Goal: Task Accomplishment & Management: Manage account settings

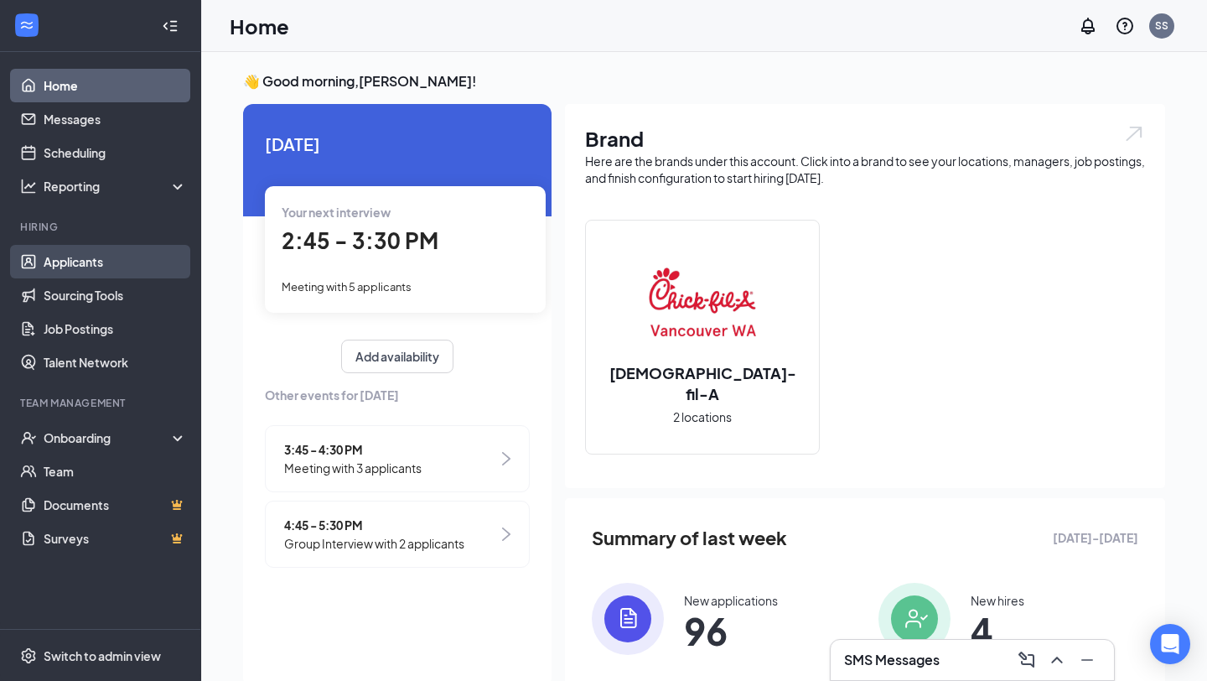
click at [91, 263] on link "Applicants" at bounding box center [115, 262] width 143 height 34
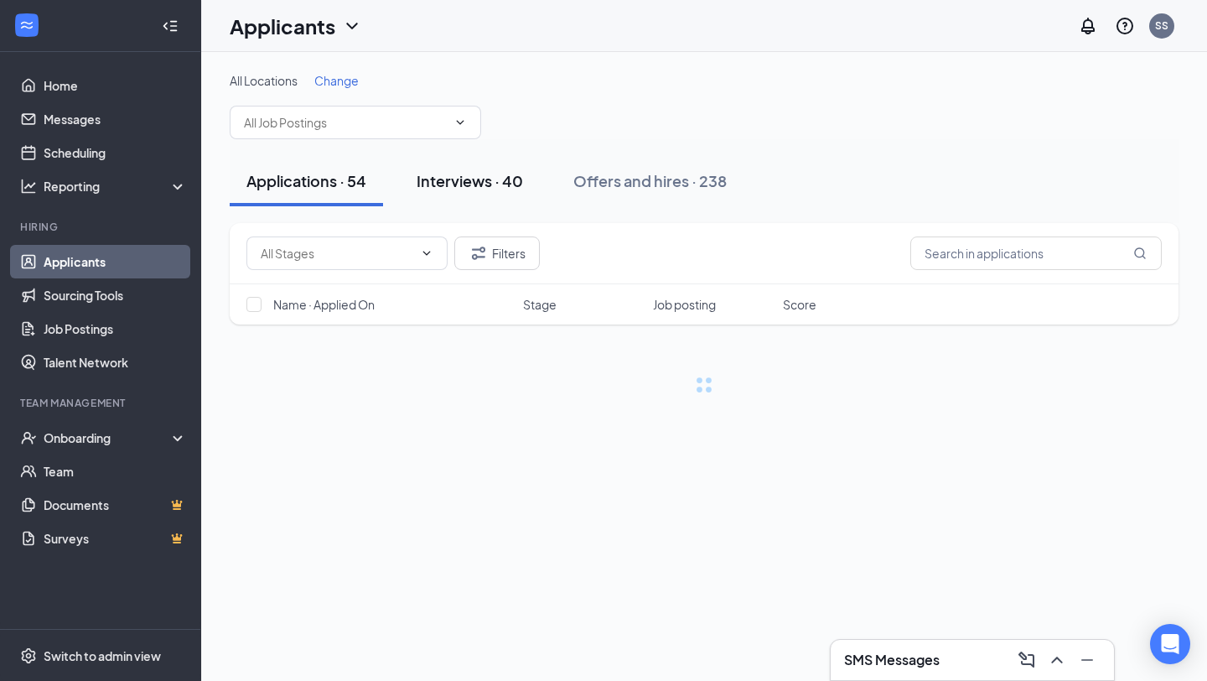
click at [476, 179] on div "Interviews · 40" at bounding box center [470, 180] width 106 height 21
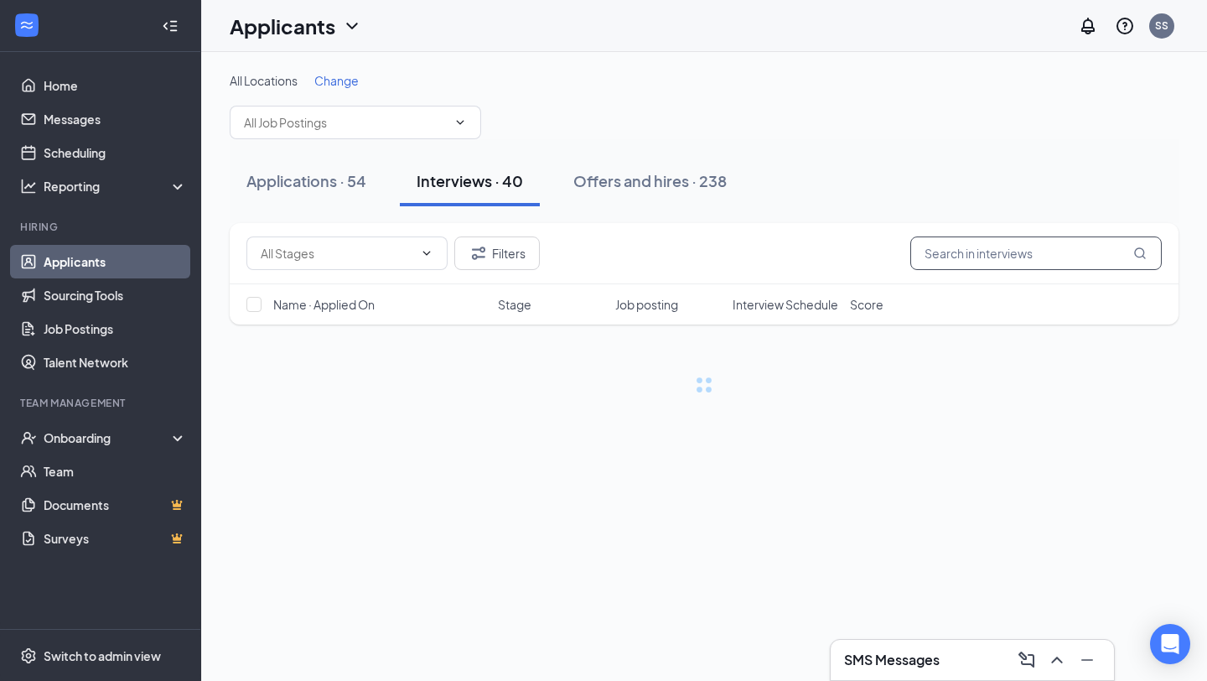
click at [1005, 251] on input "text" at bounding box center [1035, 253] width 251 height 34
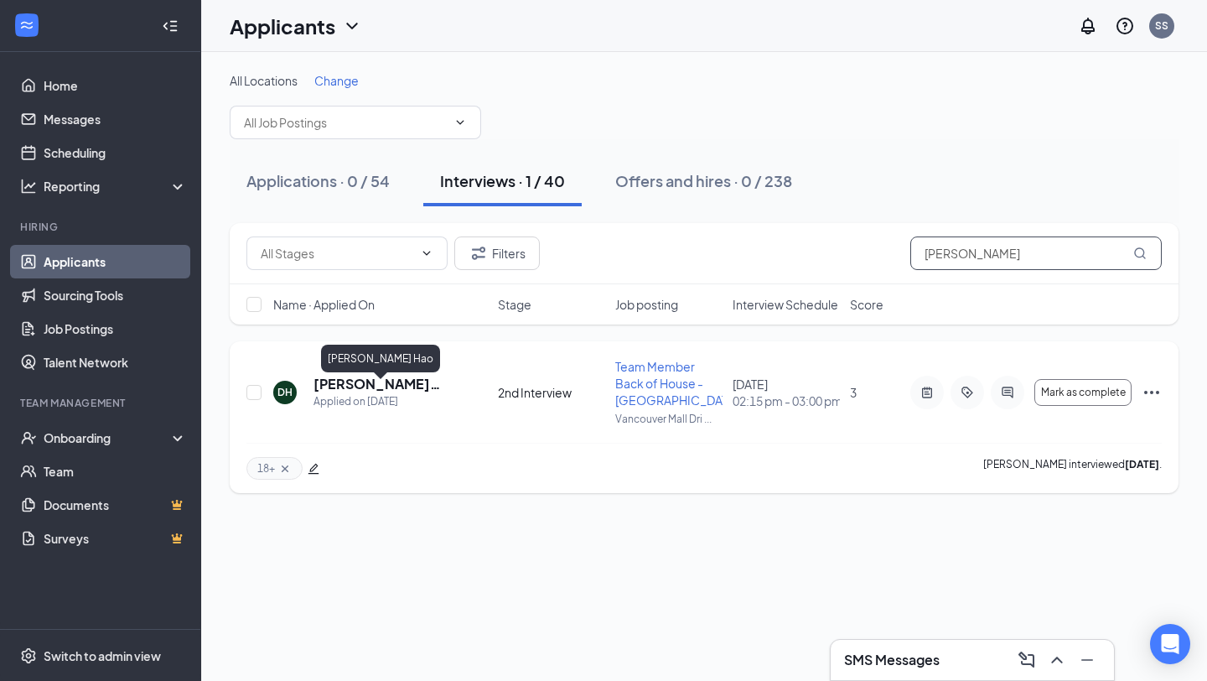
type input "[PERSON_NAME]"
click at [371, 393] on h5 "[PERSON_NAME] Hao" at bounding box center [383, 384] width 139 height 18
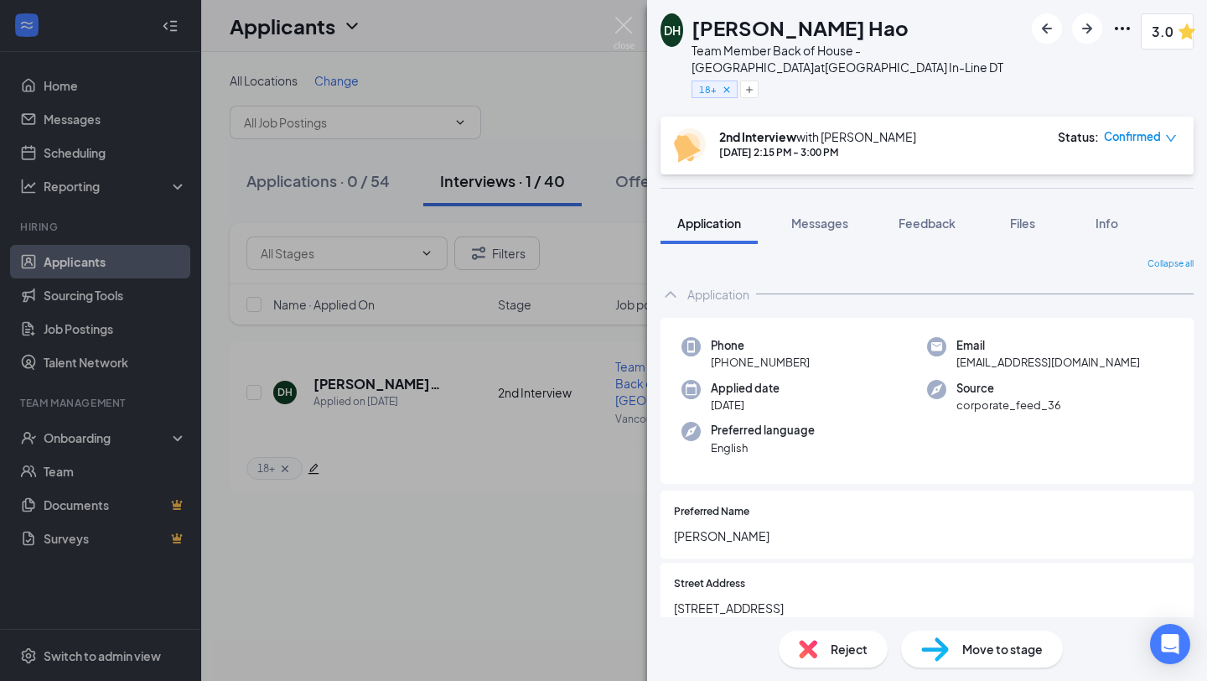
drag, startPoint x: 920, startPoint y: 31, endPoint x: 696, endPoint y: 36, distance: 224.7
click at [696, 36] on div "[PERSON_NAME] Hao" at bounding box center [858, 27] width 332 height 29
copy h1 "[PERSON_NAME] Hao"
click at [830, 226] on span "Messages" at bounding box center [819, 222] width 57 height 15
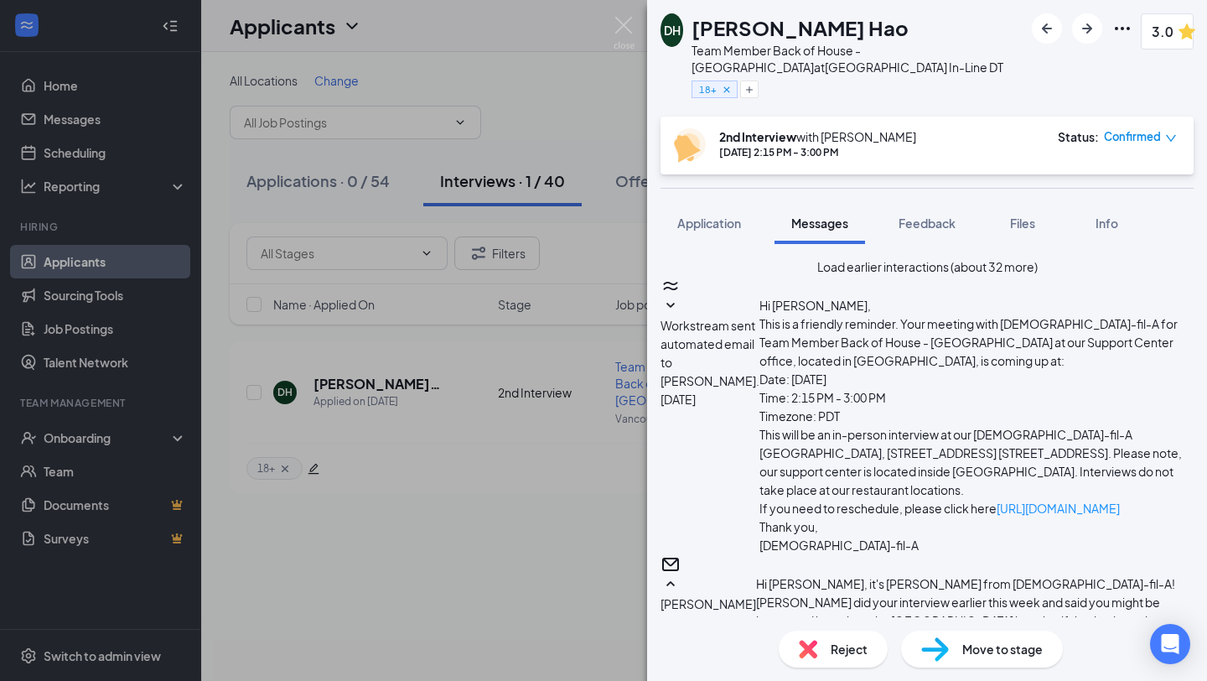
scroll to position [688, 0]
click at [940, 215] on span "Feedback" at bounding box center [927, 222] width 57 height 15
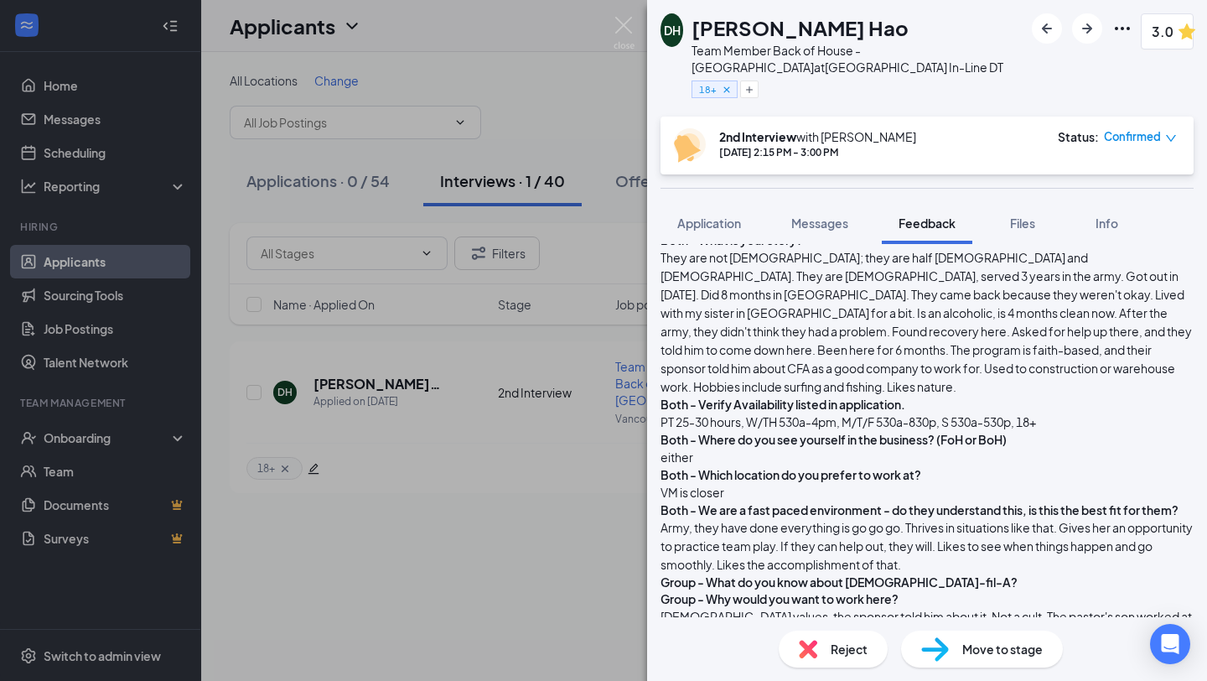
scroll to position [193, 0]
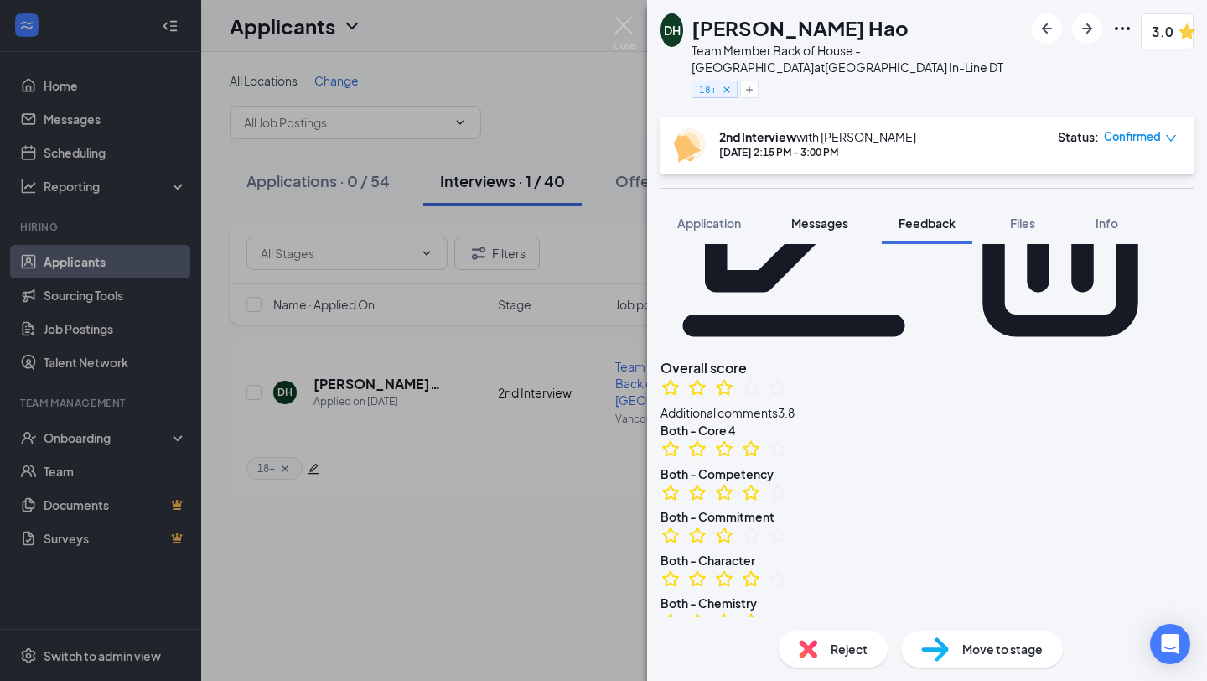
click at [835, 221] on span "Messages" at bounding box center [819, 222] width 57 height 15
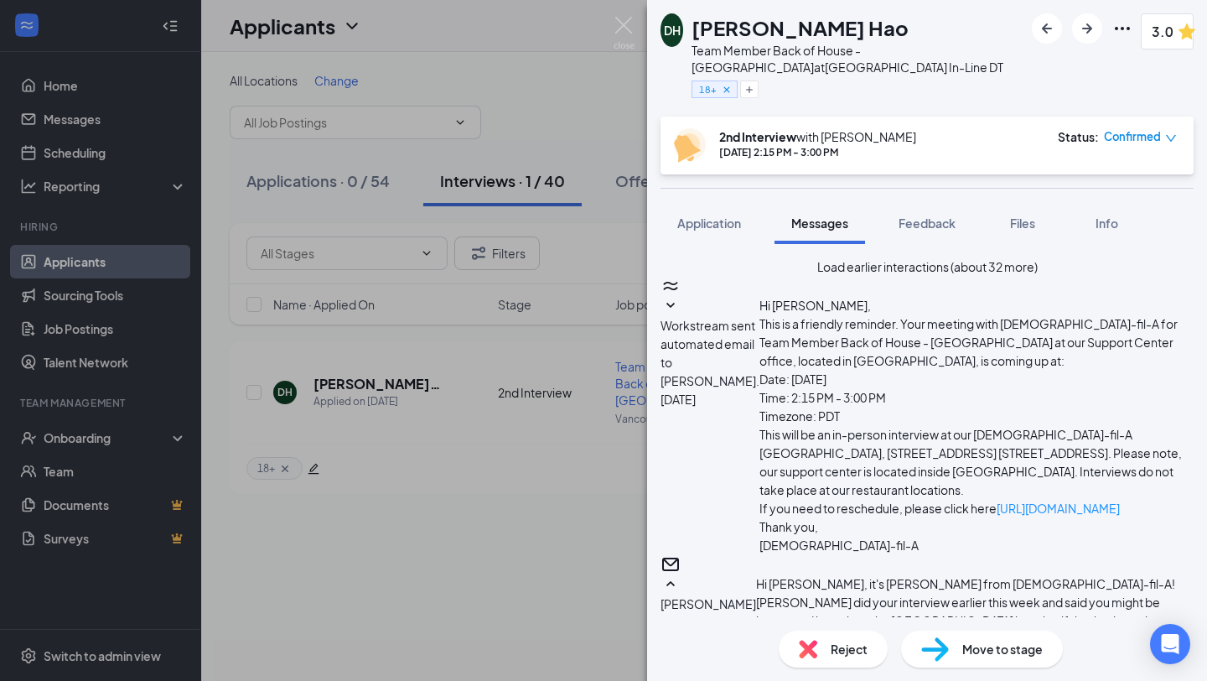
scroll to position [1537, 0]
click at [140, 654] on div "DH Damien Hamamura Hao Team Member Back of House - Vancouver Mall Drive at Vanc…" at bounding box center [603, 340] width 1207 height 681
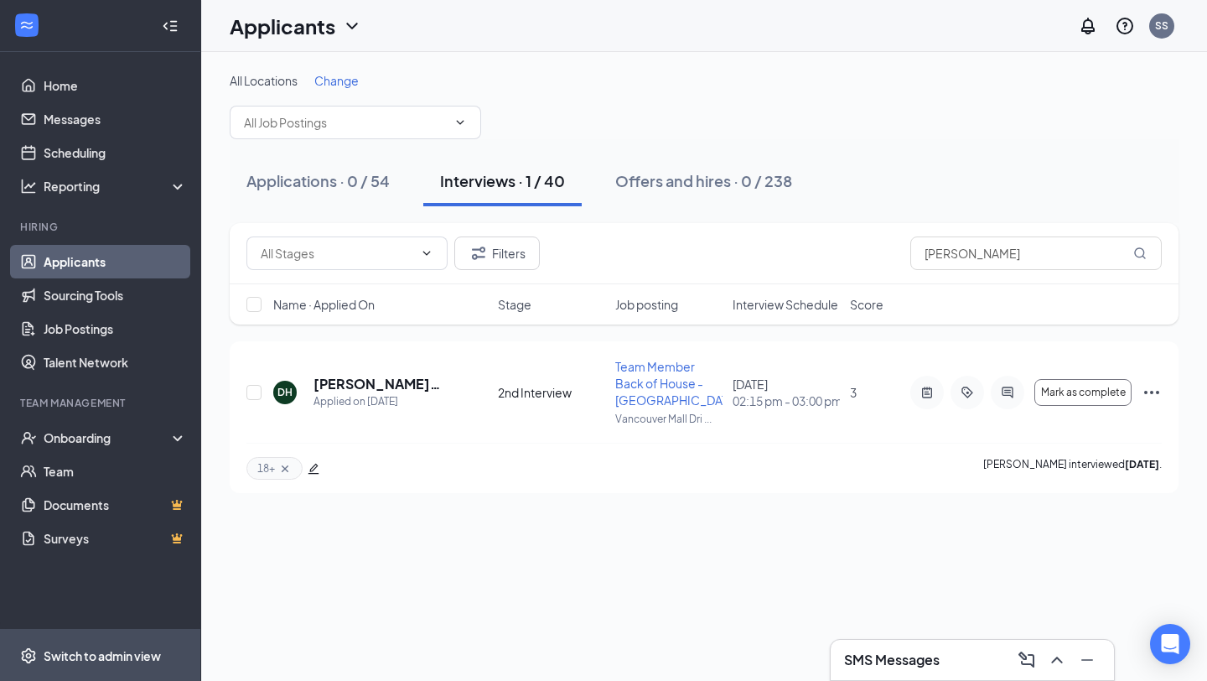
click at [113, 656] on div "Switch to admin view" at bounding box center [102, 655] width 117 height 17
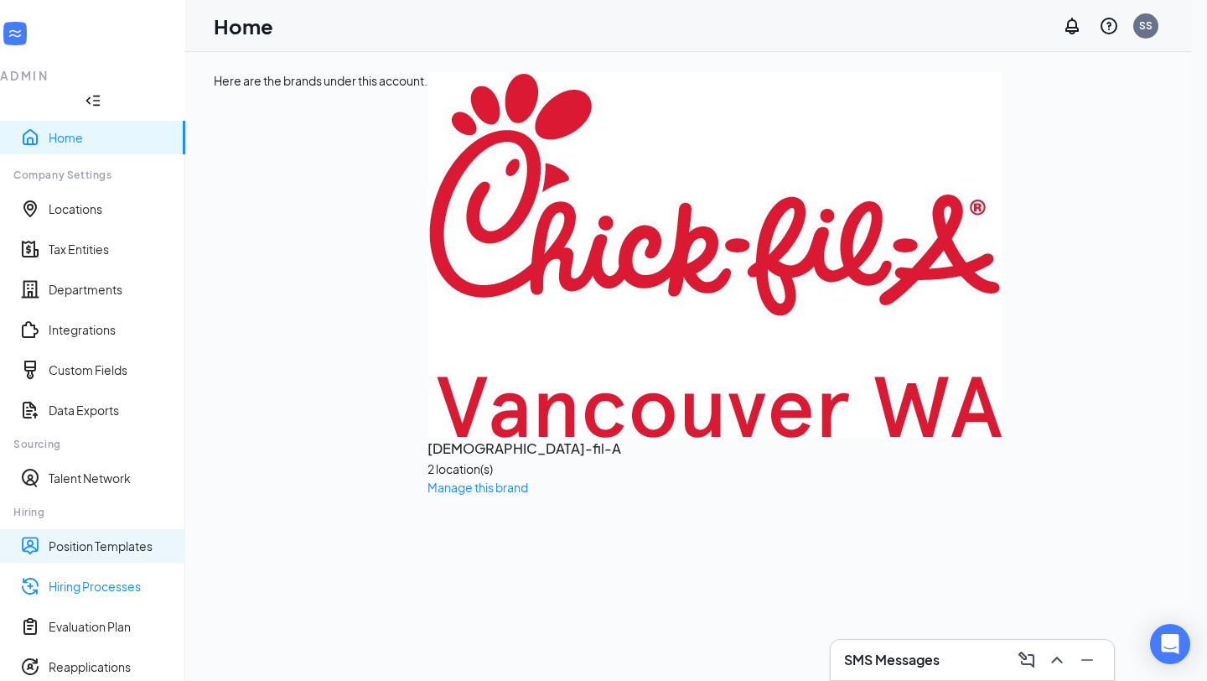
click at [95, 578] on link "Hiring Processes" at bounding box center [110, 586] width 123 height 17
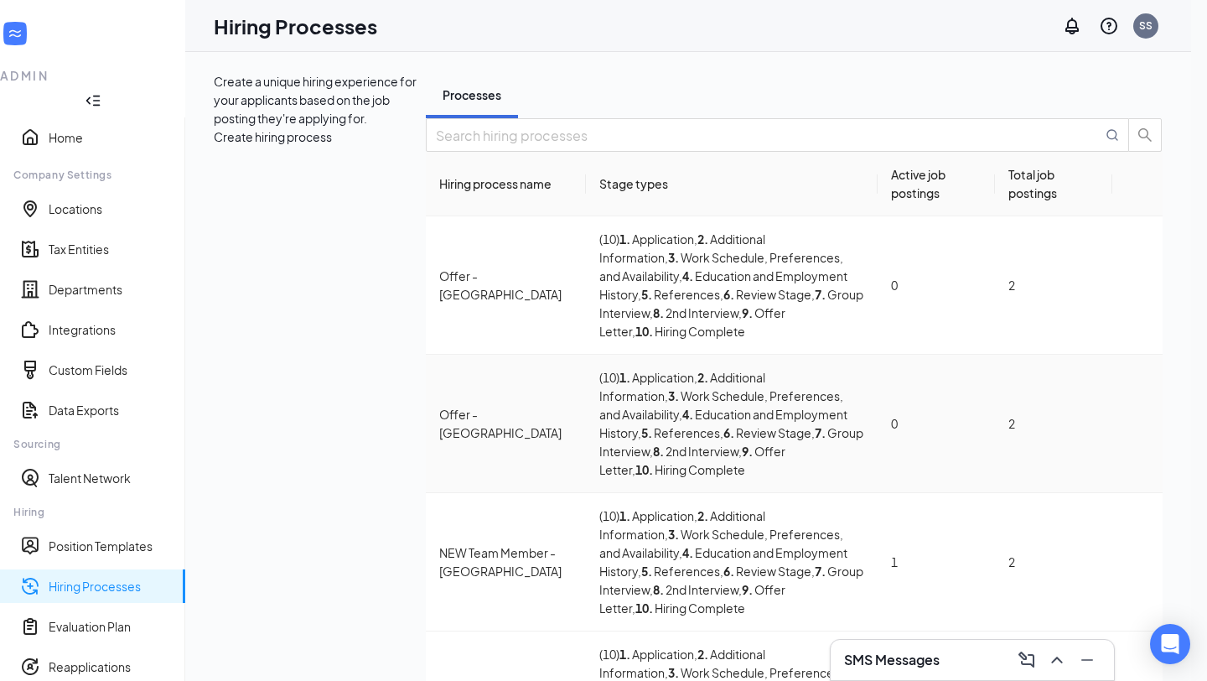
click at [1138, 423] on icon "Ellipses" at bounding box center [1138, 423] width 0 height 0
click at [1025, 418] on span "Edit" at bounding box center [1059, 409] width 151 height 18
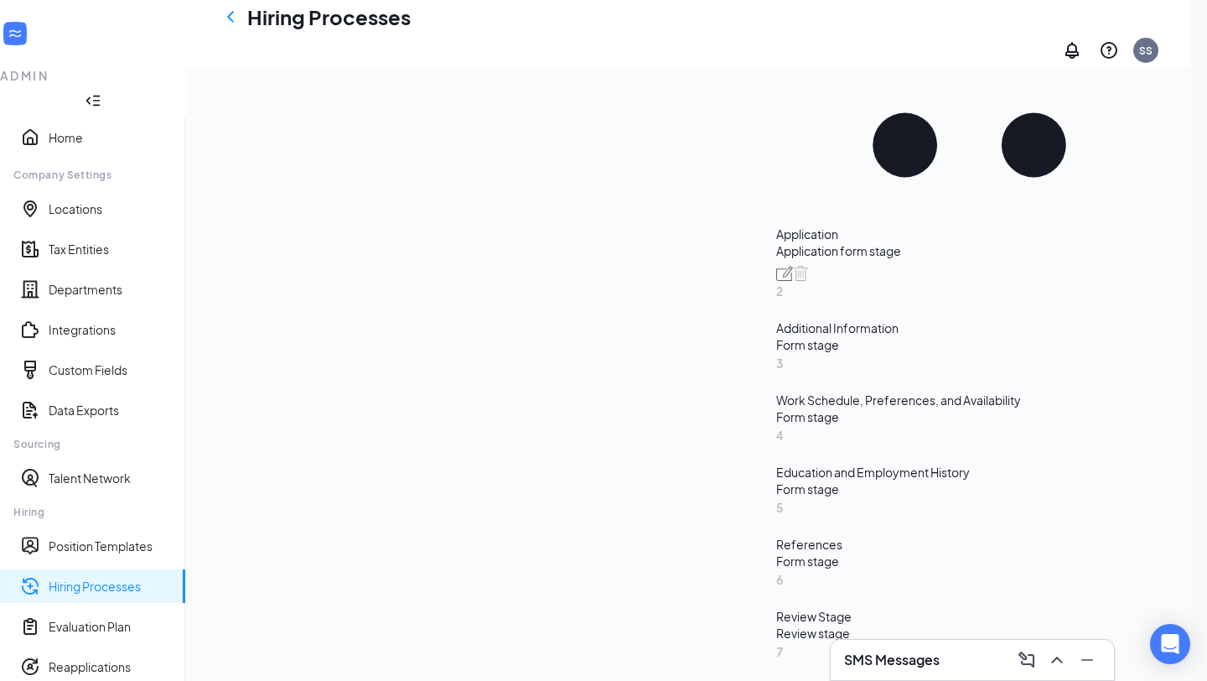
scroll to position [490, 0]
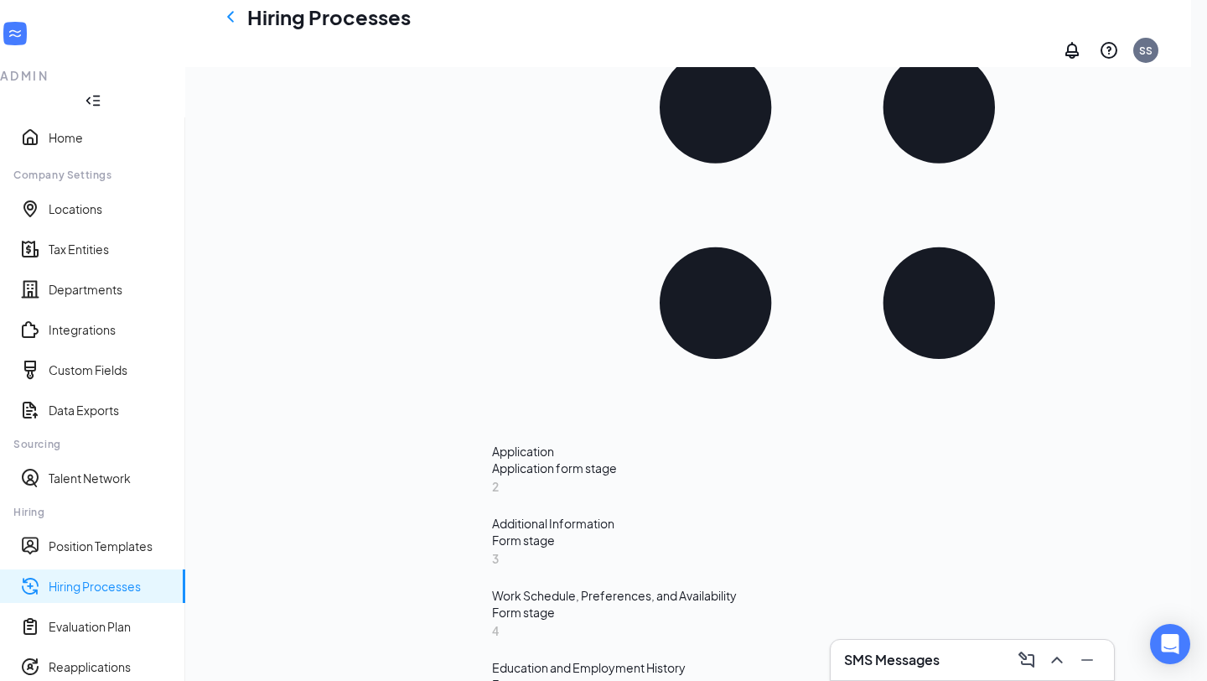
click at [905, 86] on span "Delete" at bounding box center [913, 86] width 38 height 18
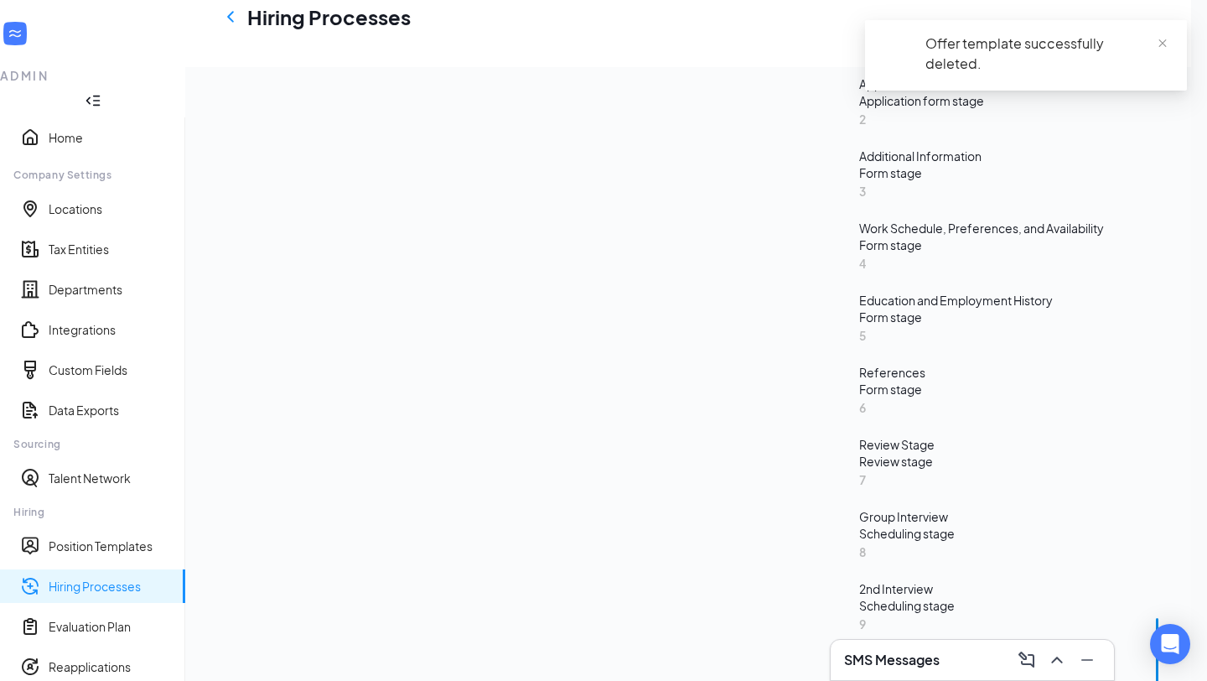
click at [794, 364] on span "Upload file" at bounding box center [775, 365] width 125 height 34
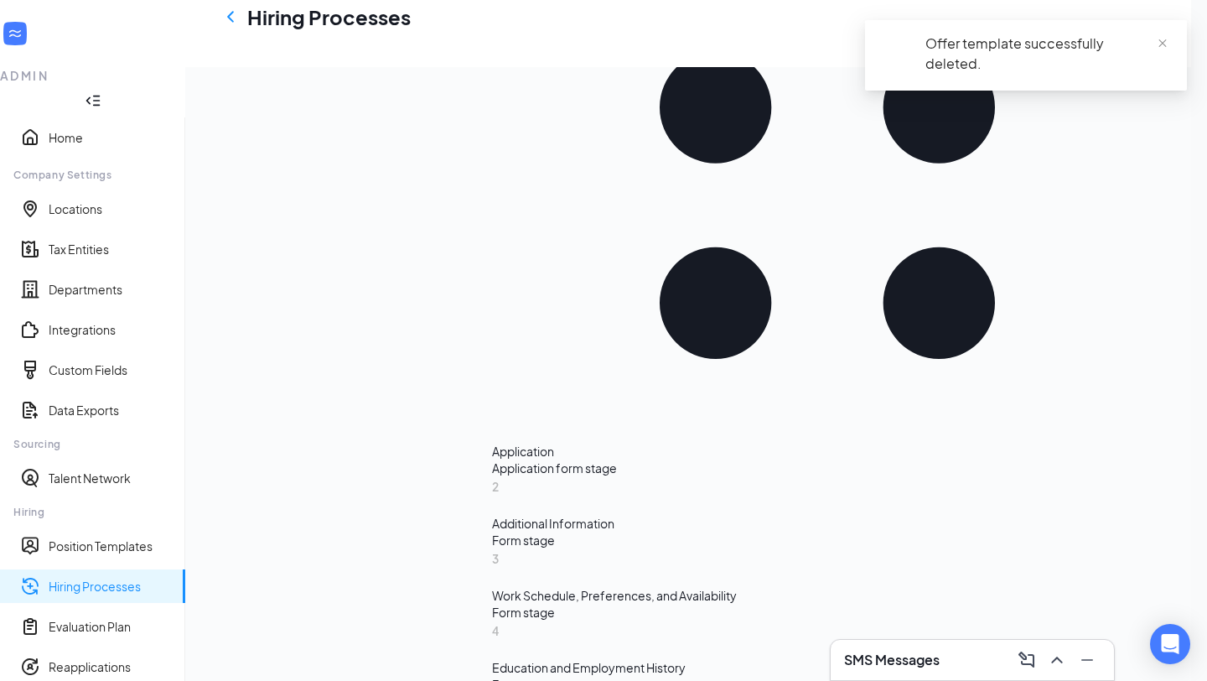
click at [941, 619] on div "Learn how to set up hiring stages and see examples here Add new stage 1 Applica…" at bounding box center [827, 605] width 671 height 1780
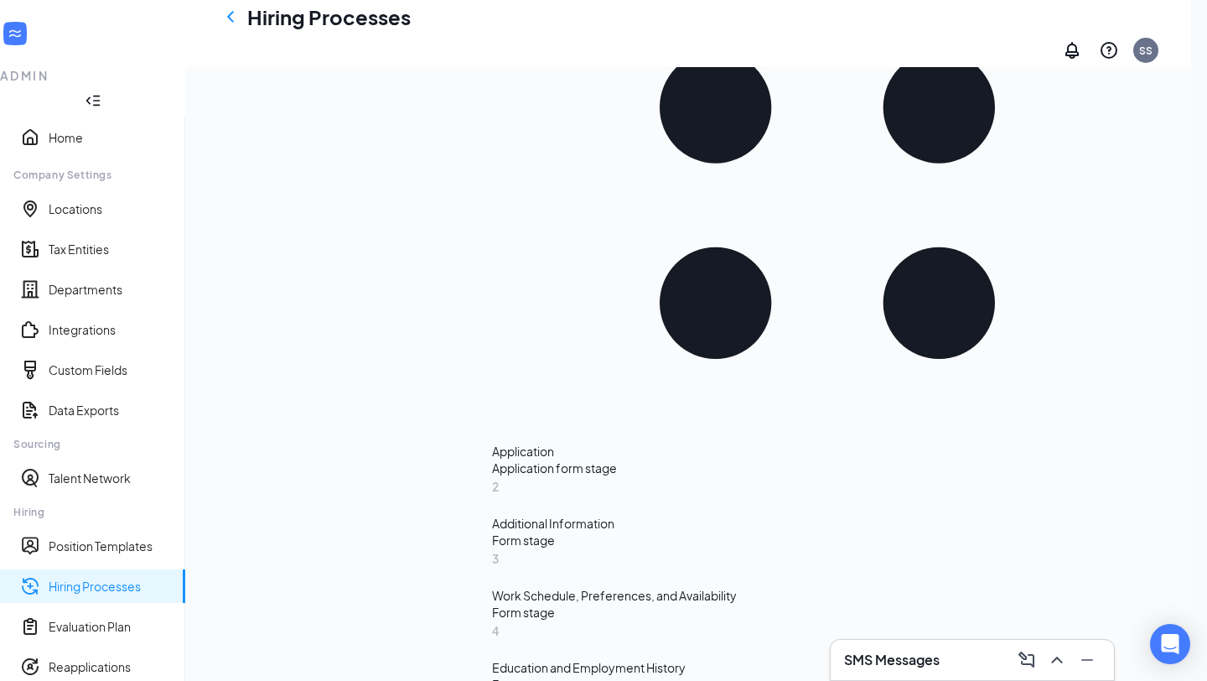
scroll to position [137, 0]
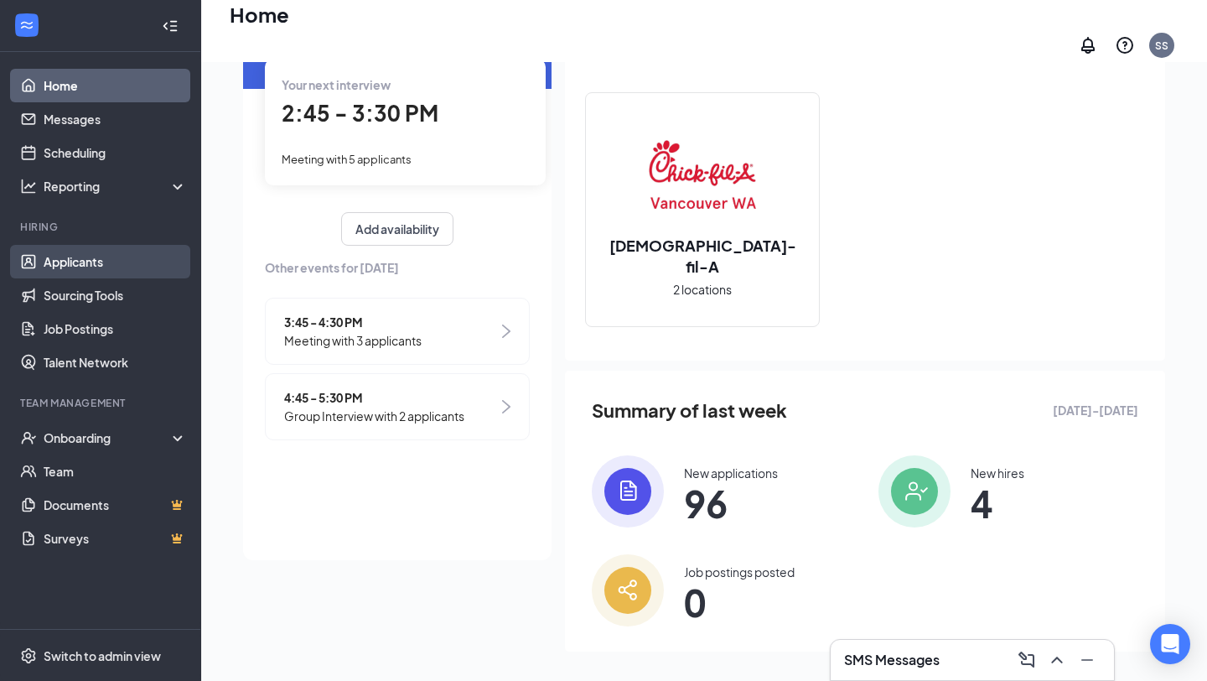
click at [112, 251] on link "Applicants" at bounding box center [115, 262] width 143 height 34
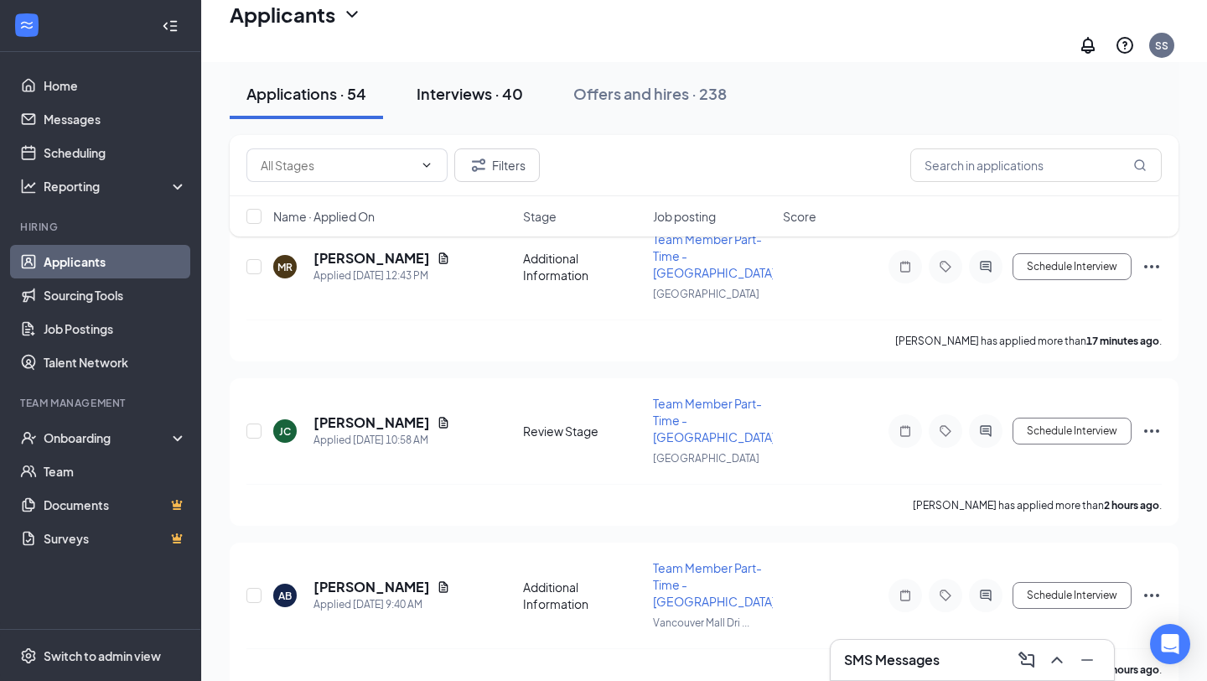
click at [505, 93] on div "Interviews · 40" at bounding box center [470, 93] width 106 height 21
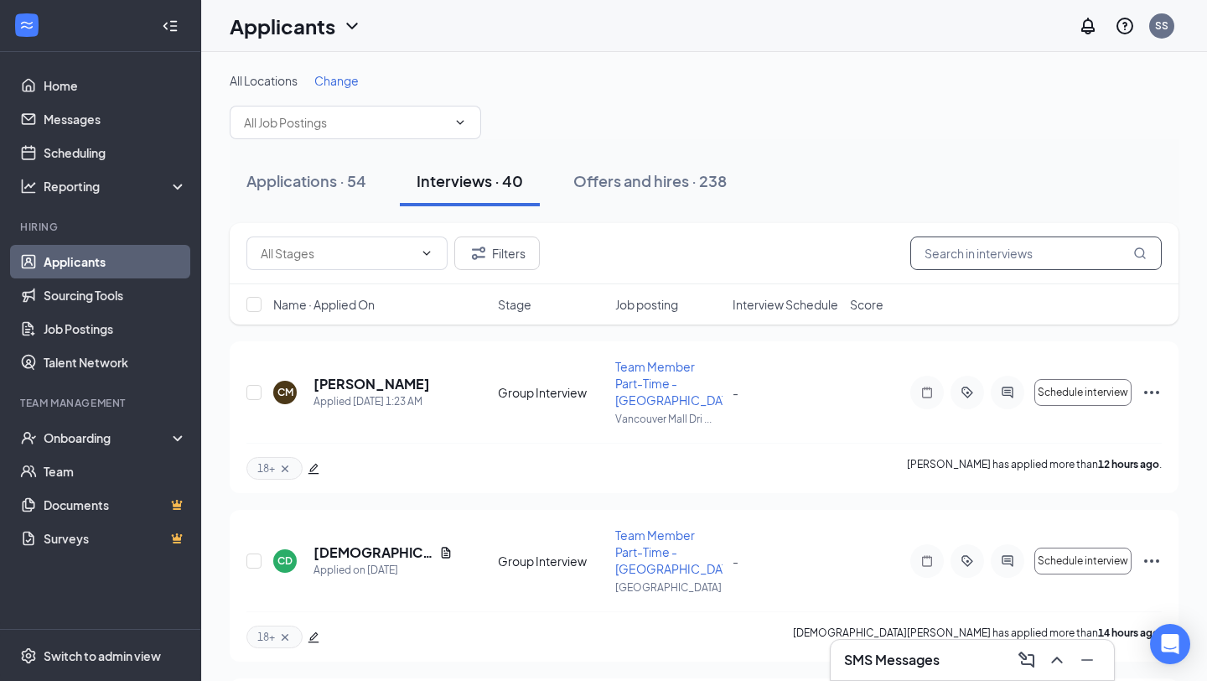
click at [993, 262] on input "text" at bounding box center [1035, 253] width 251 height 34
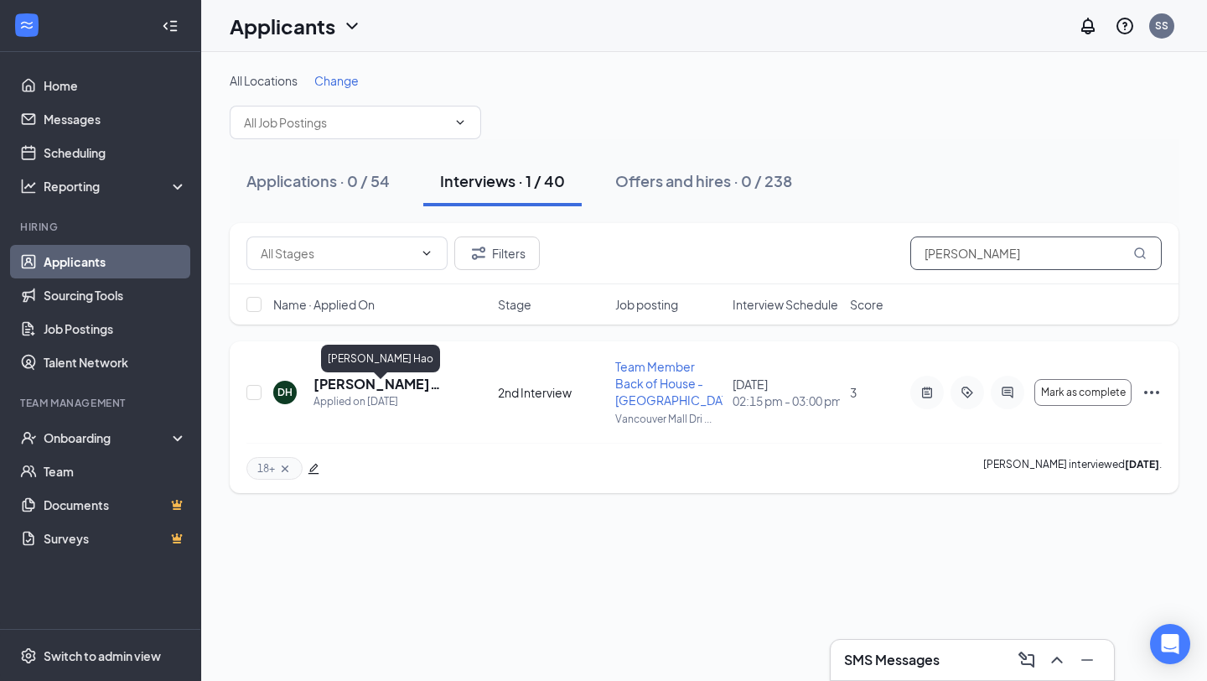
type input "[PERSON_NAME]"
click at [367, 388] on h5 "[PERSON_NAME] Hao" at bounding box center [383, 384] width 139 height 18
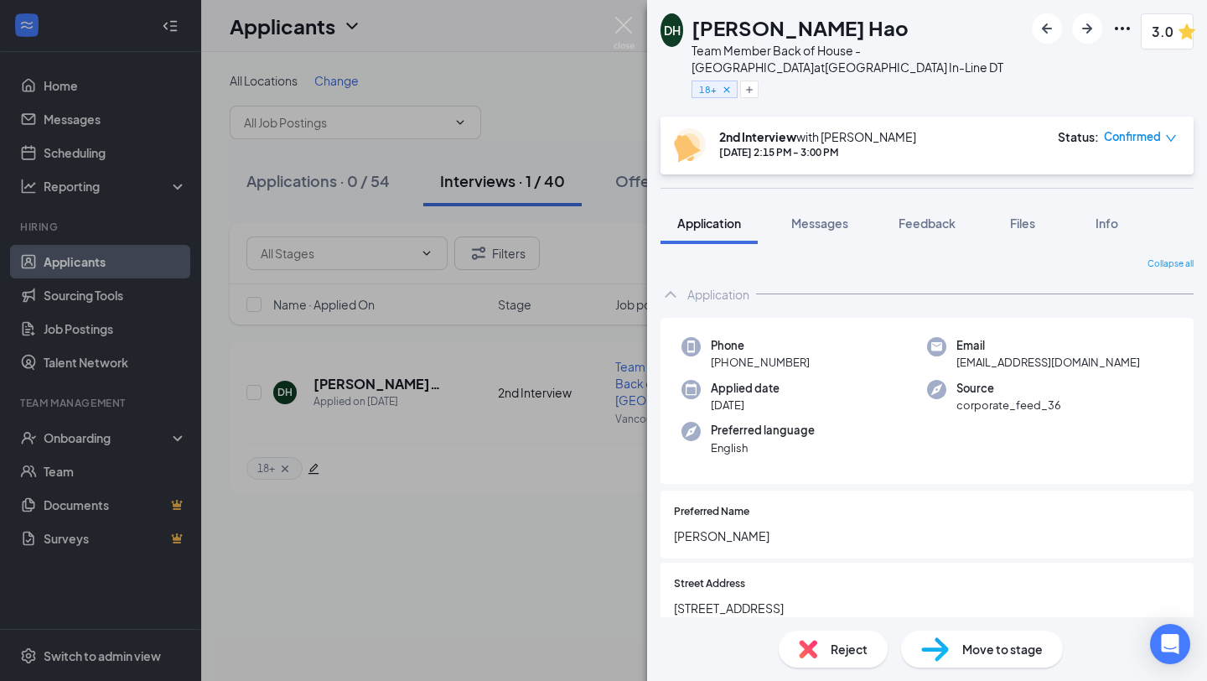
drag, startPoint x: 806, startPoint y: 365, endPoint x: 700, endPoint y: 366, distance: 105.6
click at [700, 366] on div "Phone +1 (808) 542-1486" at bounding box center [805, 354] width 246 height 34
copy span "[PHONE_NUMBER]"
click at [622, 25] on img at bounding box center [624, 33] width 21 height 33
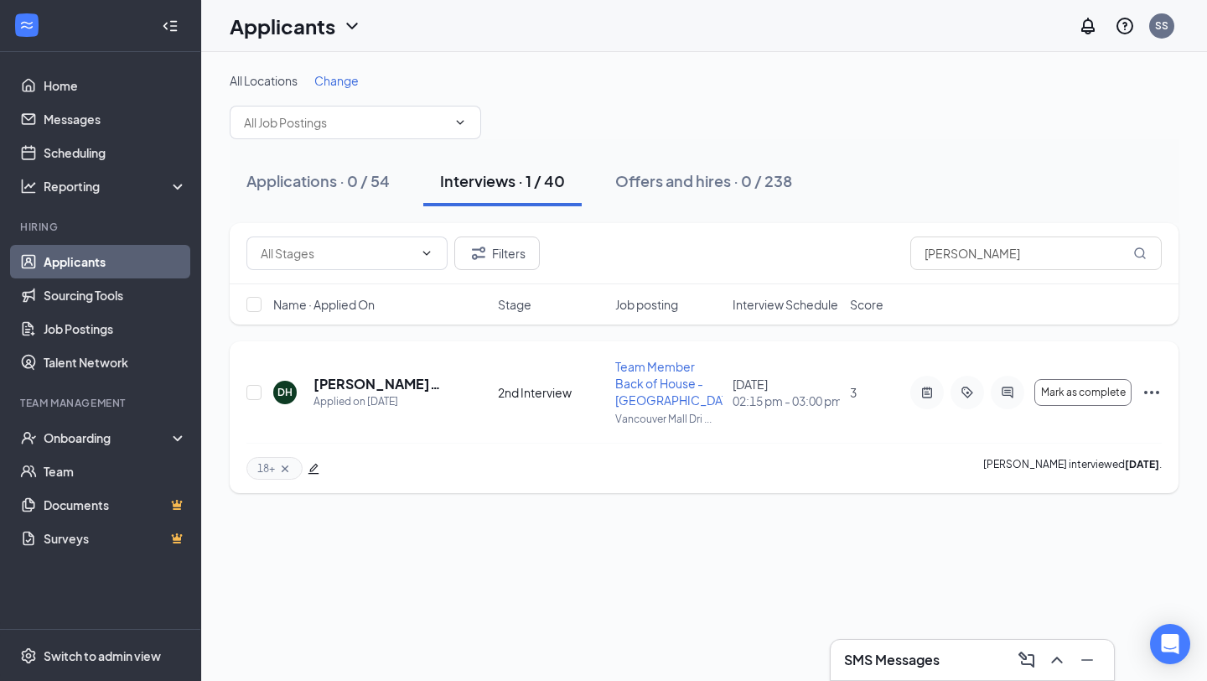
click at [1151, 394] on icon "Ellipses" at bounding box center [1151, 392] width 15 height 3
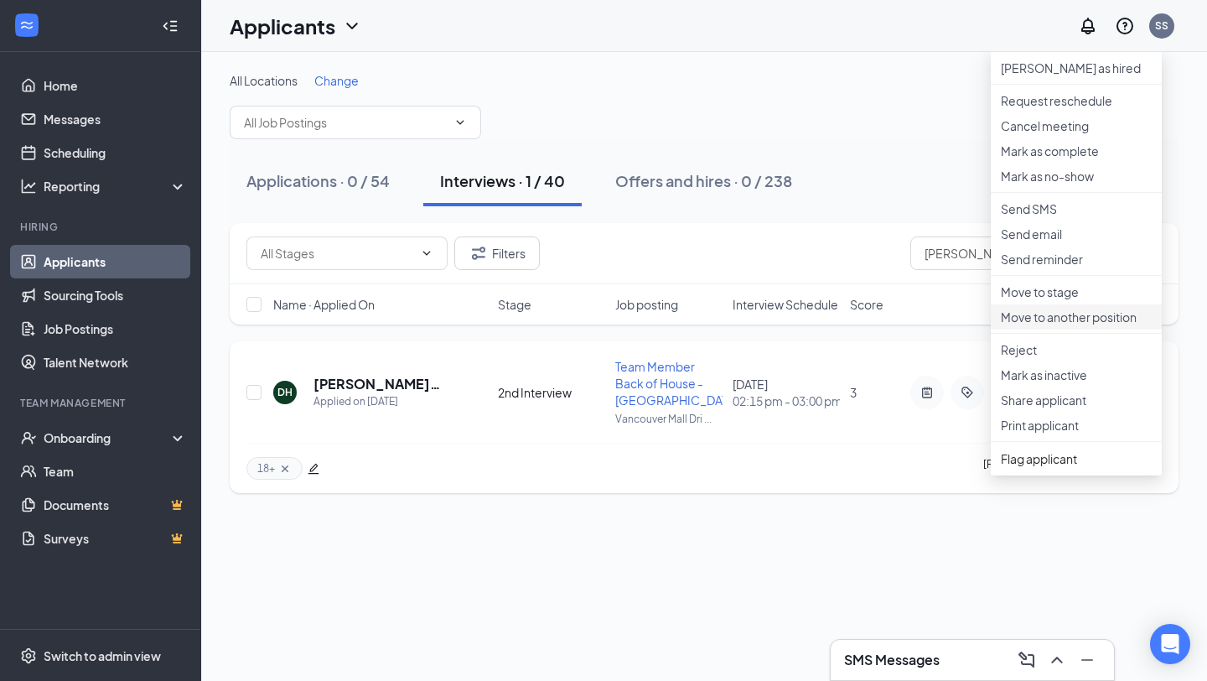
click at [1071, 325] on p "Move to another position" at bounding box center [1076, 316] width 151 height 17
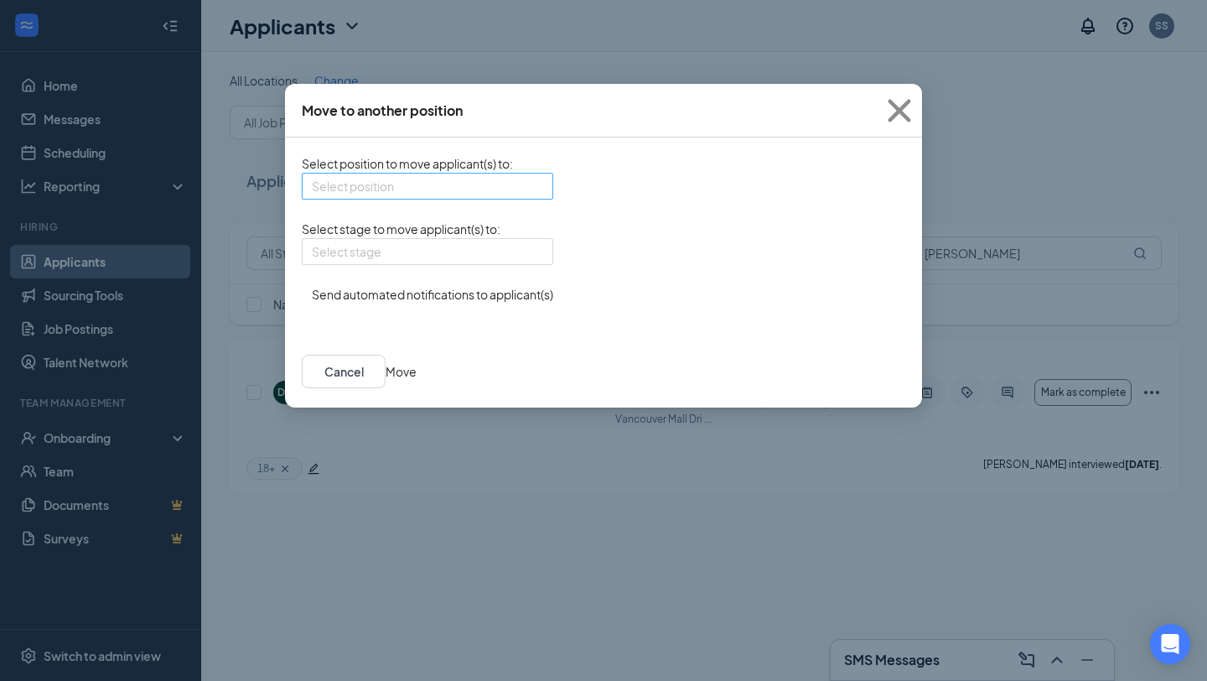
click at [522, 199] on input "search" at bounding box center [422, 186] width 220 height 25
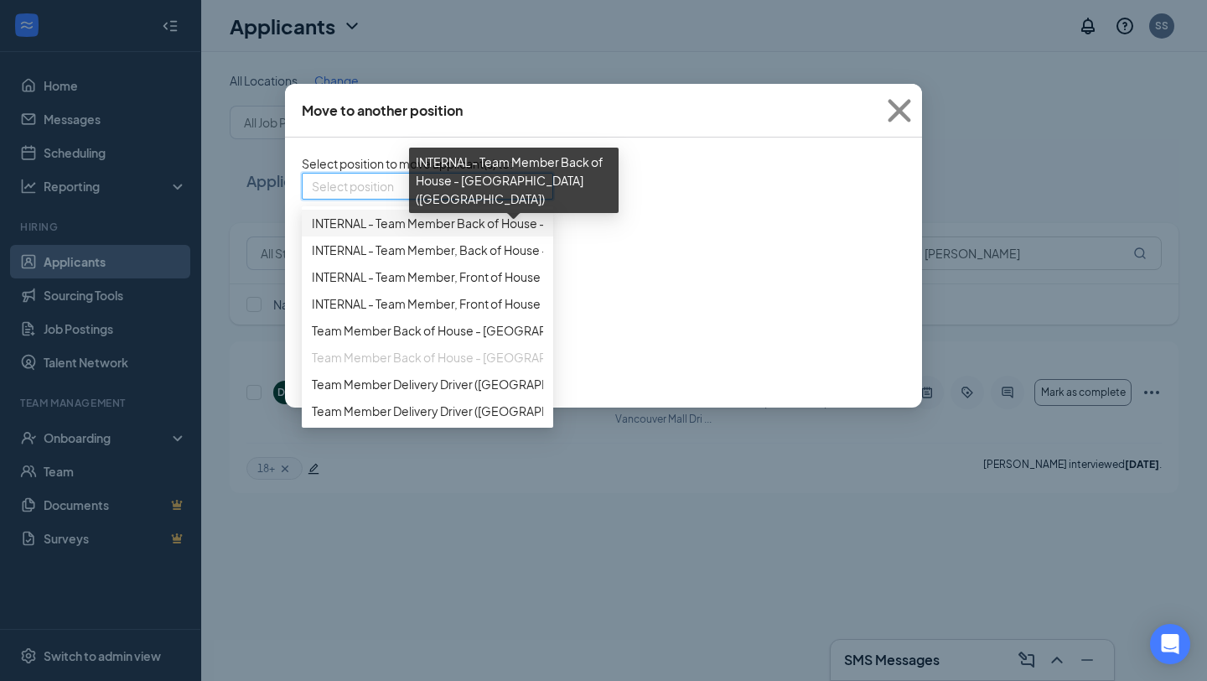
click at [481, 232] on span "INTERNAL - Team Member Back of House - Cascade Park (Cascade Park)" at bounding box center [556, 223] width 488 height 18
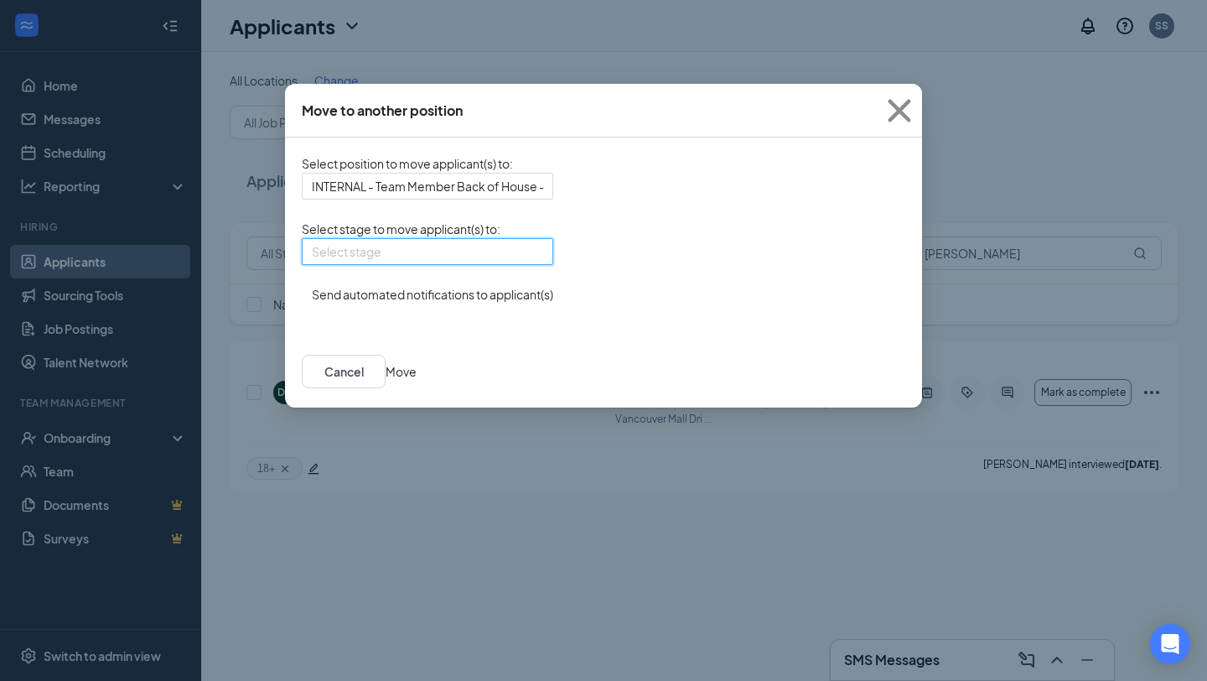
click at [361, 264] on input "search" at bounding box center [422, 251] width 220 height 25
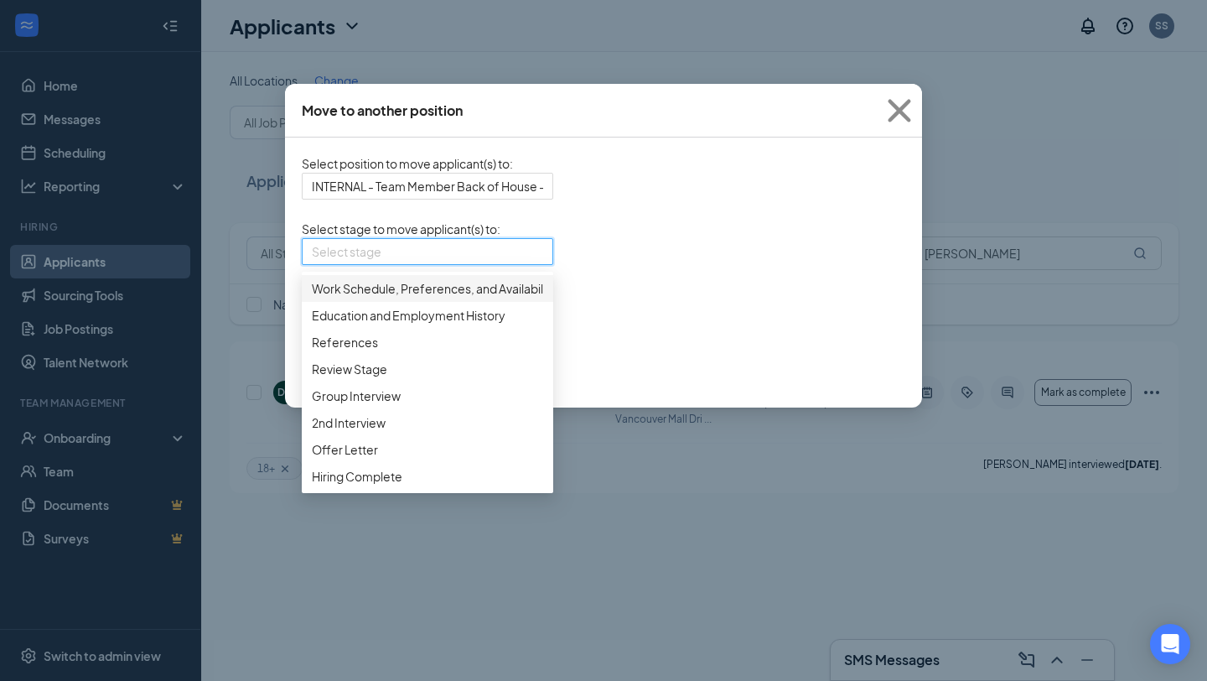
scroll to position [171, 0]
click at [372, 413] on span "2nd Interview" at bounding box center [349, 422] width 74 height 18
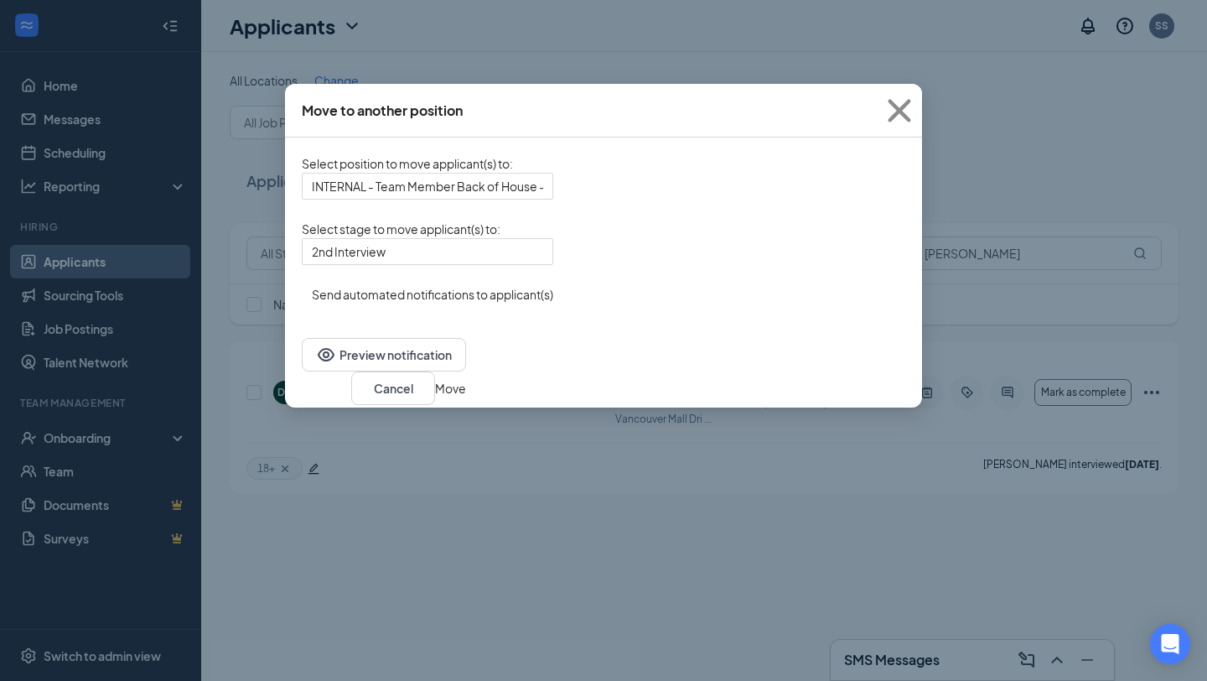
click at [302, 285] on button "button" at bounding box center [302, 285] width 0 height 0
click at [366, 264] on span "2nd Interview" at bounding box center [349, 251] width 74 height 25
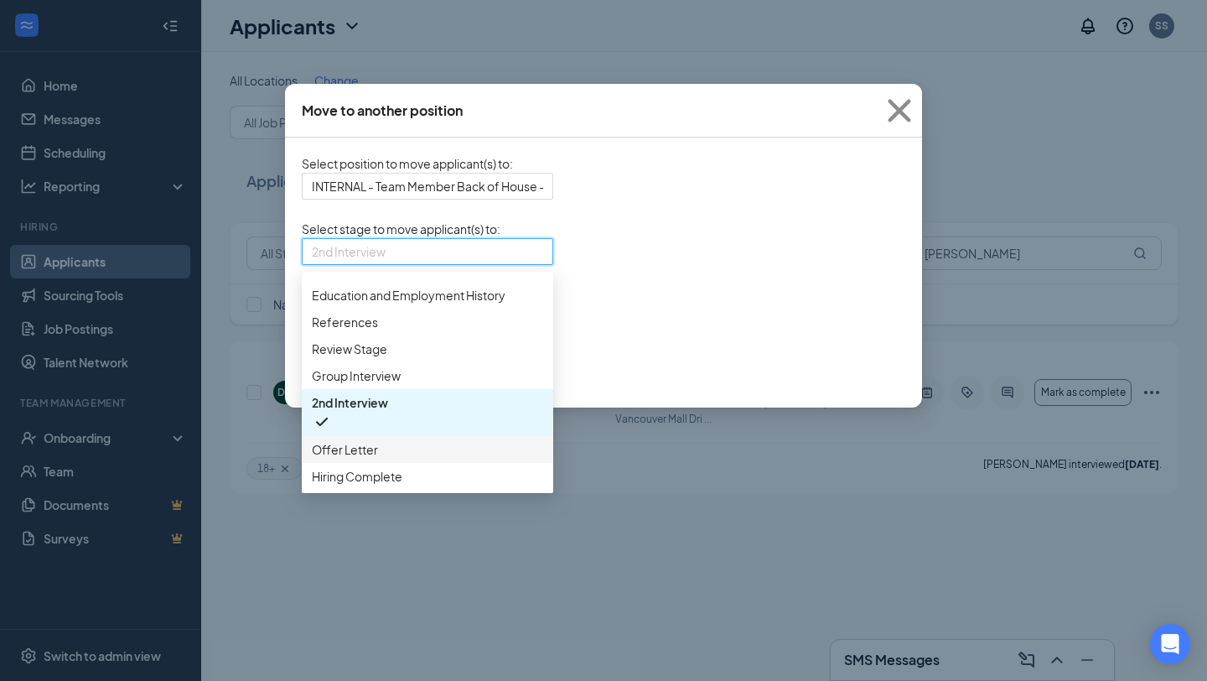
click at [374, 451] on span "Offer Letter" at bounding box center [345, 449] width 66 height 18
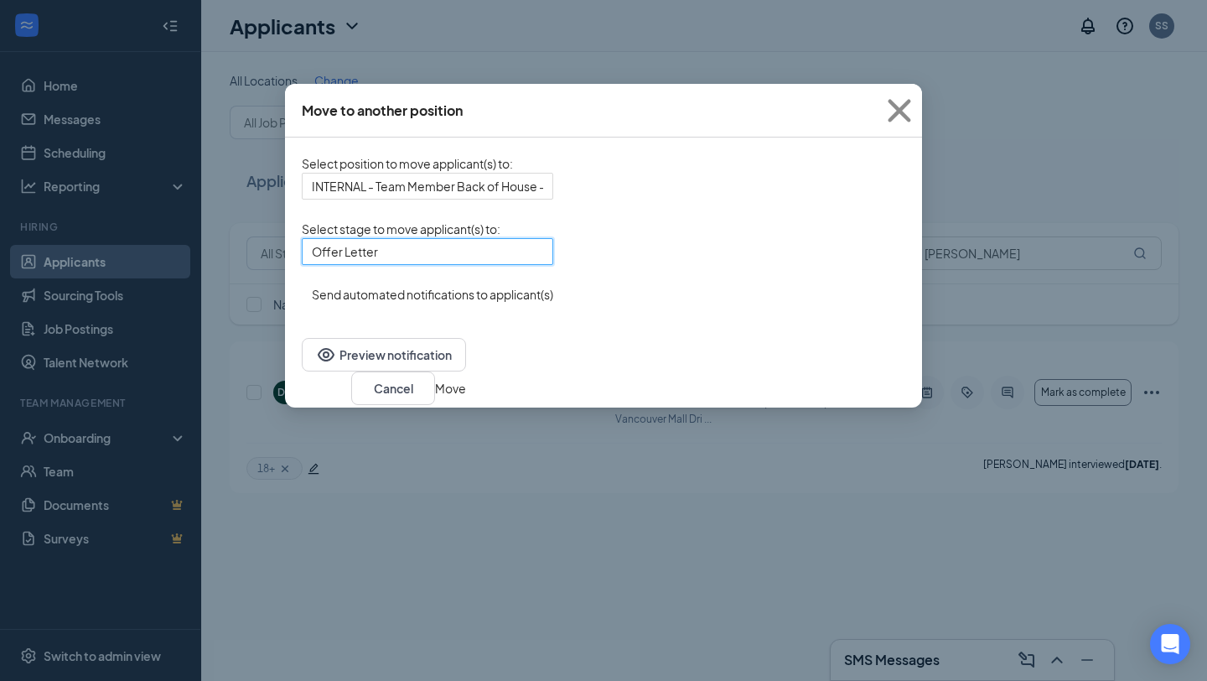
click at [302, 285] on button "button" at bounding box center [302, 285] width 0 height 0
click at [466, 391] on button "Move" at bounding box center [450, 388] width 31 height 18
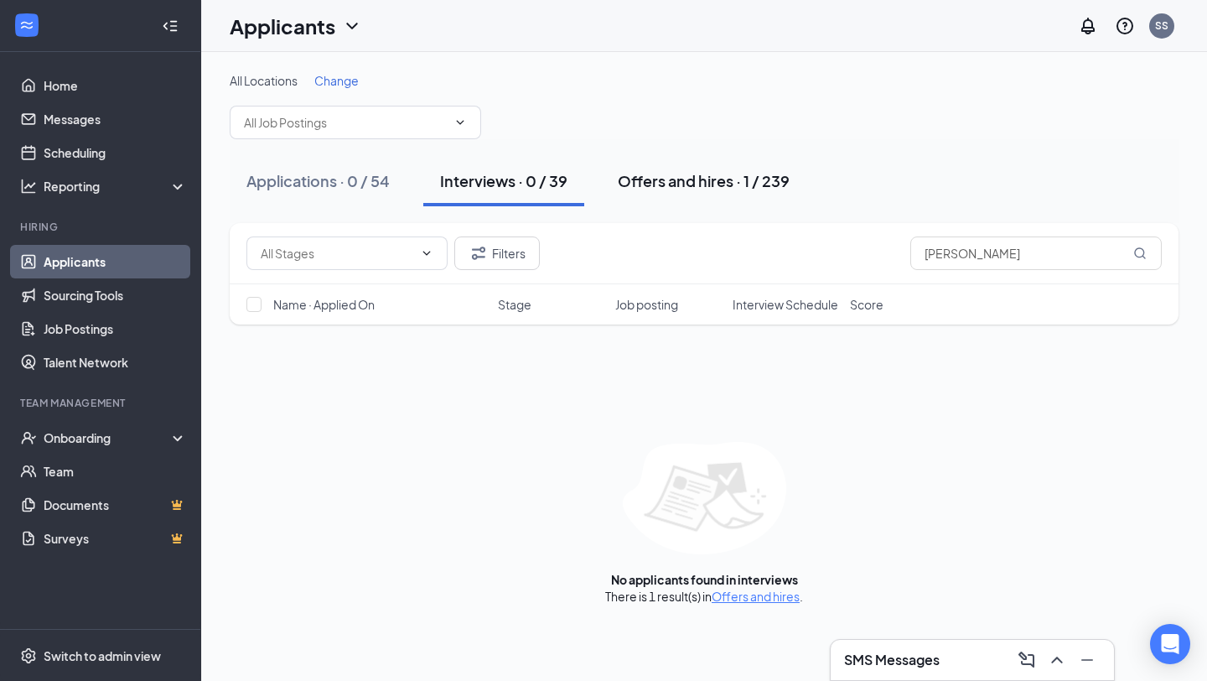
click at [739, 180] on div "Offers and hires · 1 / 239" at bounding box center [704, 180] width 172 height 21
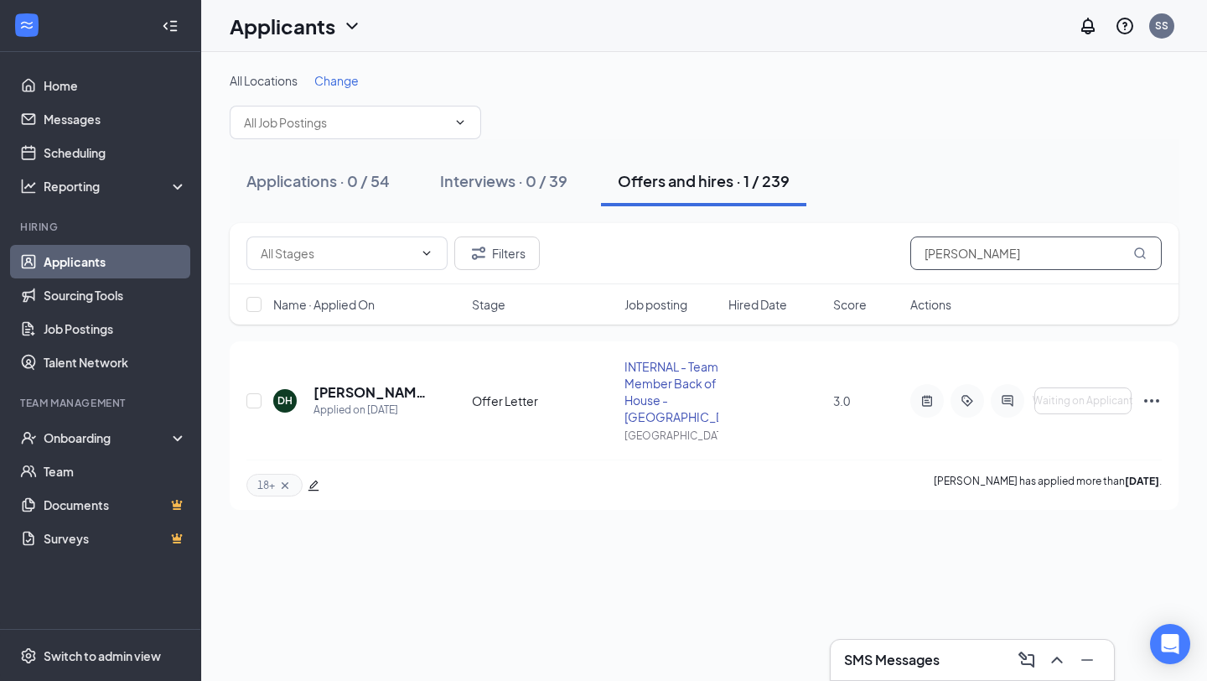
click at [976, 259] on input "[PERSON_NAME]" at bounding box center [1035, 253] width 251 height 34
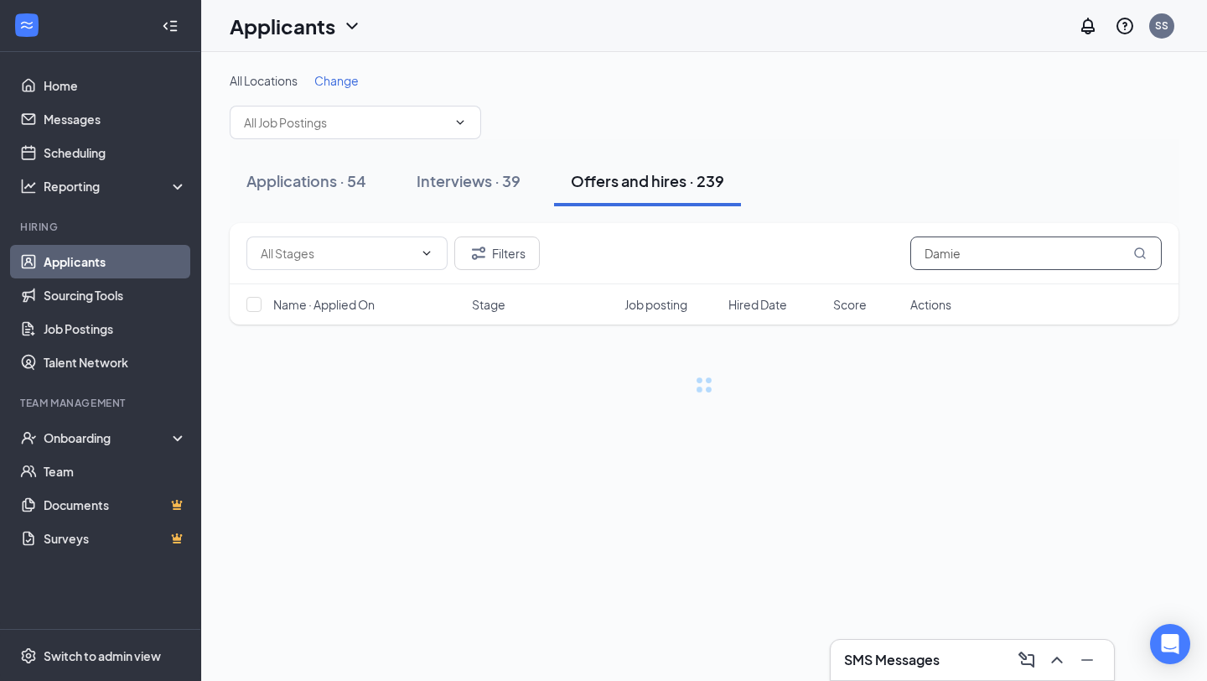
type input "[PERSON_NAME]"
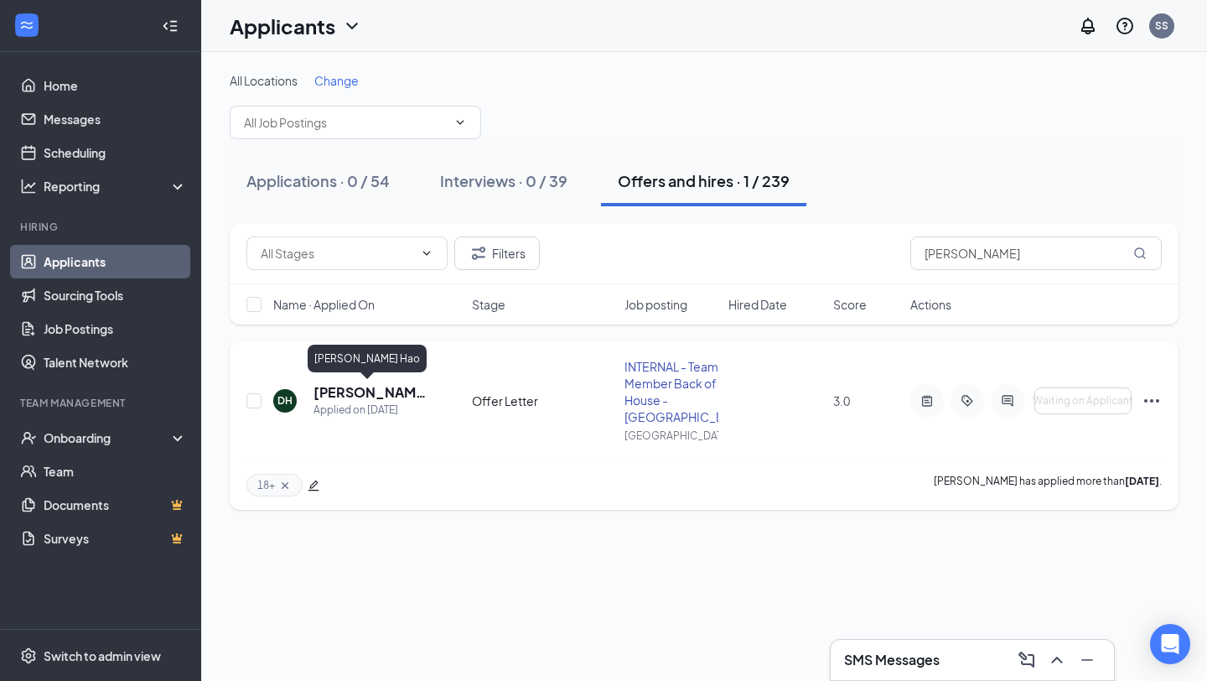
click at [330, 389] on h5 "[PERSON_NAME] Hao" at bounding box center [370, 392] width 113 height 18
click at [322, 392] on h5 "[PERSON_NAME] Hao" at bounding box center [370, 392] width 113 height 18
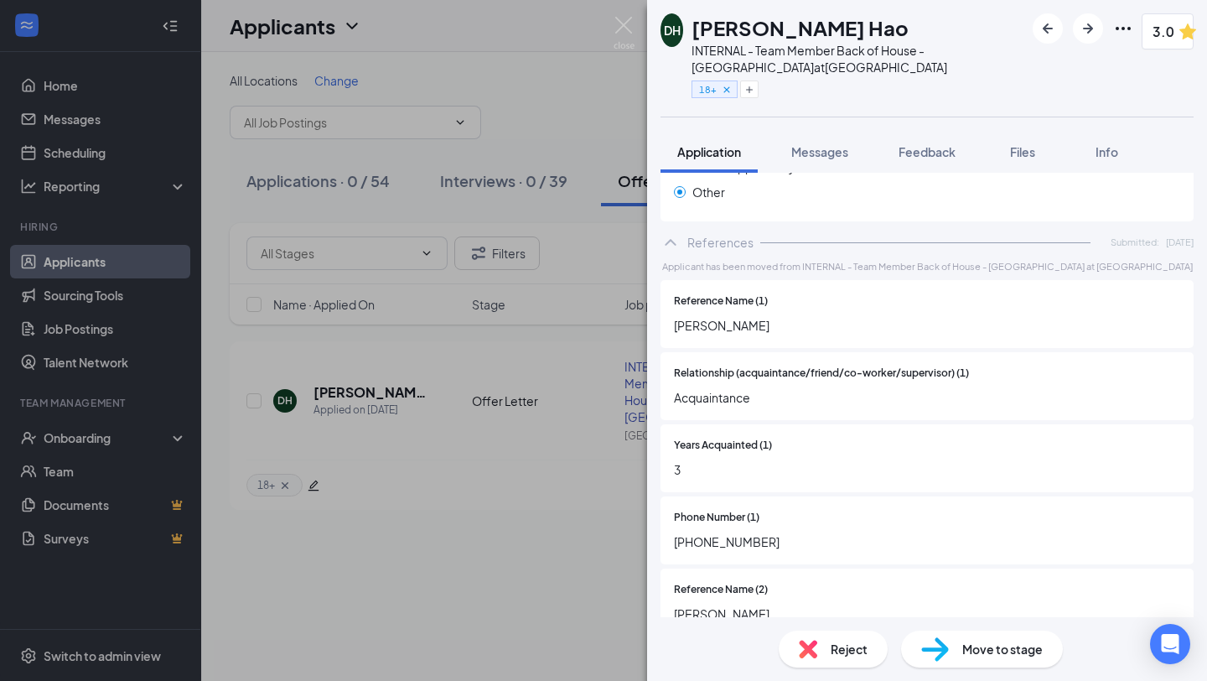
scroll to position [7947, 0]
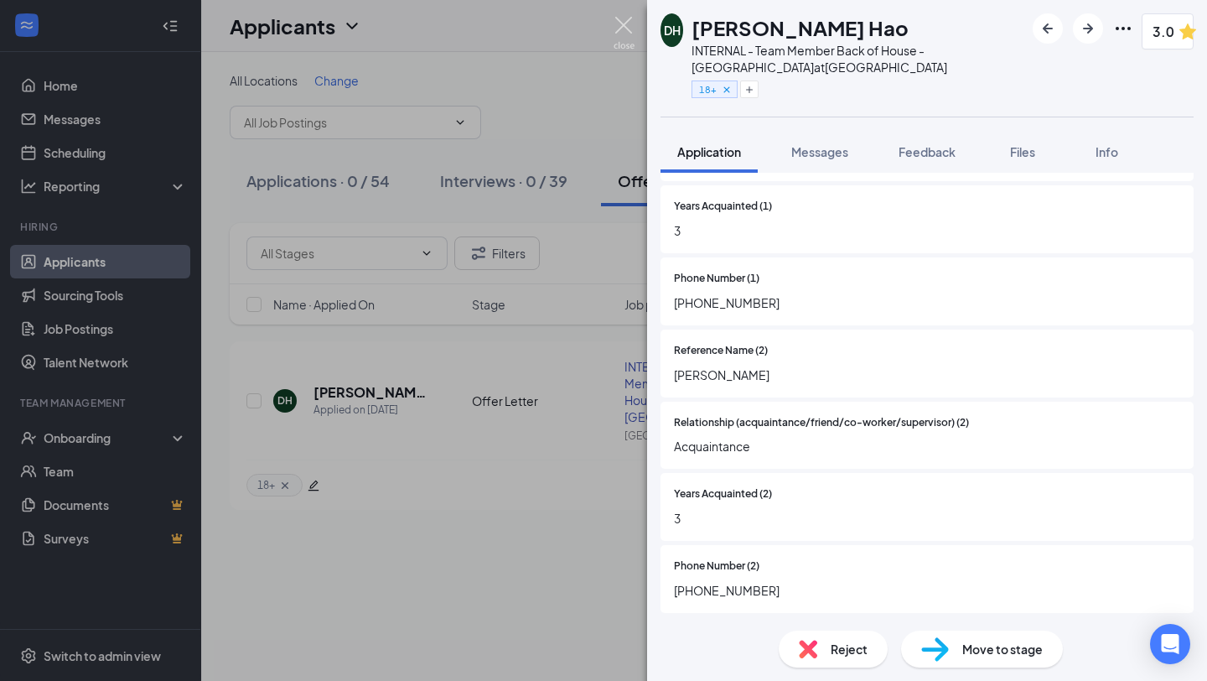
click at [623, 26] on img at bounding box center [624, 33] width 21 height 33
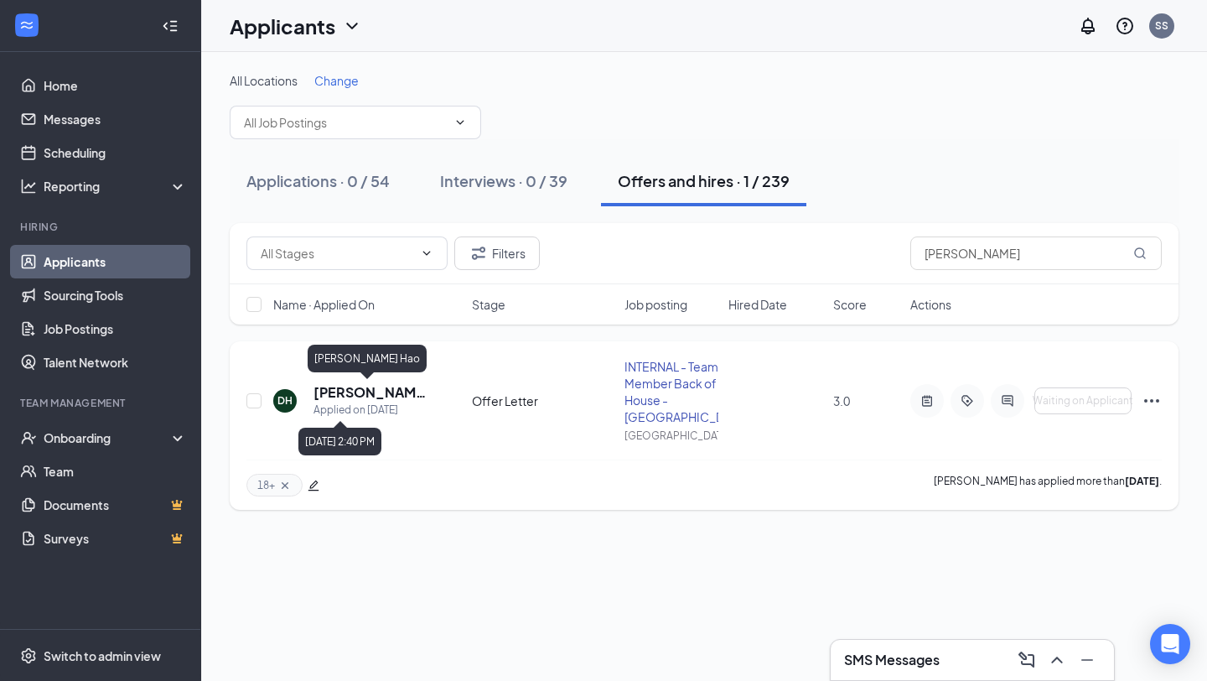
click at [325, 391] on h5 "[PERSON_NAME] Hao" at bounding box center [370, 392] width 113 height 18
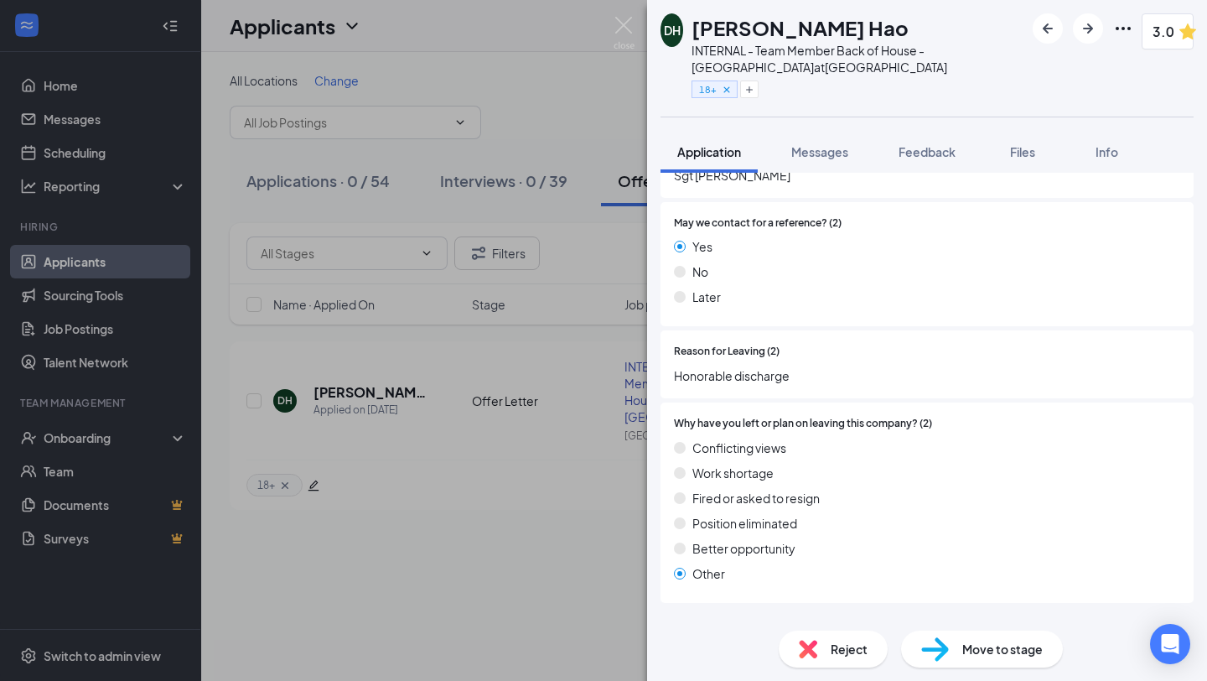
scroll to position [7947, 0]
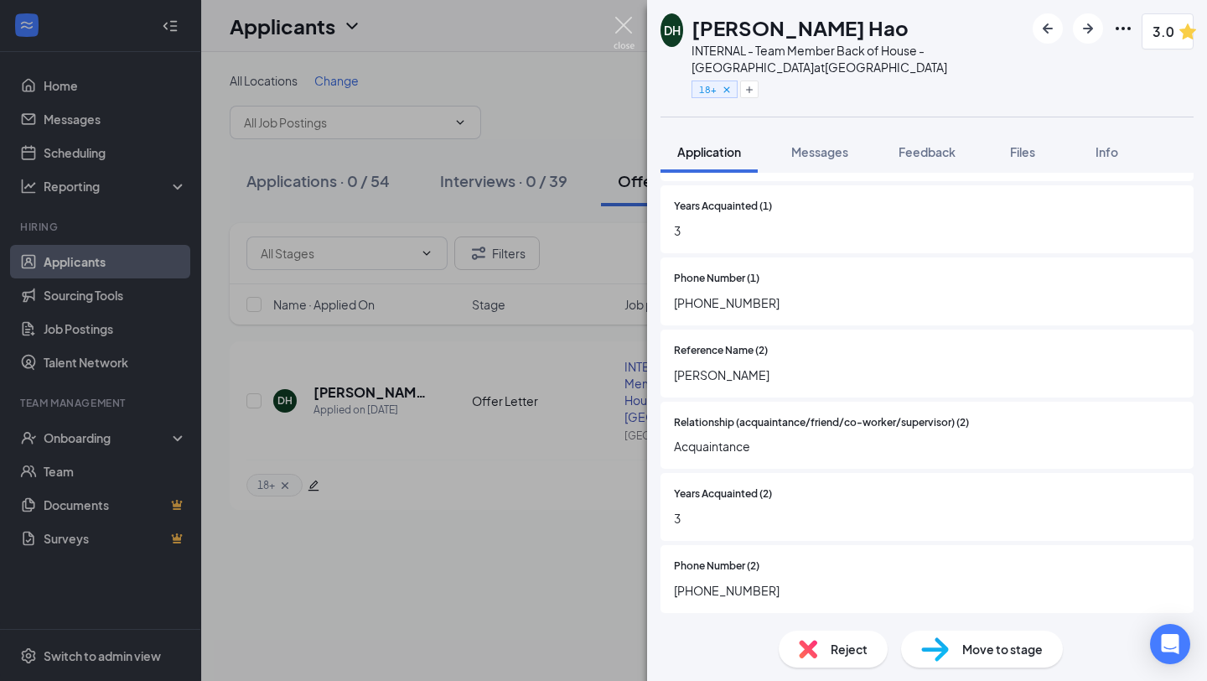
click at [625, 29] on img at bounding box center [624, 33] width 21 height 33
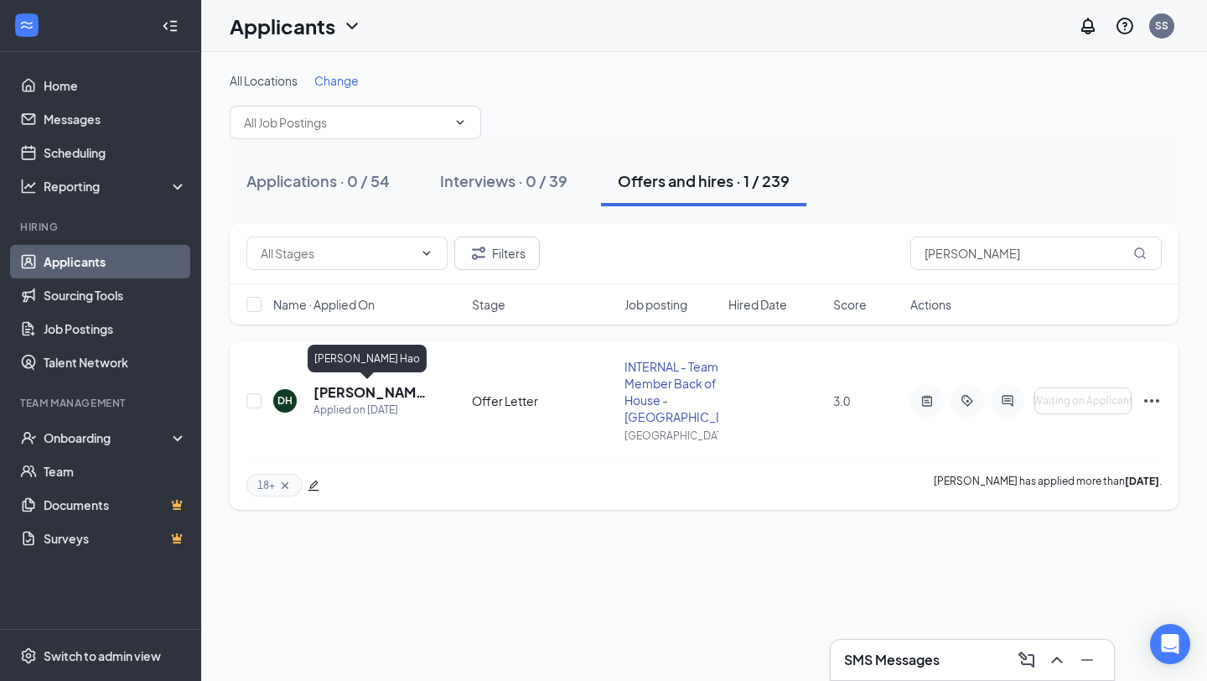
click at [351, 393] on h5 "[PERSON_NAME] Hao" at bounding box center [370, 392] width 113 height 18
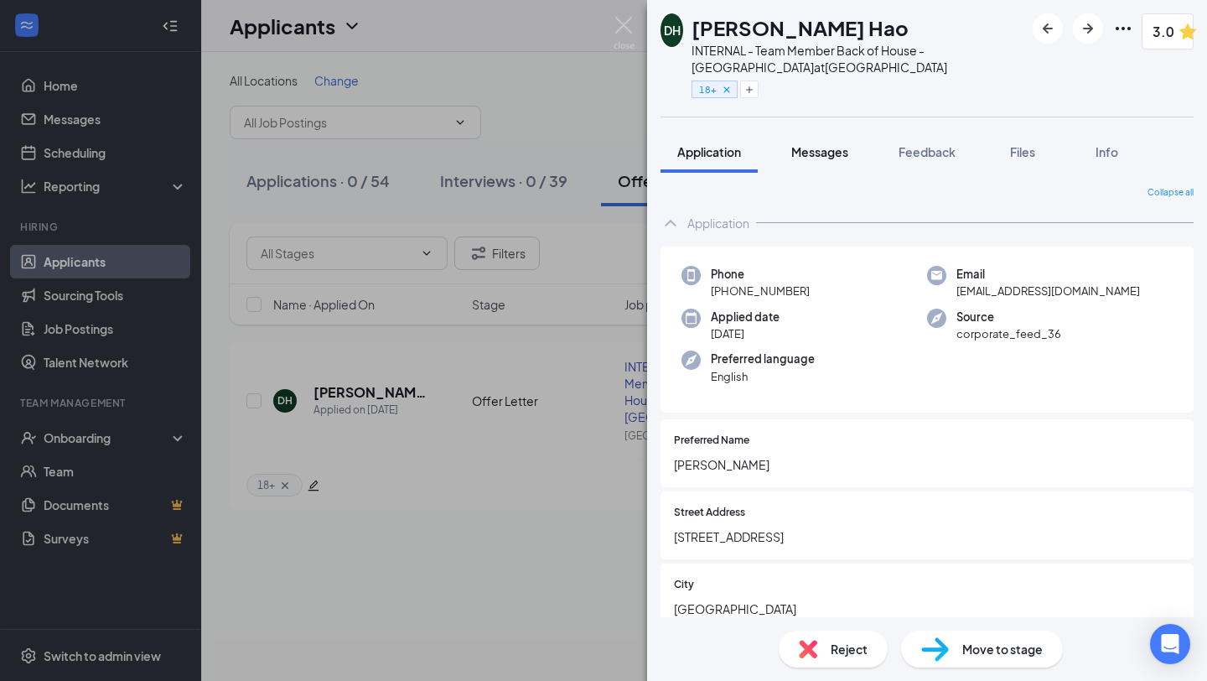
click at [814, 163] on button "Messages" at bounding box center [820, 152] width 91 height 42
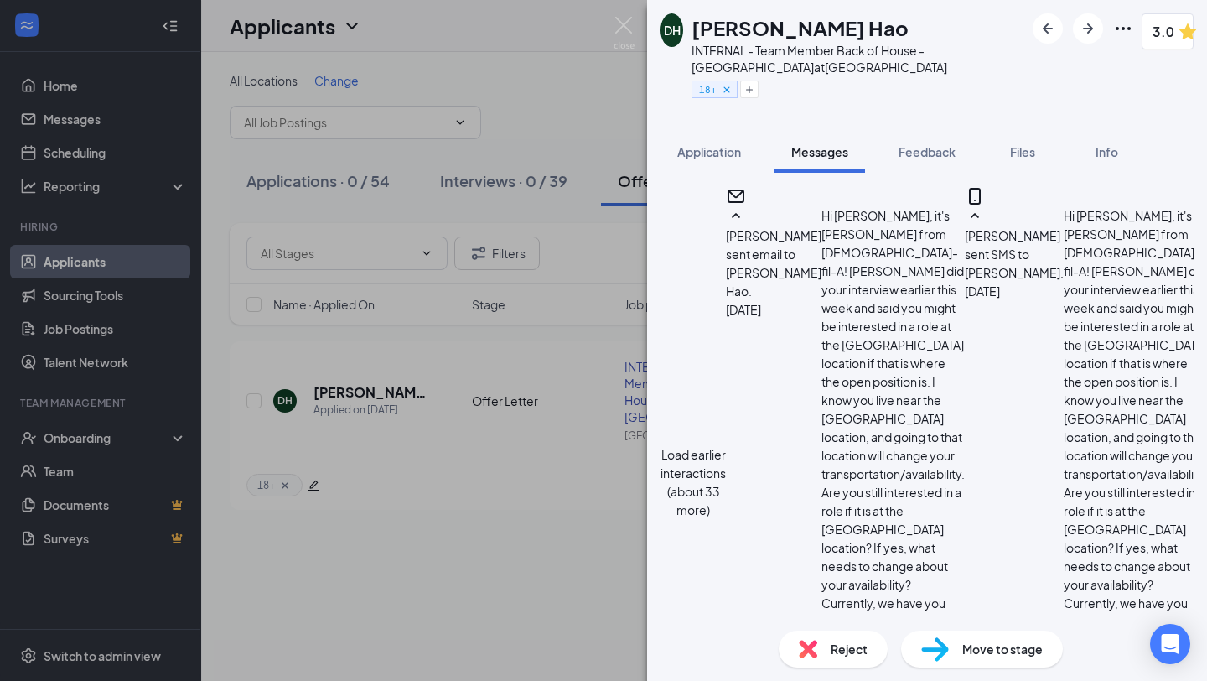
scroll to position [1436, 0]
click at [618, 25] on img at bounding box center [624, 33] width 21 height 33
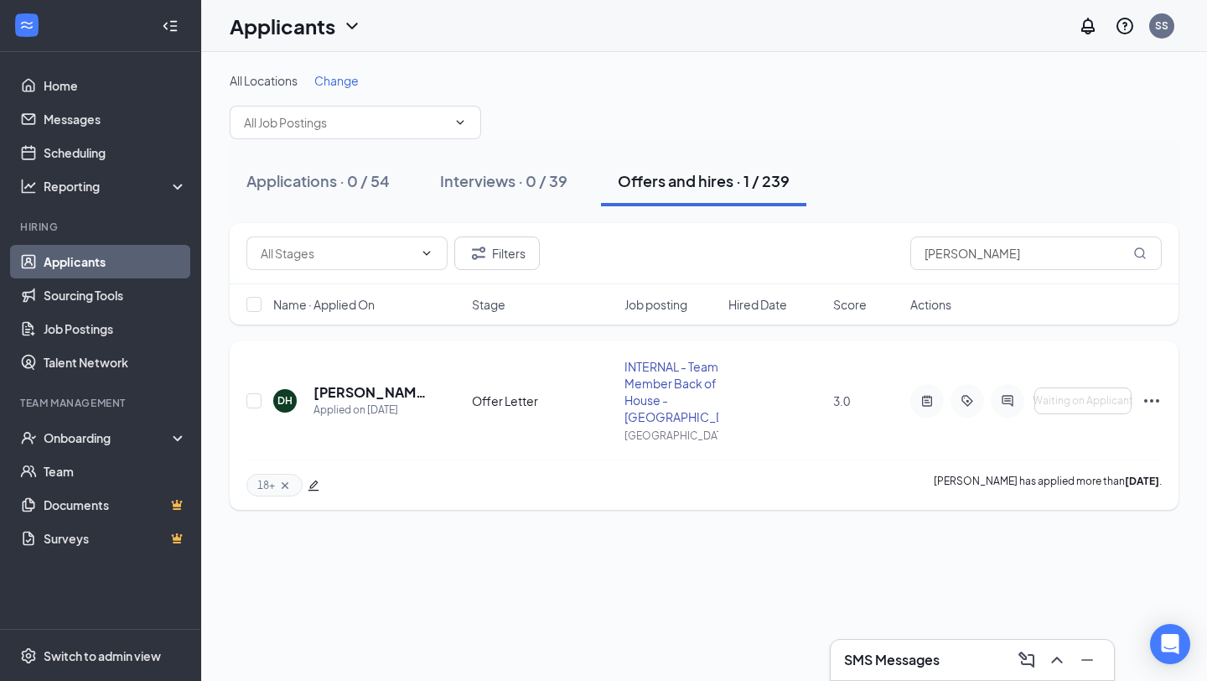
click at [1147, 403] on icon "Ellipses" at bounding box center [1152, 401] width 20 height 20
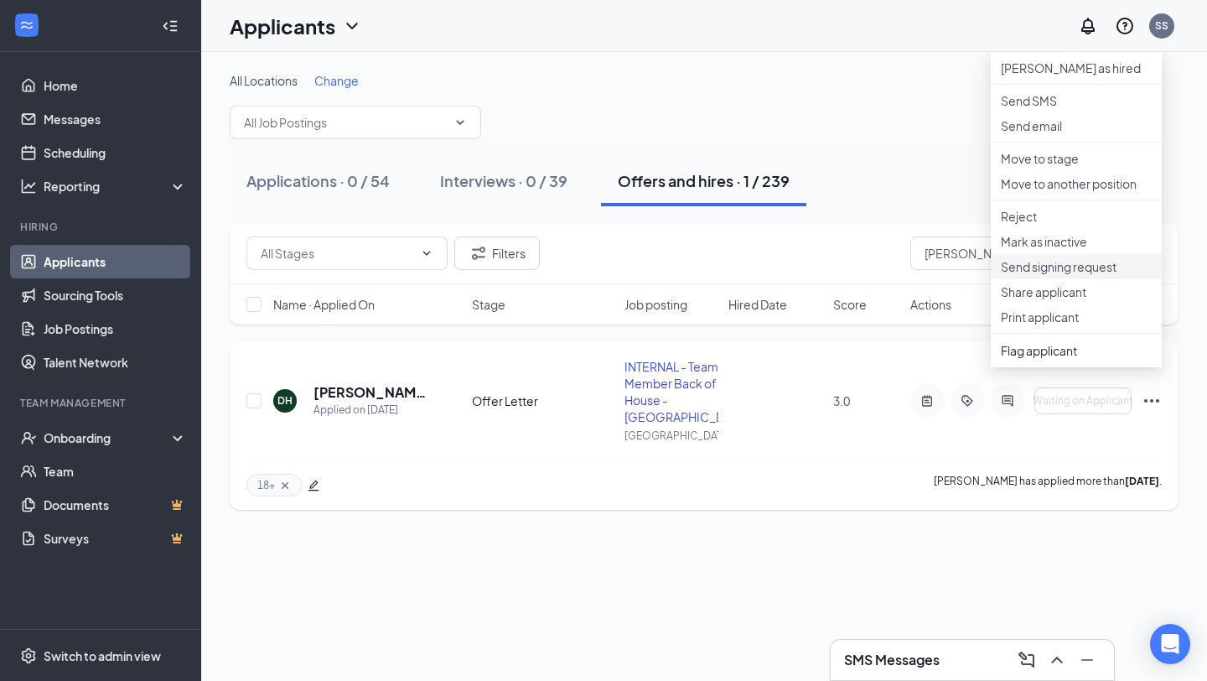
click at [1110, 275] on p "Send signing request" at bounding box center [1076, 266] width 151 height 17
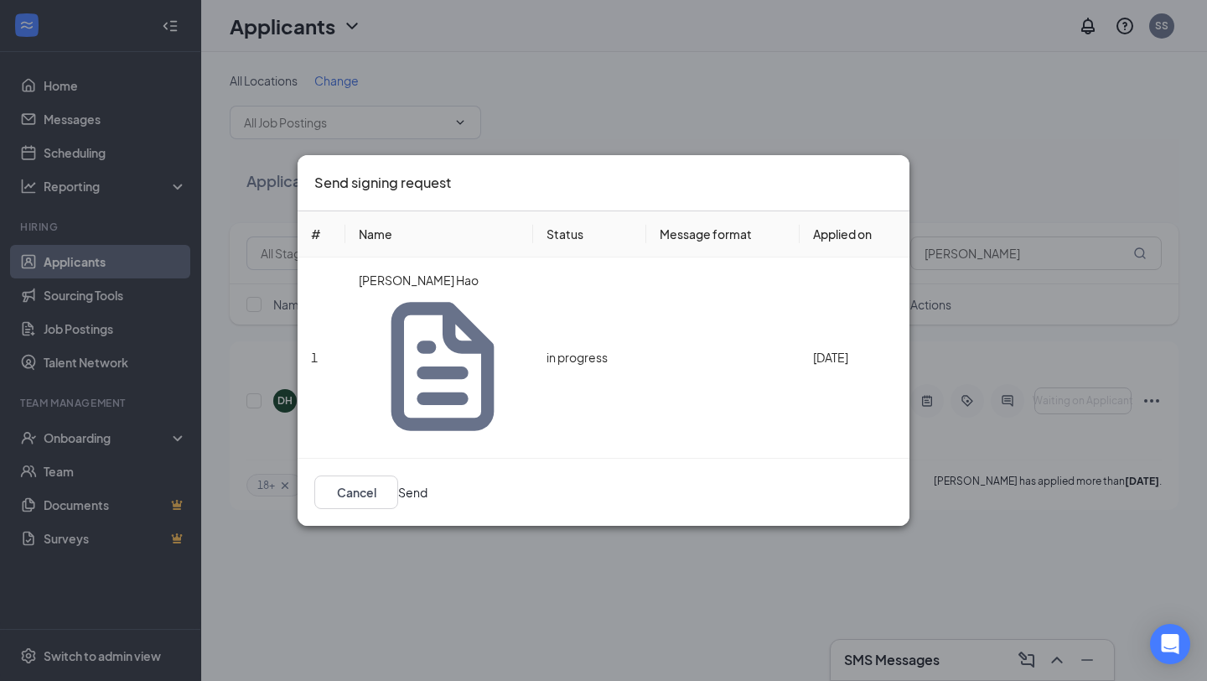
click at [428, 483] on button "Send" at bounding box center [412, 492] width 29 height 18
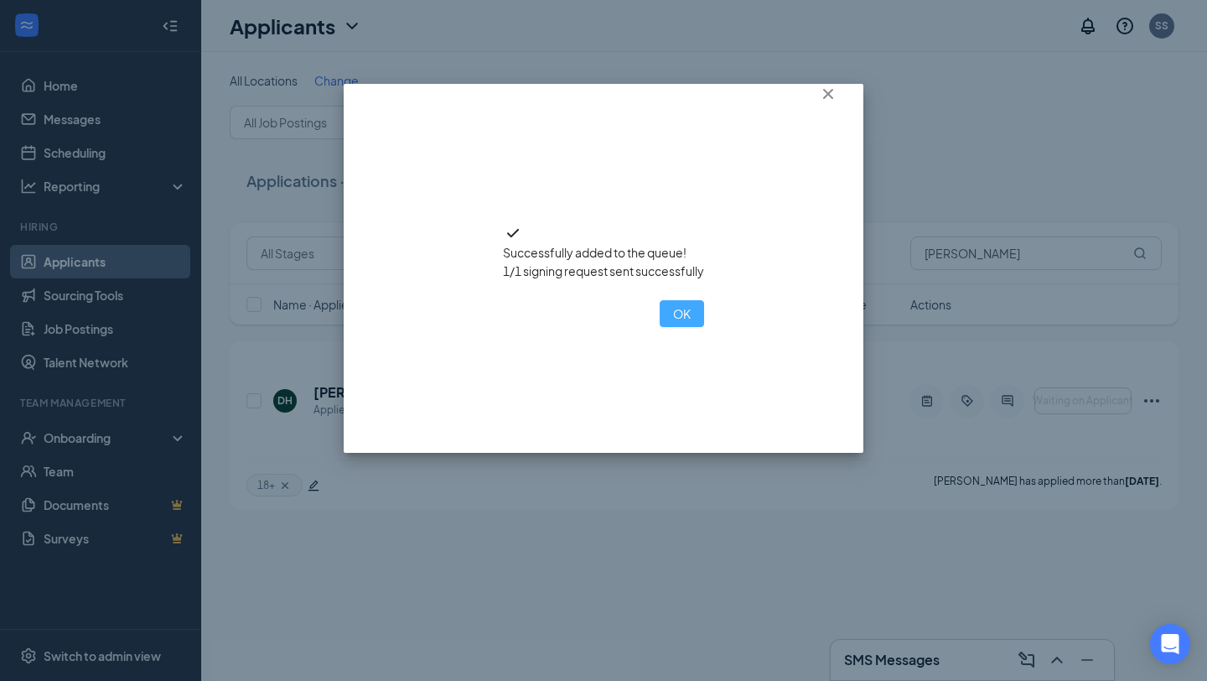
click at [660, 327] on button "OK" at bounding box center [682, 313] width 44 height 27
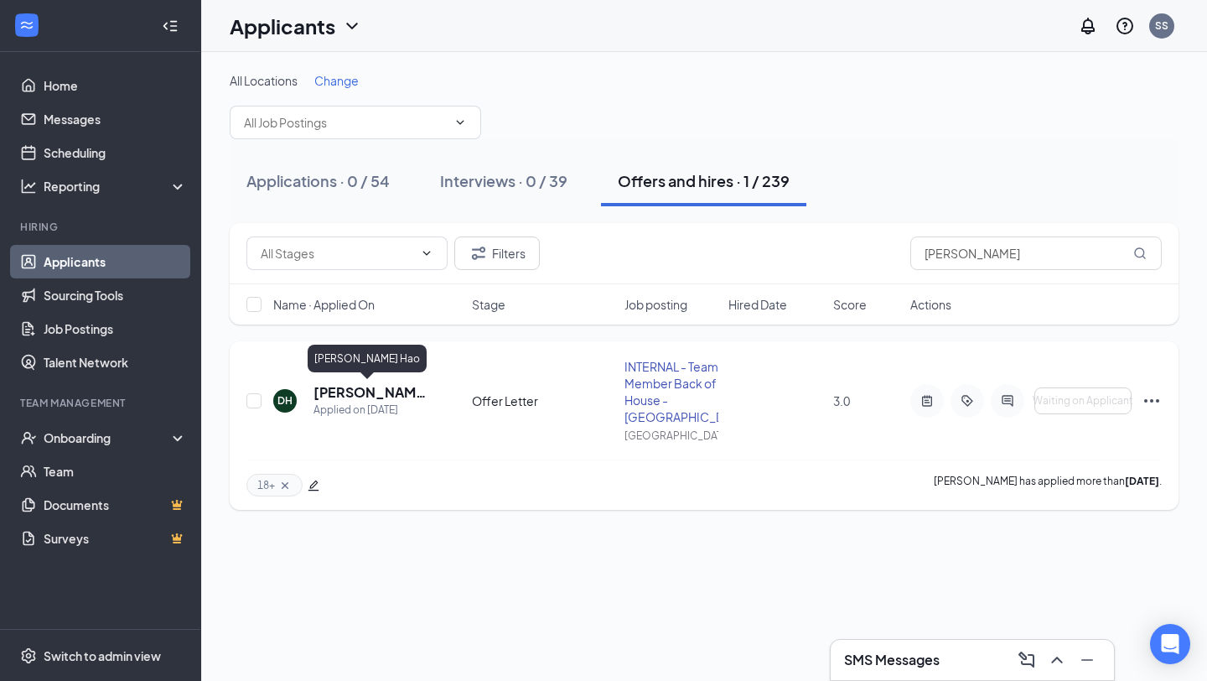
click at [350, 397] on h5 "[PERSON_NAME] Hao" at bounding box center [370, 392] width 113 height 18
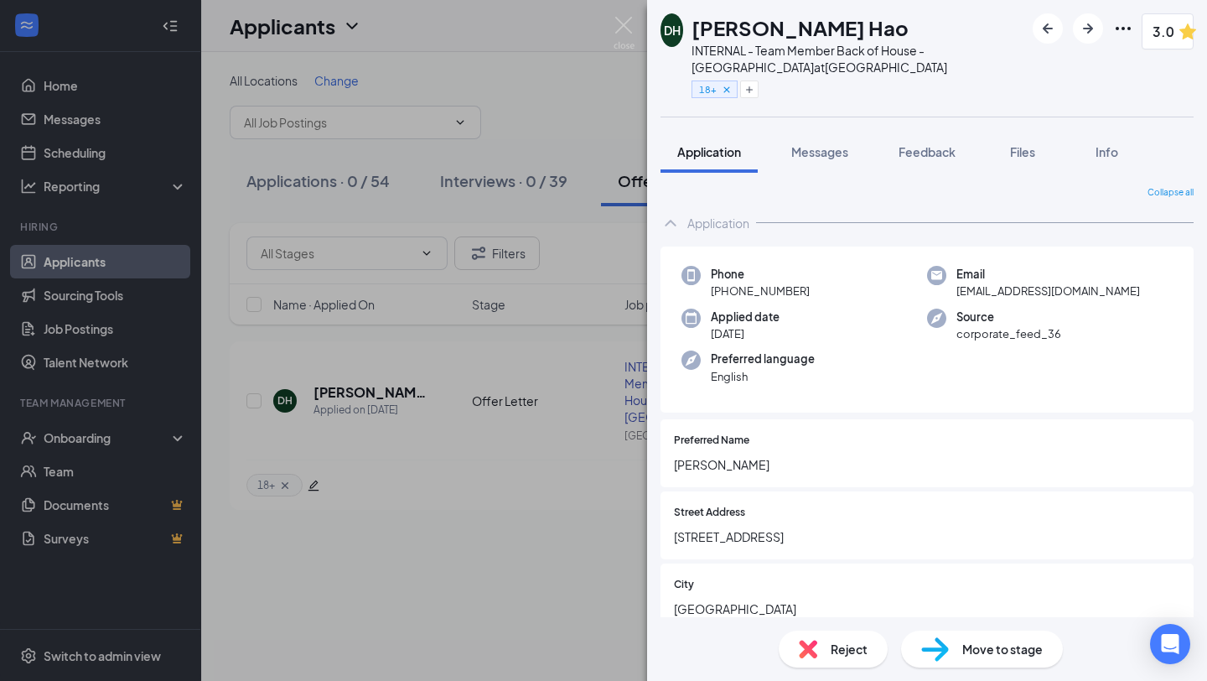
click at [682, 225] on div "Application" at bounding box center [927, 223] width 533 height 34
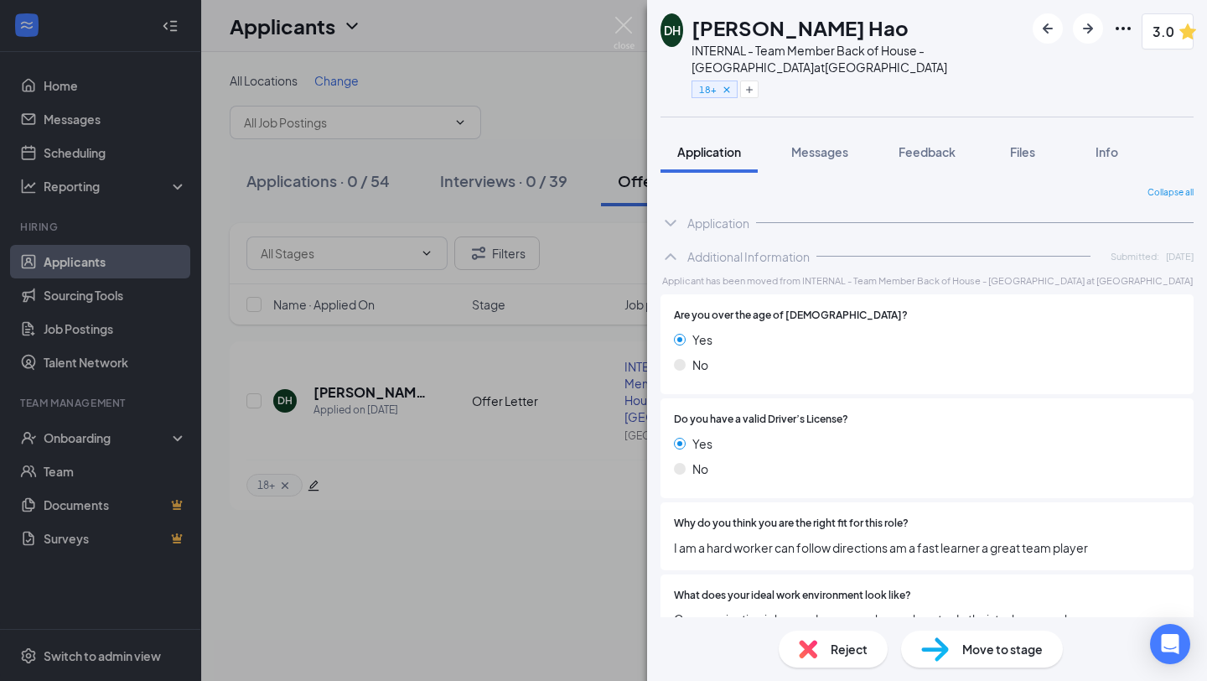
click at [670, 222] on icon "ChevronDown" at bounding box center [671, 223] width 20 height 20
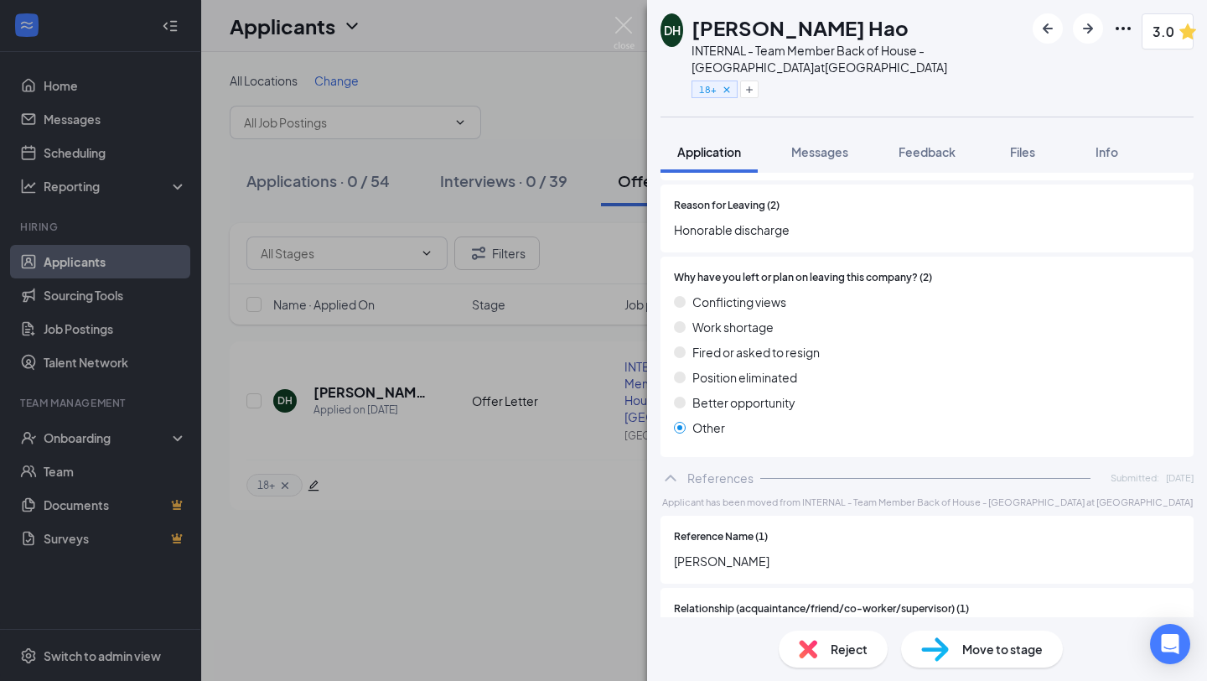
scroll to position [7947, 0]
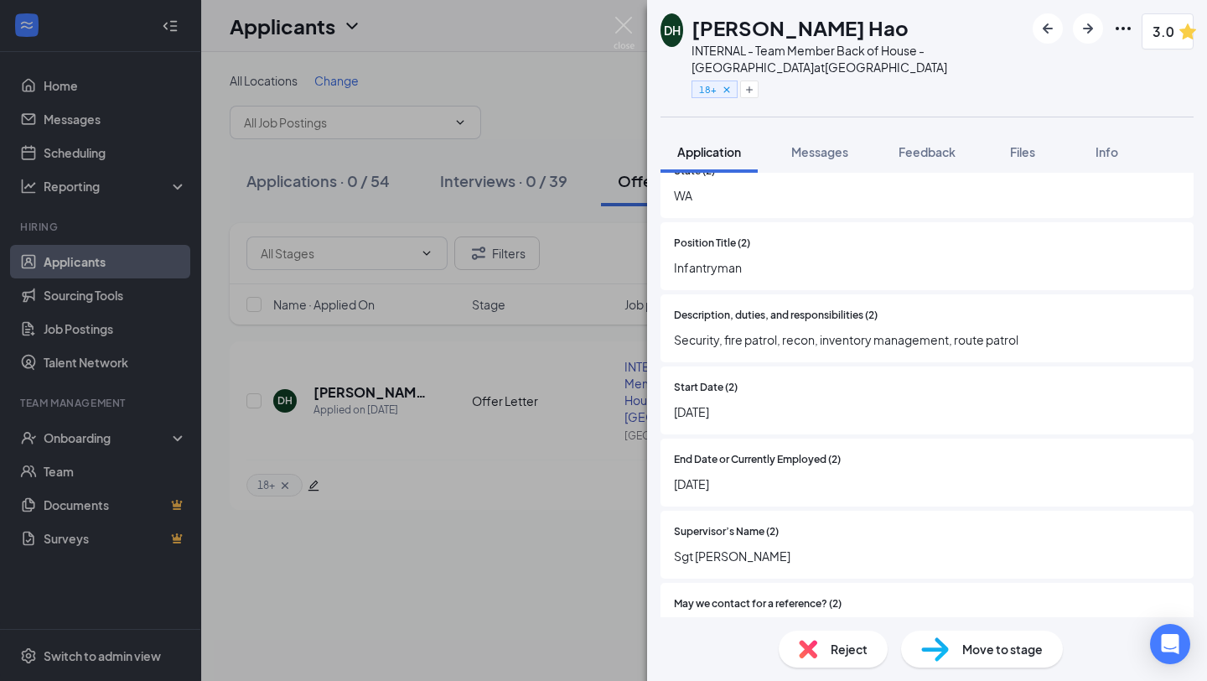
scroll to position [7947, 0]
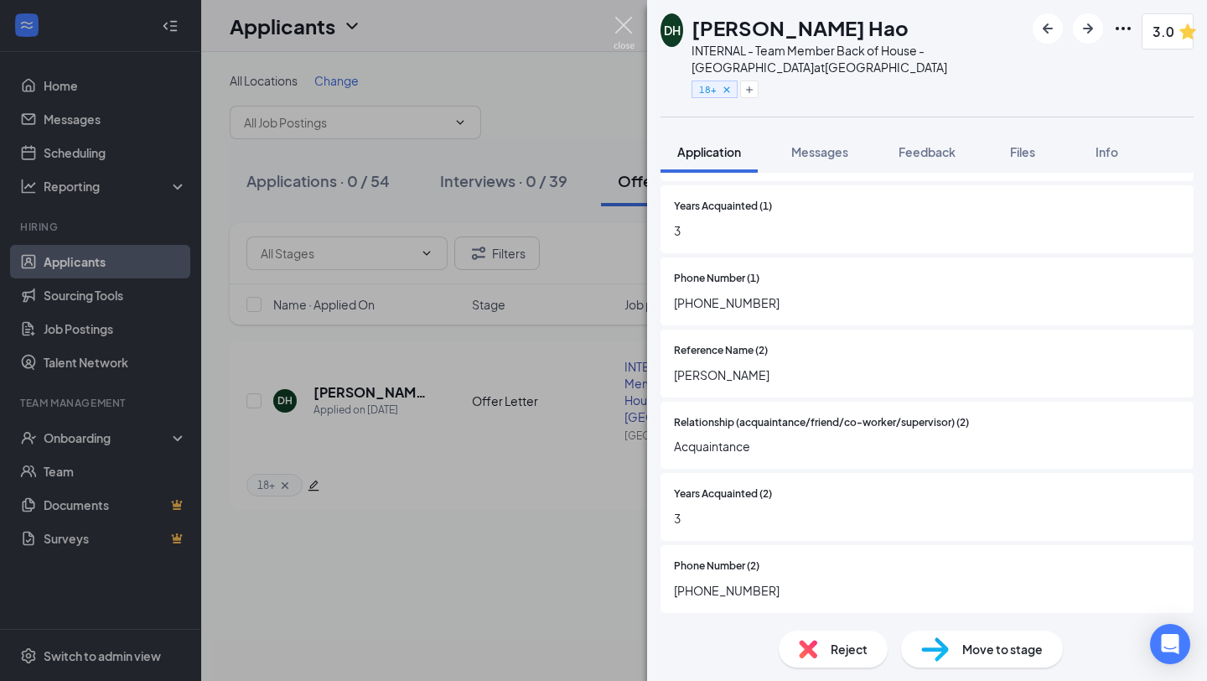
click at [621, 25] on img at bounding box center [624, 33] width 21 height 33
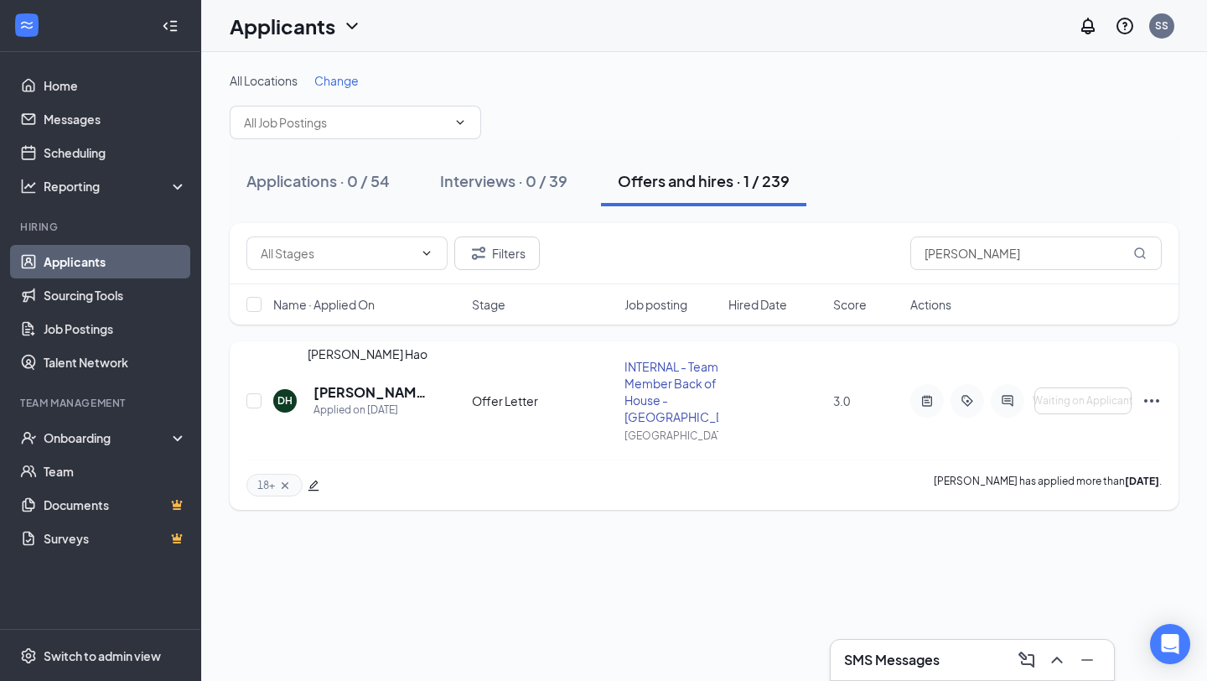
click at [320, 390] on h5 "[PERSON_NAME] Hao" at bounding box center [370, 392] width 113 height 18
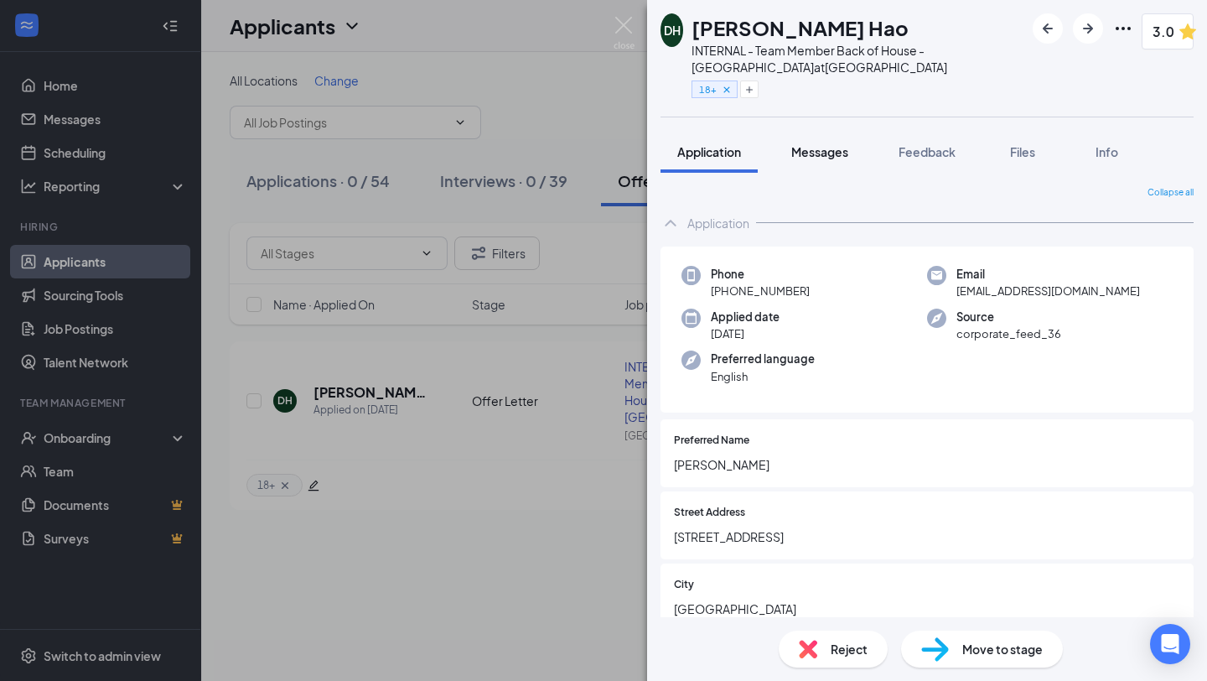
click at [825, 153] on span "Messages" at bounding box center [819, 151] width 57 height 15
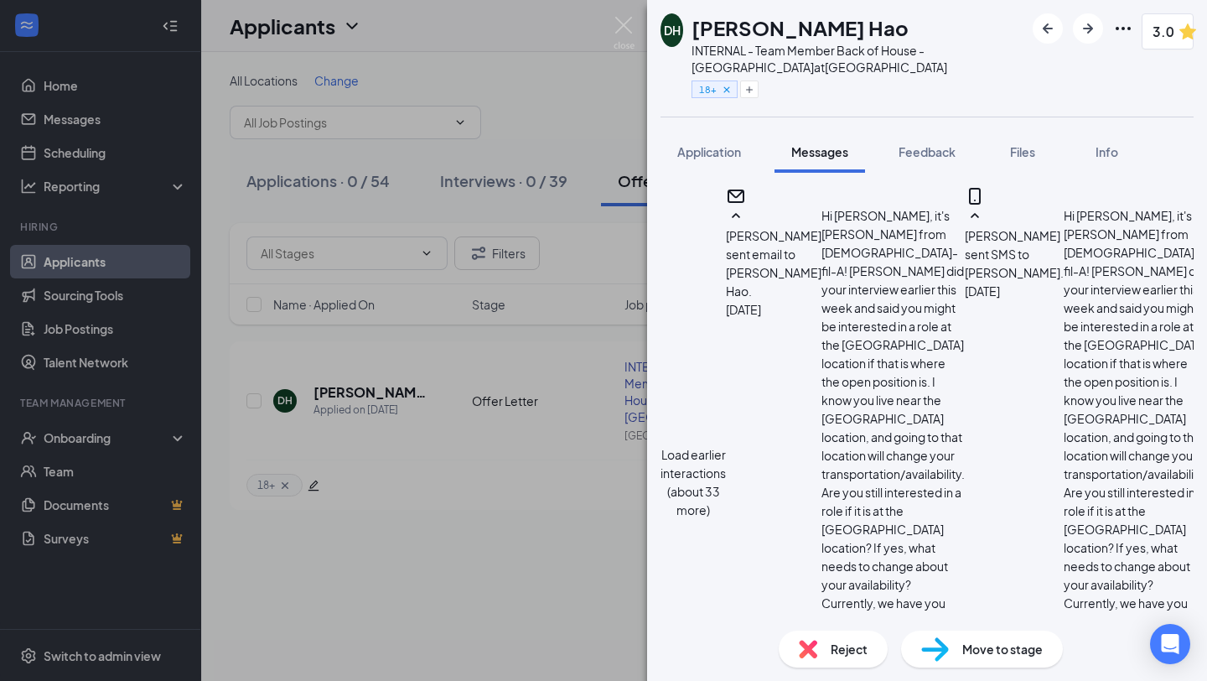
scroll to position [1436, 0]
click at [622, 31] on img at bounding box center [624, 33] width 21 height 33
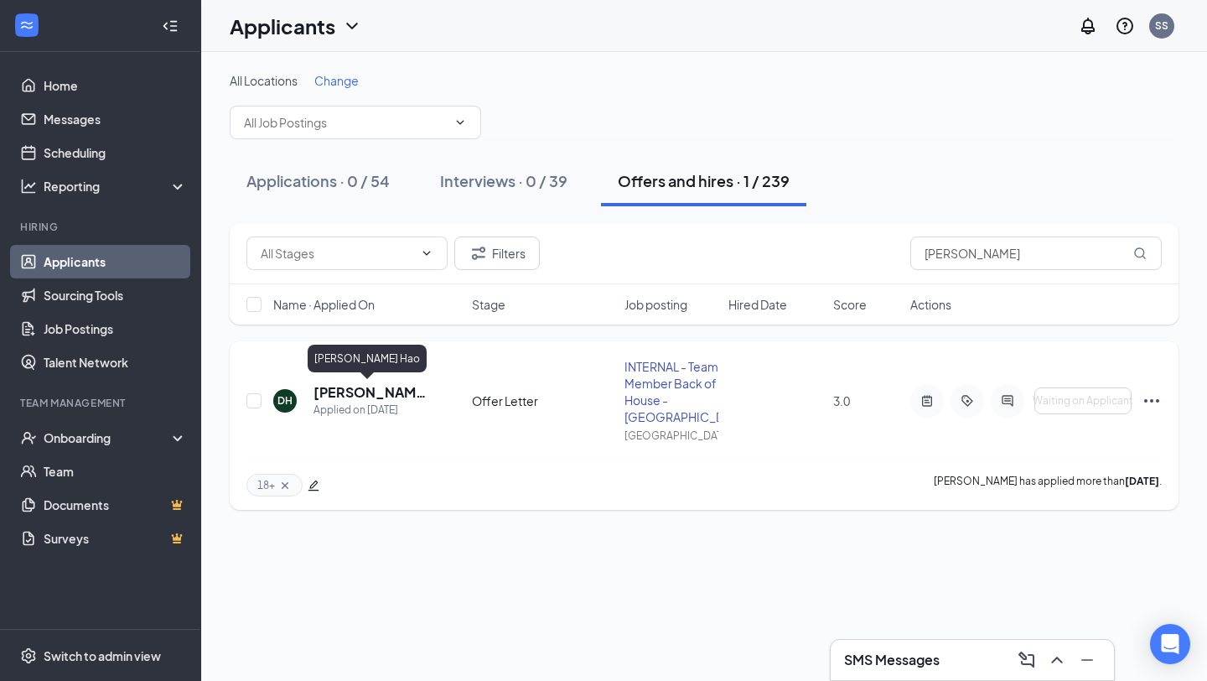
click at [349, 394] on h5 "[PERSON_NAME] Hao" at bounding box center [370, 392] width 113 height 18
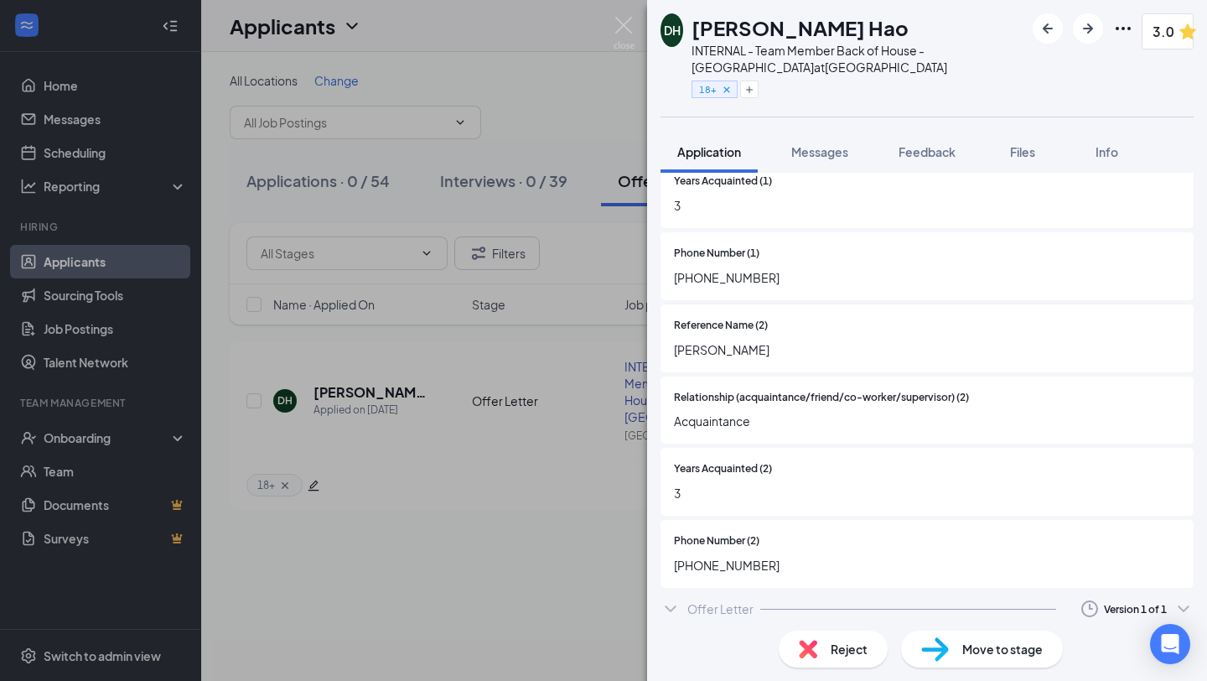
scroll to position [7981, 0]
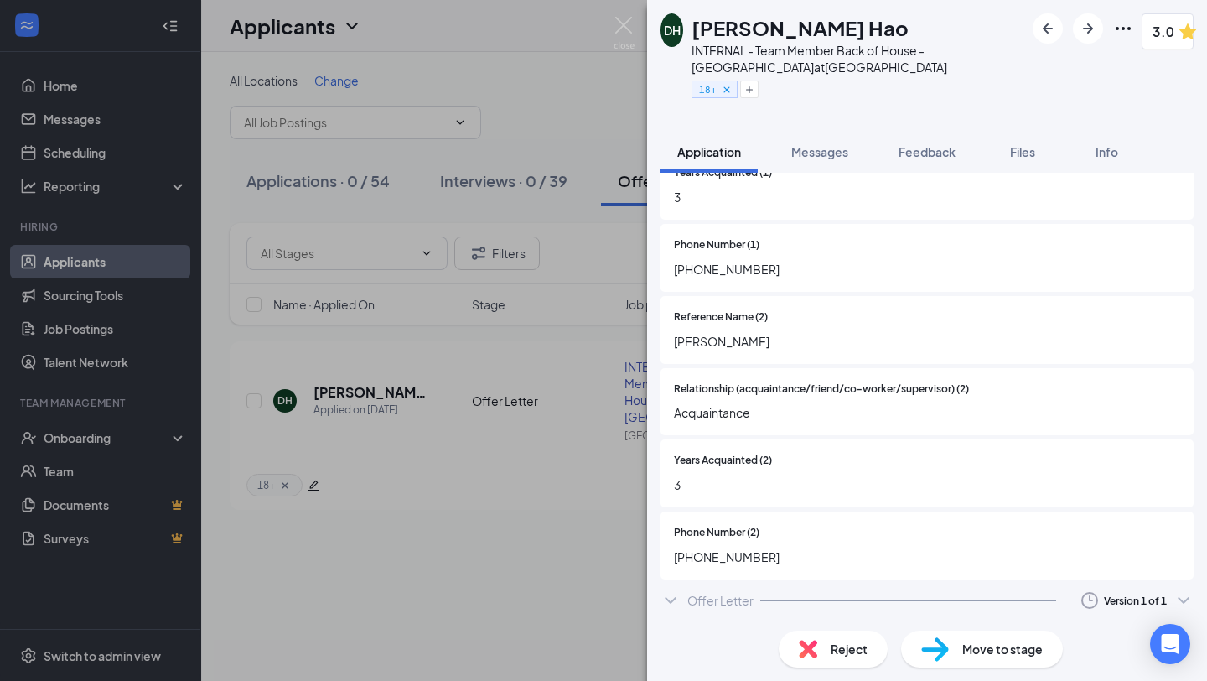
click at [730, 593] on div "Offer Letter" at bounding box center [720, 600] width 66 height 17
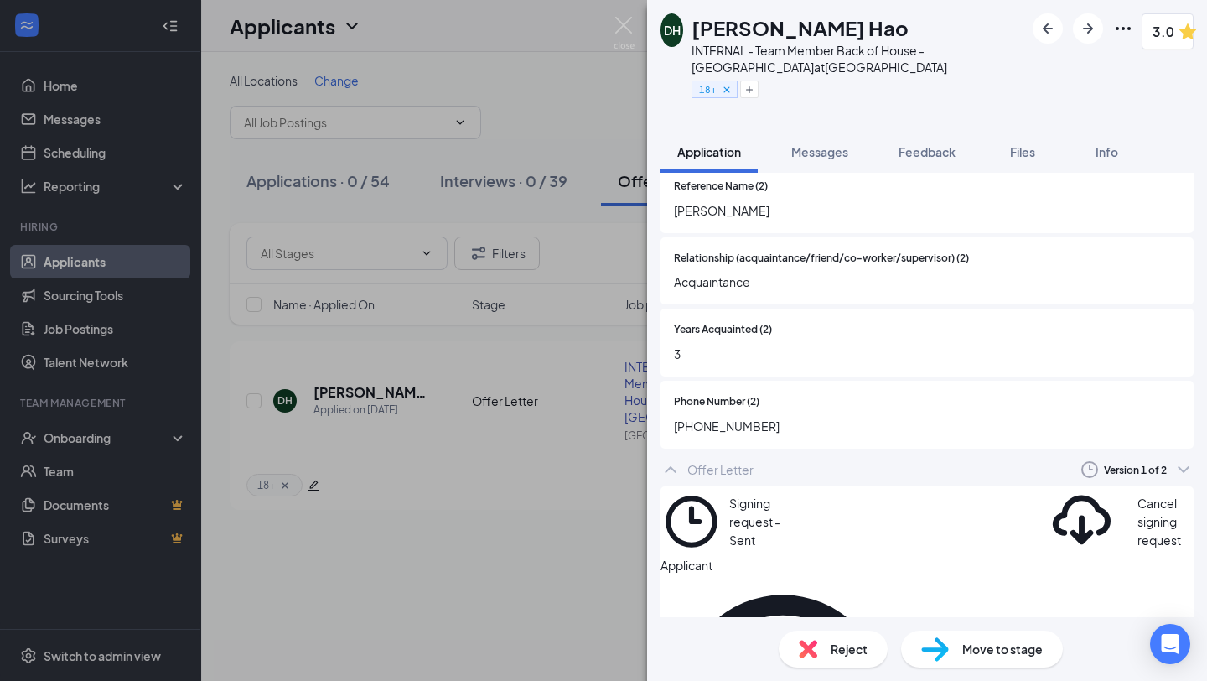
scroll to position [8089, 0]
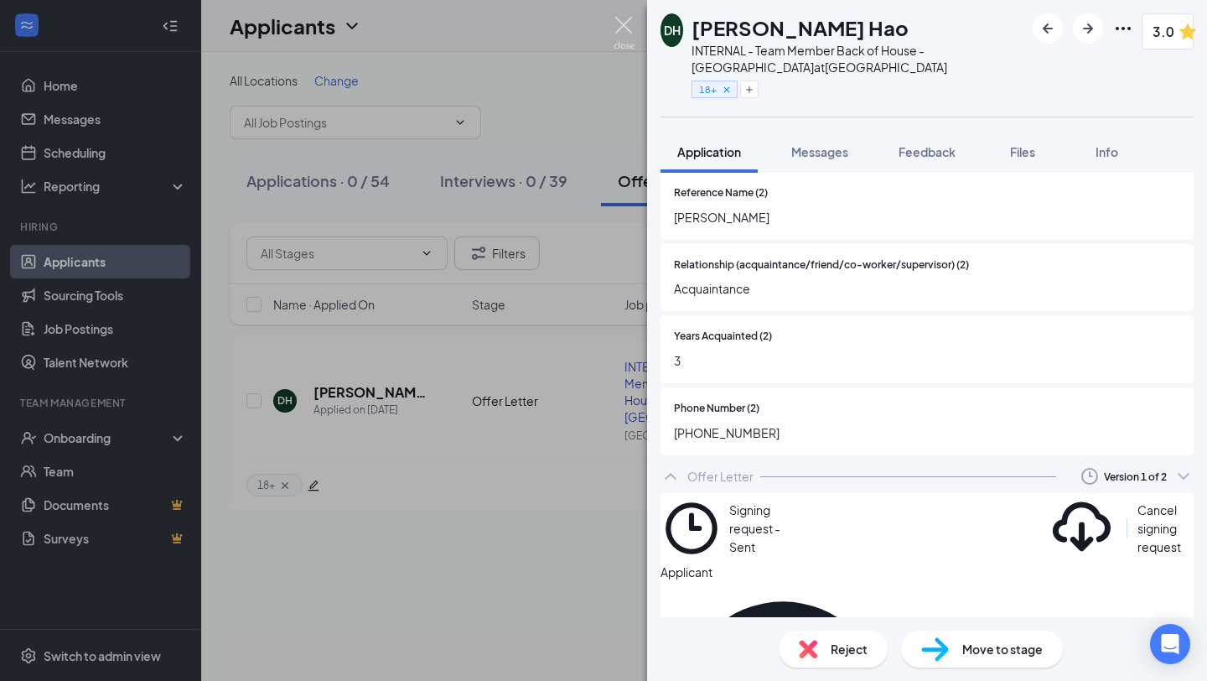
click at [623, 27] on img at bounding box center [624, 33] width 21 height 33
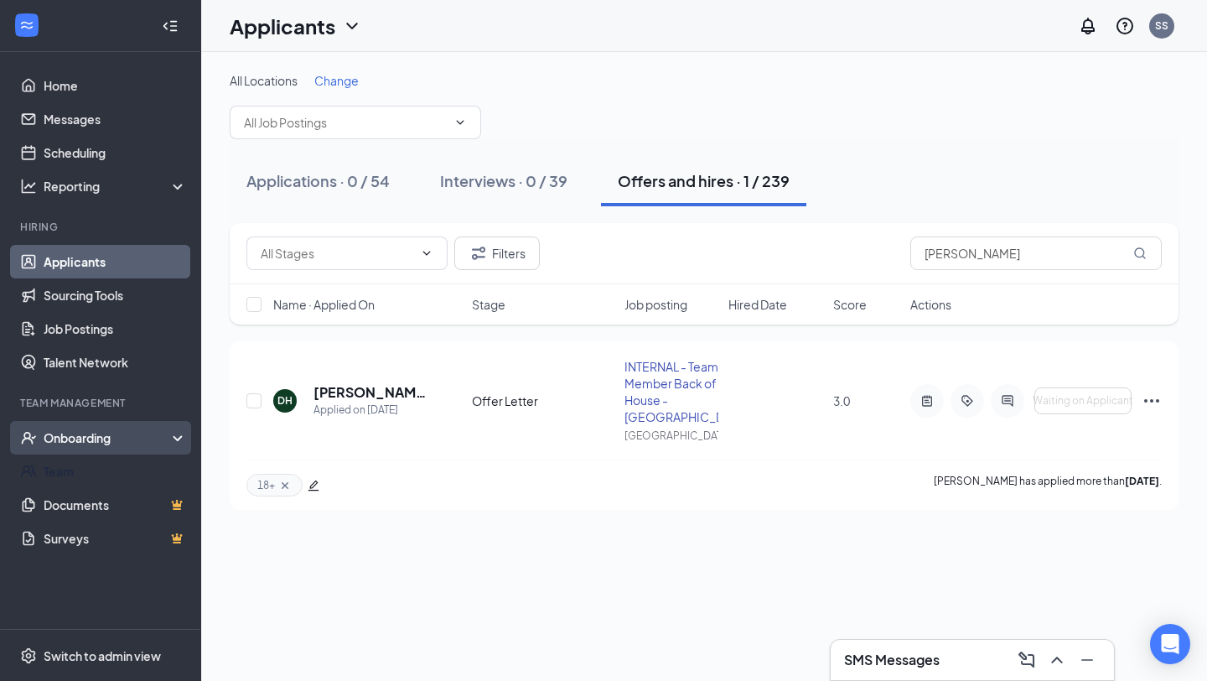
click at [112, 441] on div "Onboarding" at bounding box center [108, 437] width 129 height 17
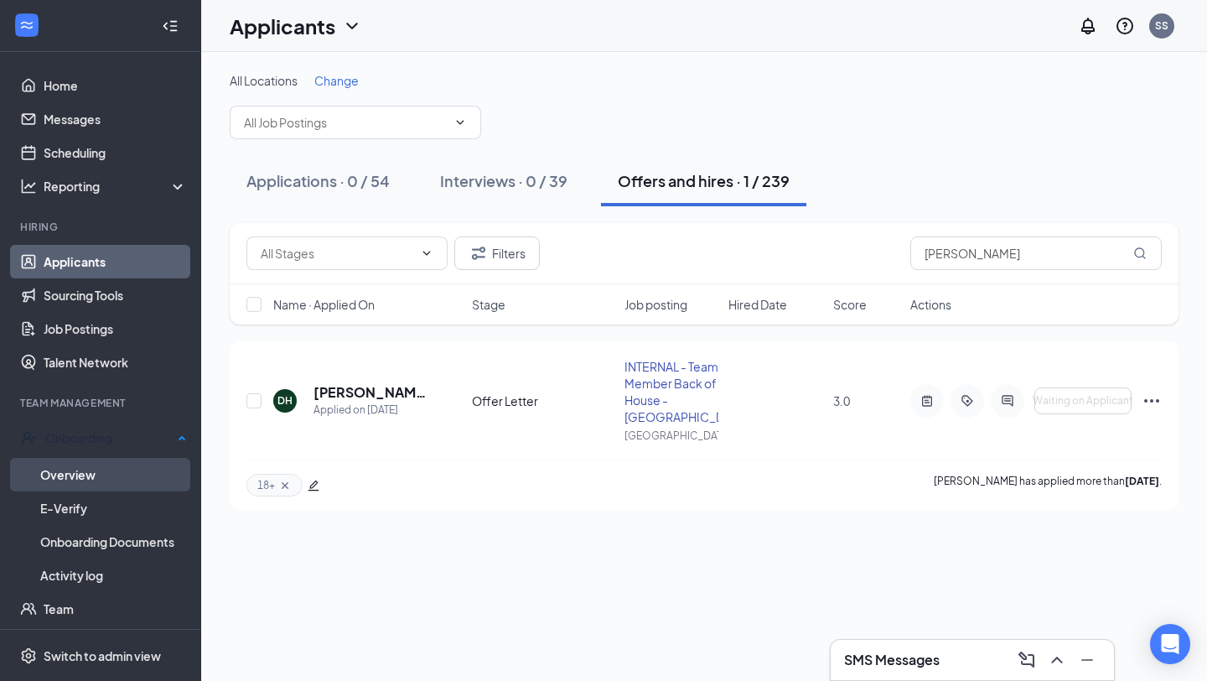
click at [91, 474] on link "Overview" at bounding box center [113, 475] width 147 height 34
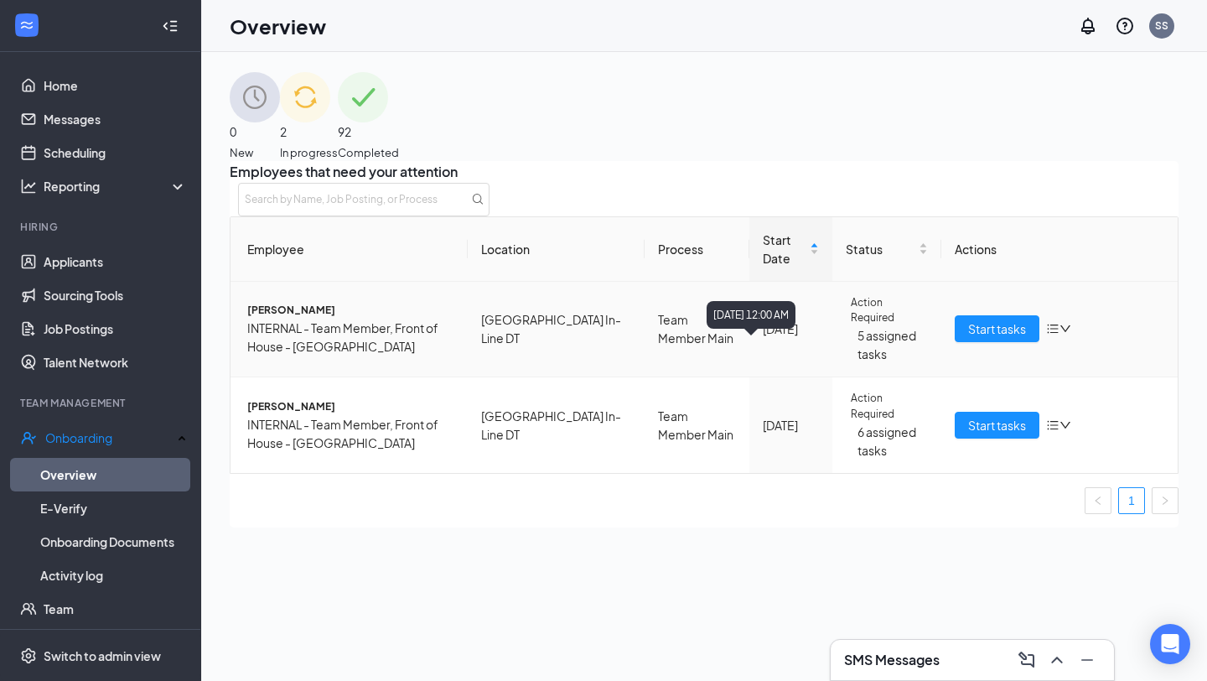
click at [774, 338] on div "[DATE]" at bounding box center [791, 328] width 56 height 18
click at [771, 360] on td "[DATE]" at bounding box center [790, 330] width 83 height 96
click at [1060, 334] on icon "down" at bounding box center [1066, 329] width 12 height 12
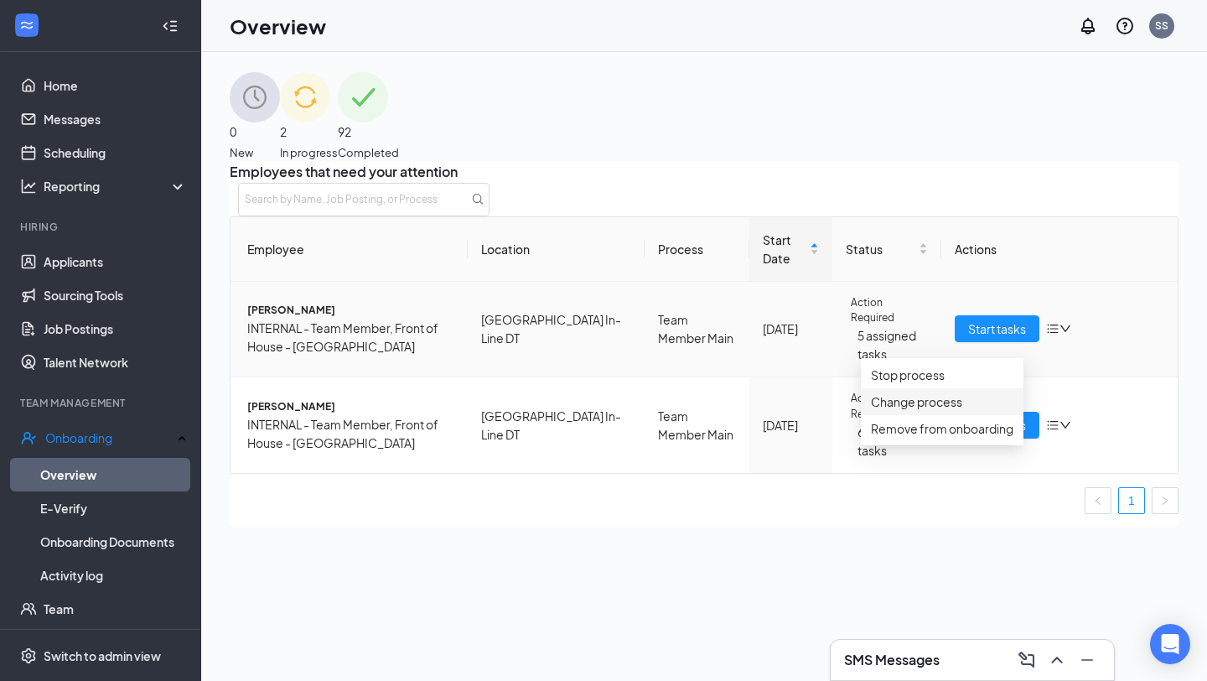
click at [918, 411] on div "Change process" at bounding box center [942, 401] width 143 height 18
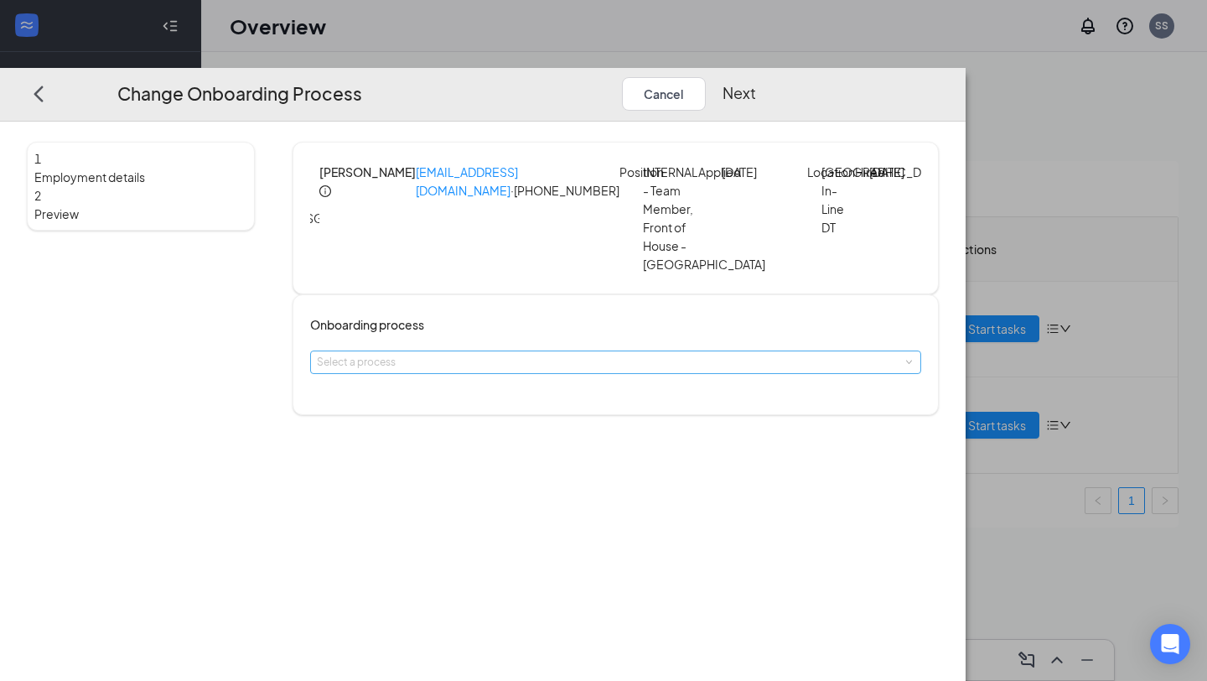
click at [625, 371] on div "Select a process" at bounding box center [612, 362] width 590 height 17
click at [706, 77] on button "Cancel" at bounding box center [664, 94] width 84 height 34
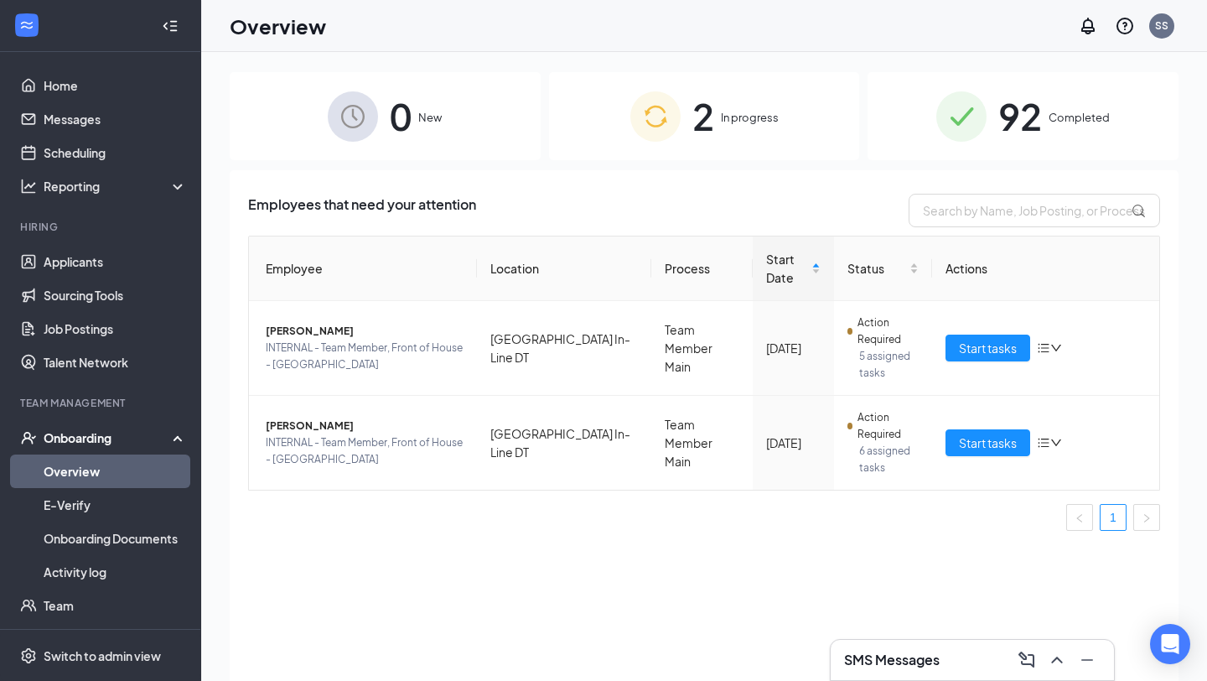
click at [417, 118] on div "0 New" at bounding box center [385, 116] width 311 height 88
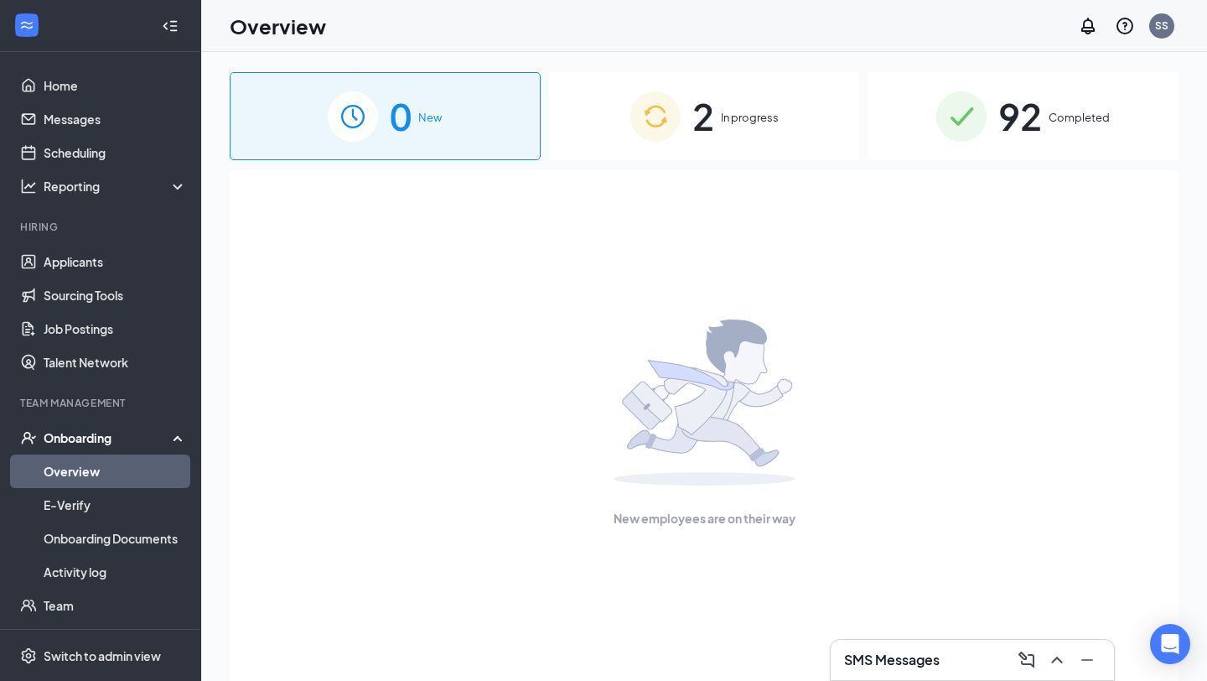
click at [775, 122] on span "In progress" at bounding box center [750, 117] width 58 height 17
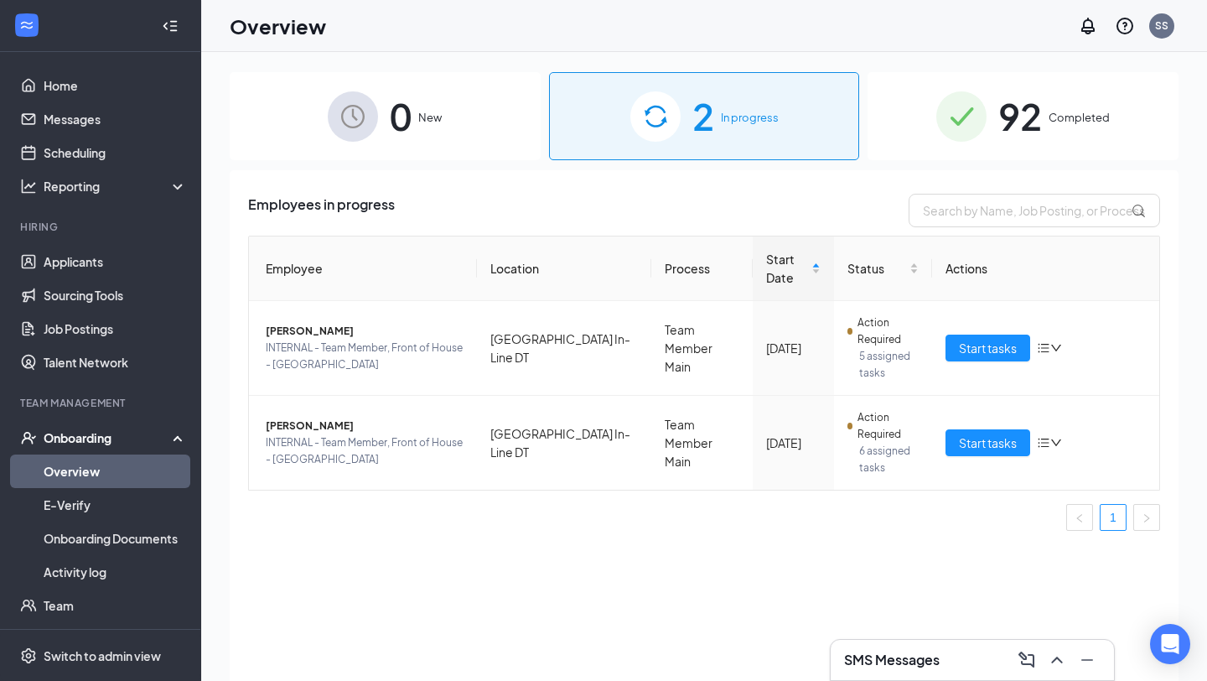
click at [424, 130] on div "0 New" at bounding box center [385, 116] width 311 height 88
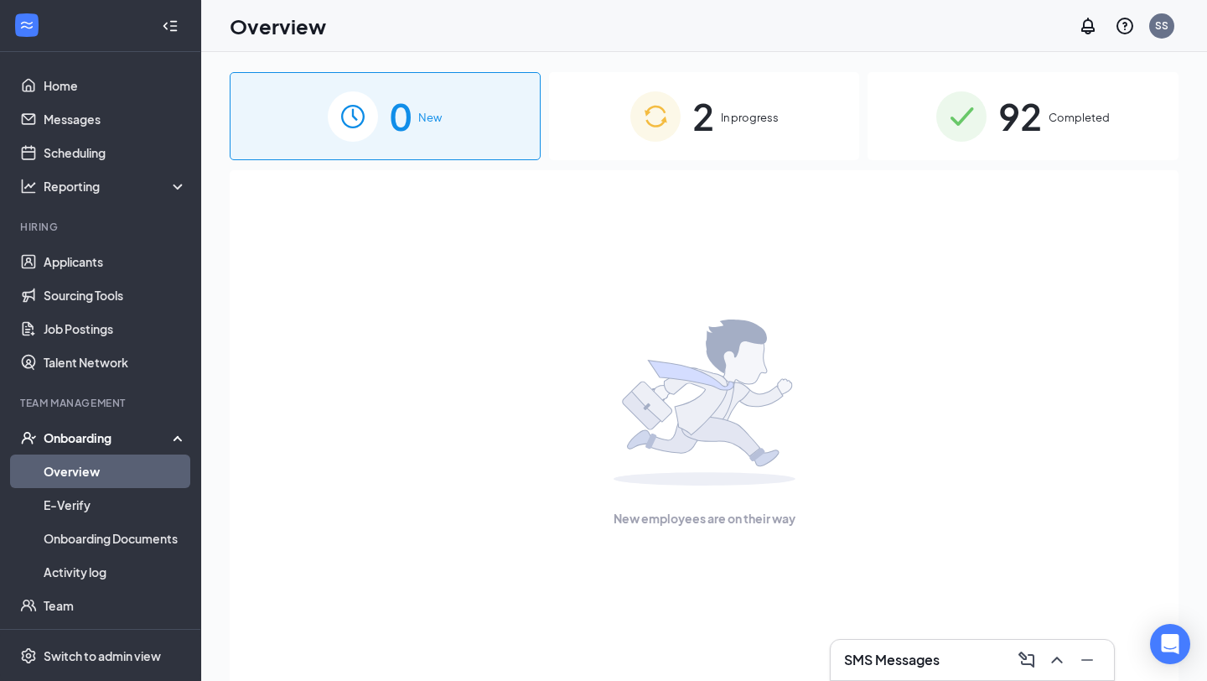
click at [713, 127] on span "2" at bounding box center [703, 116] width 22 height 58
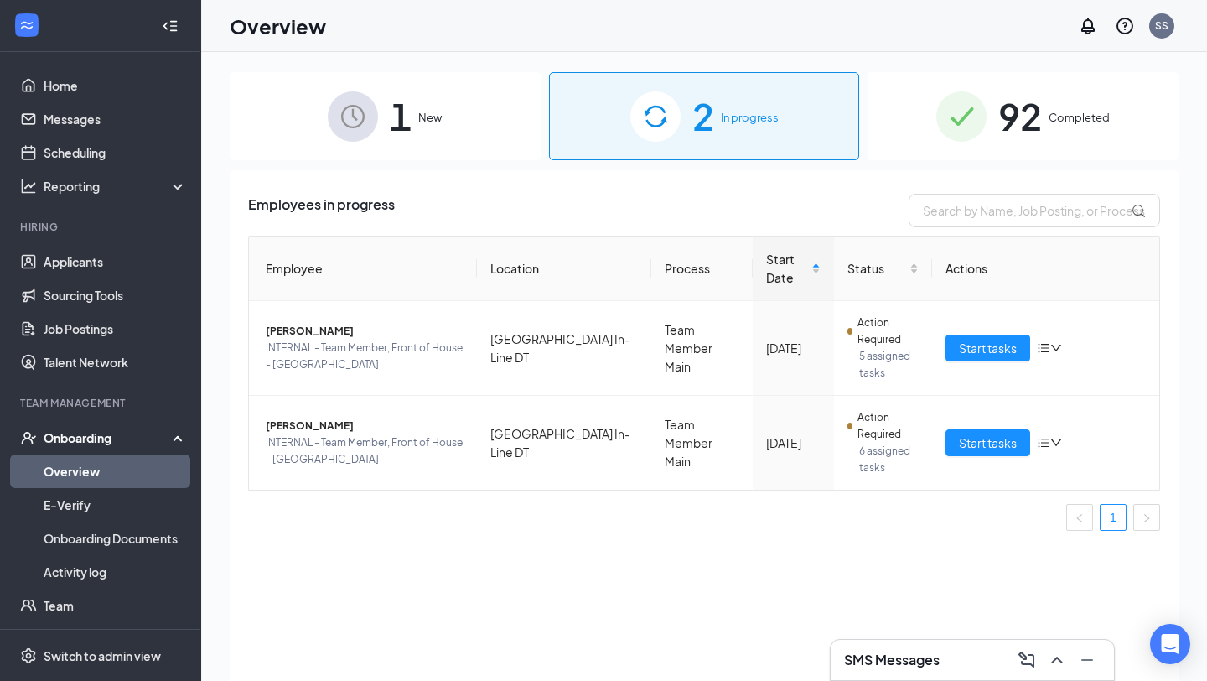
click at [422, 108] on div "1 New" at bounding box center [385, 116] width 311 height 88
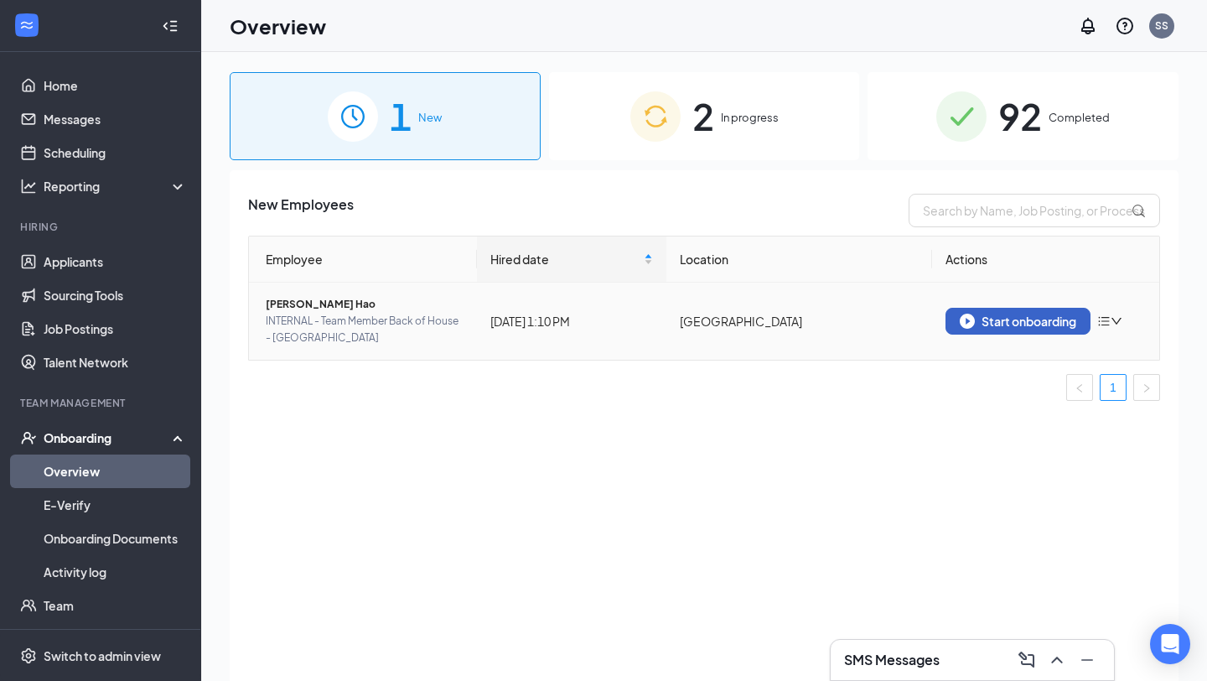
click at [969, 326] on img "button" at bounding box center [967, 321] width 15 height 15
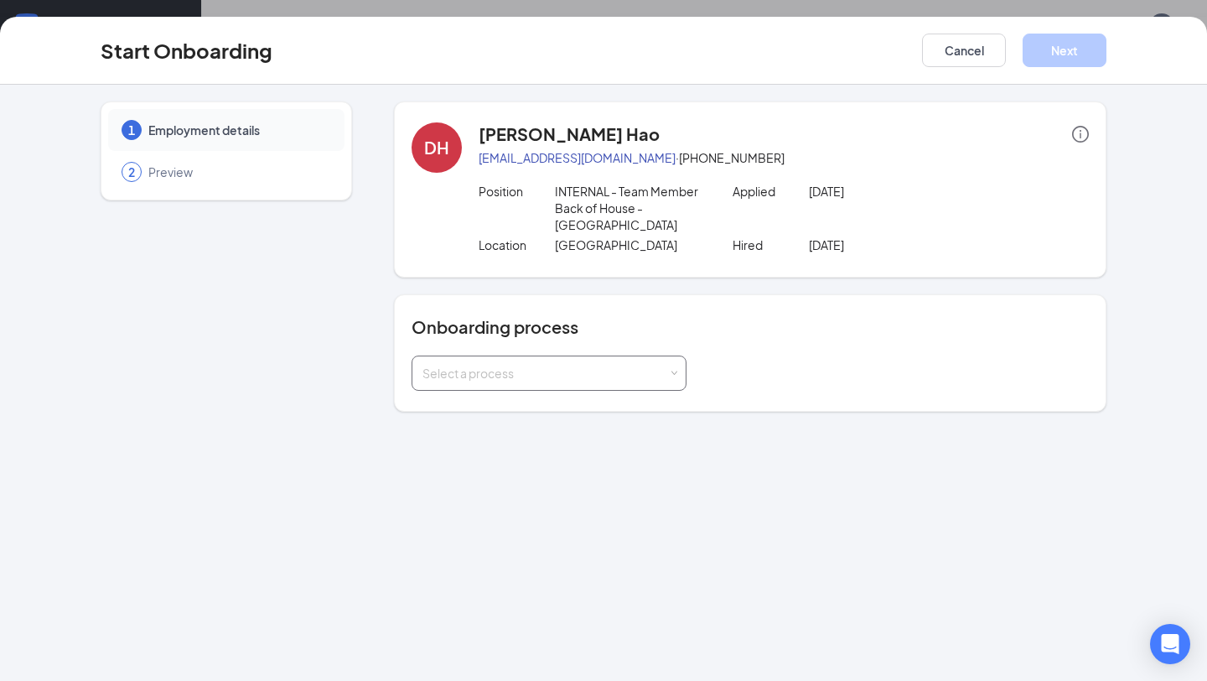
click at [534, 366] on div "Select a process" at bounding box center [546, 373] width 246 height 17
click at [482, 425] on li "Team Member Main copy2025-02-10 23:05:05 (not ready)" at bounding box center [549, 439] width 275 height 30
click at [488, 410] on span "Team Member Main" at bounding box center [471, 408] width 107 height 15
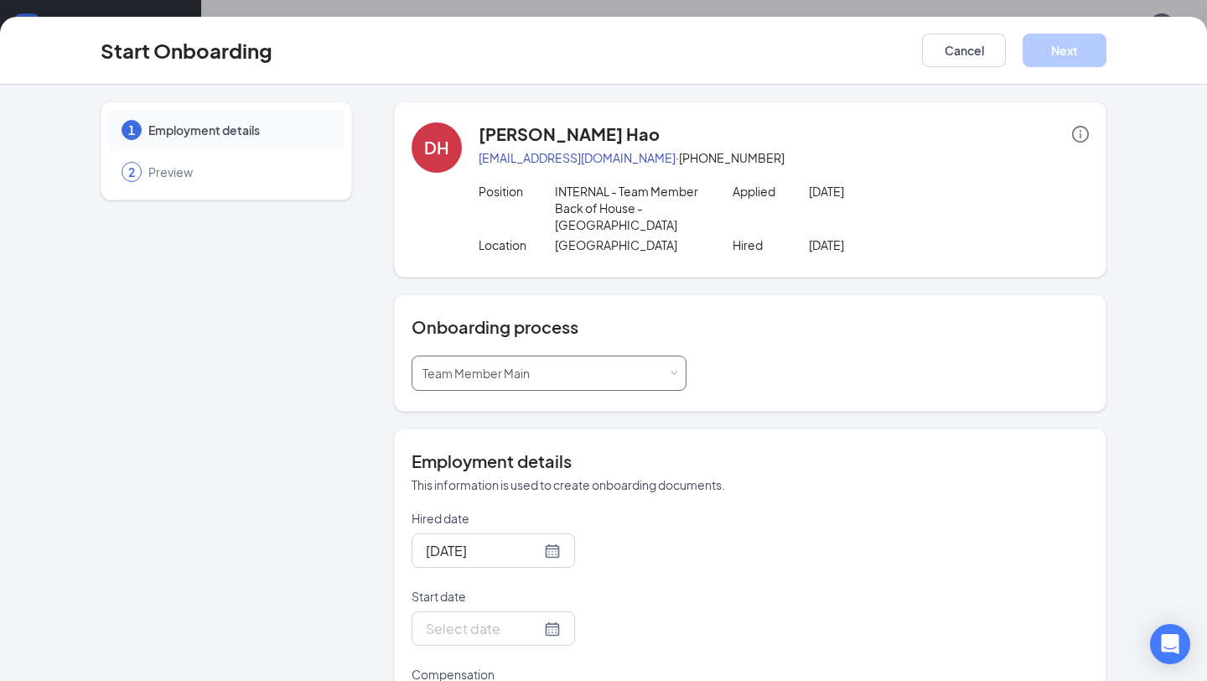
scroll to position [154, 0]
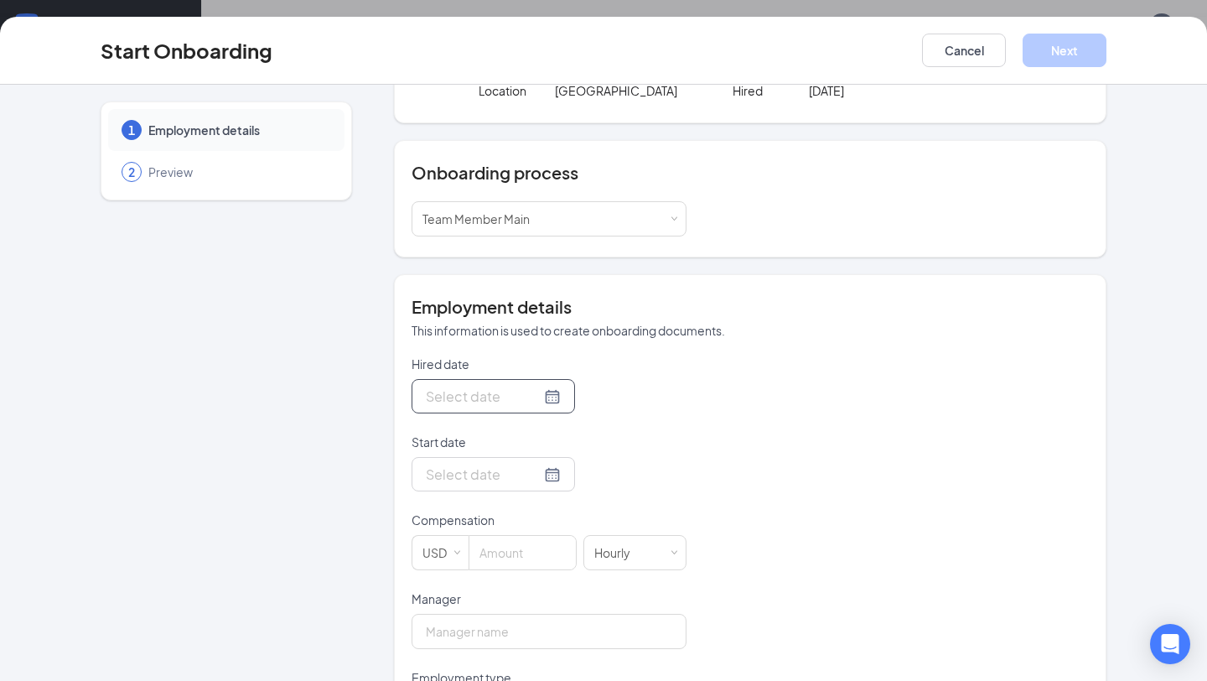
click at [531, 403] on div at bounding box center [493, 396] width 135 height 21
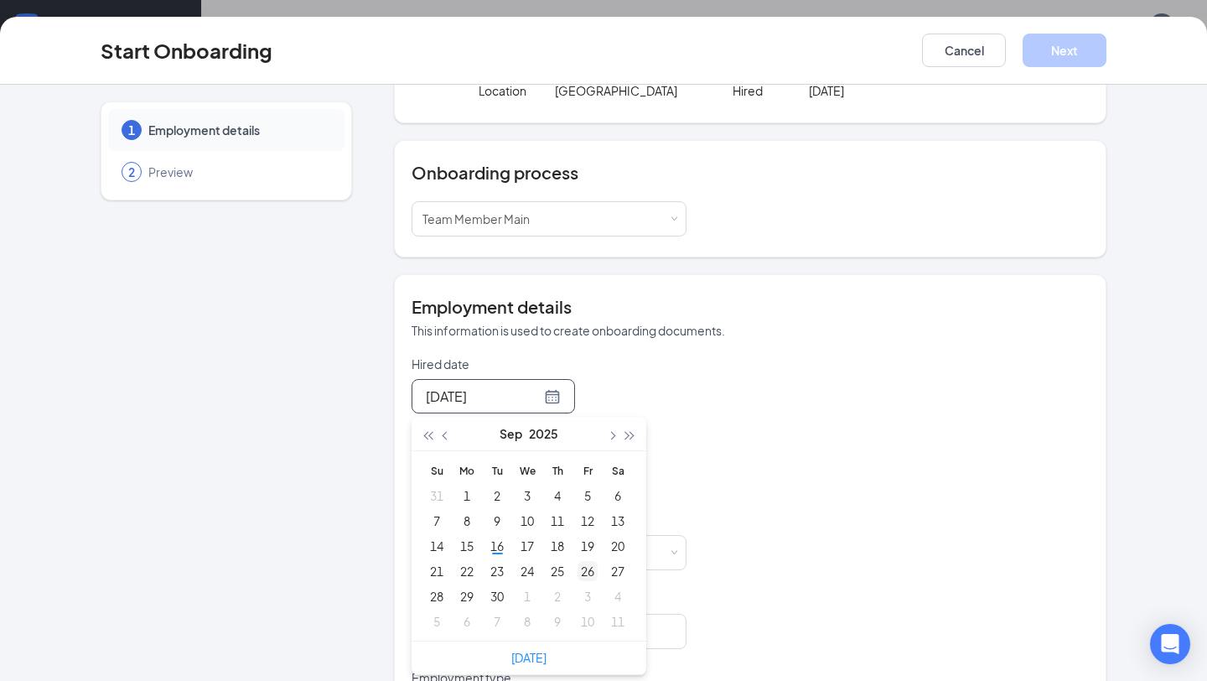
type input "Sep 26, 2025"
click at [588, 573] on div "26" at bounding box center [588, 571] width 20 height 20
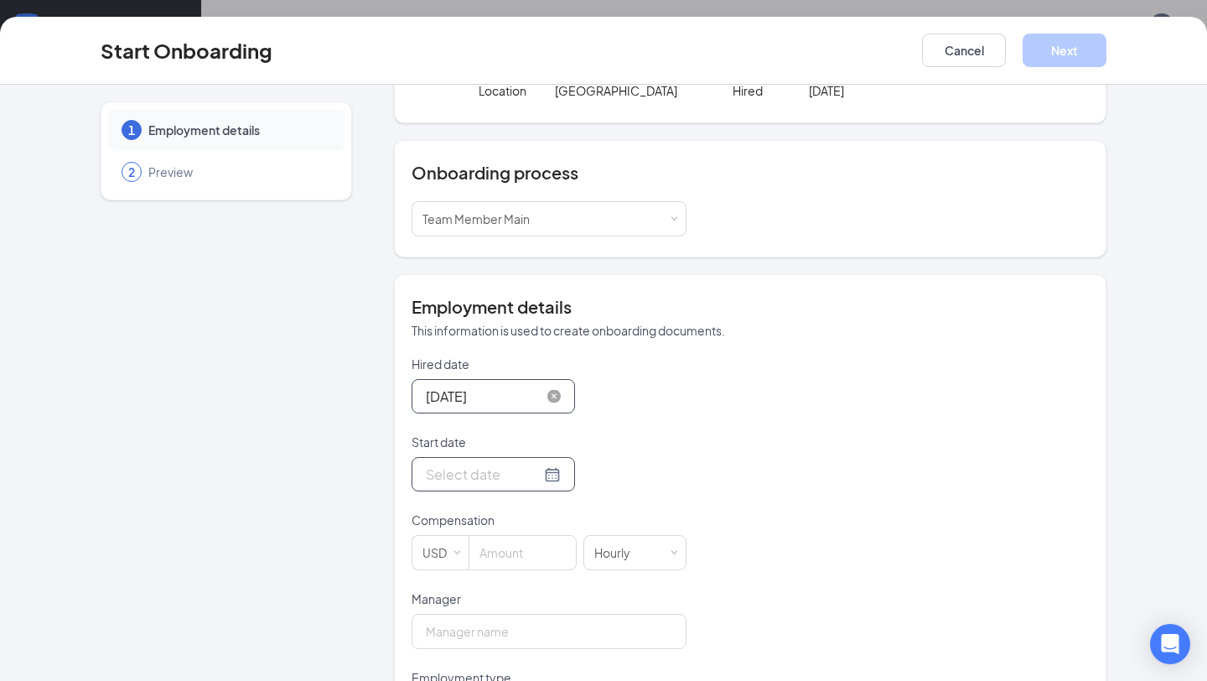
click at [529, 469] on div at bounding box center [493, 474] width 135 height 21
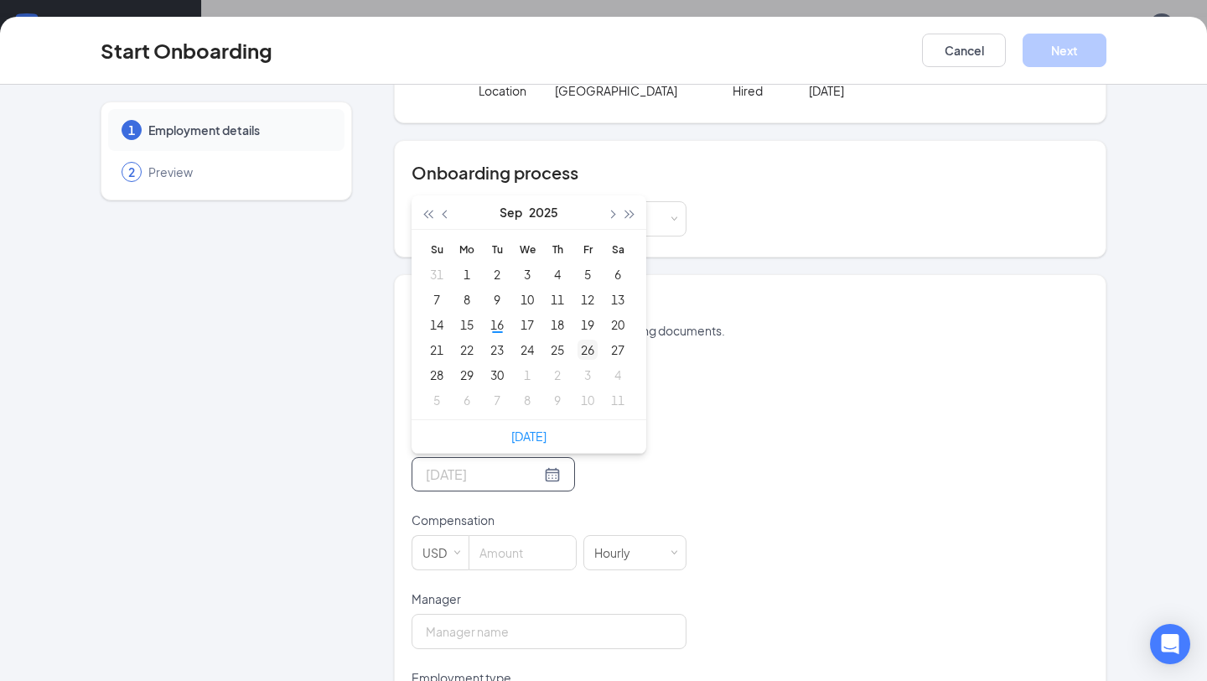
type input "Sep 26, 2025"
click at [589, 352] on div "26" at bounding box center [588, 350] width 20 height 20
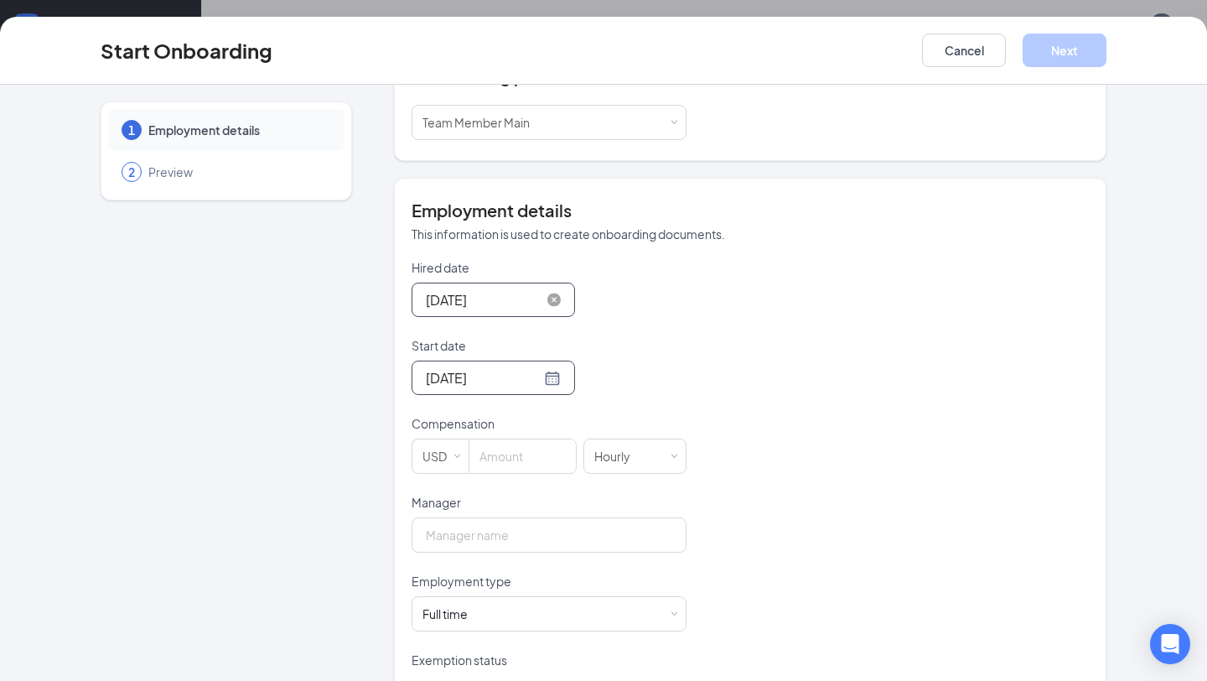
scroll to position [269, 0]
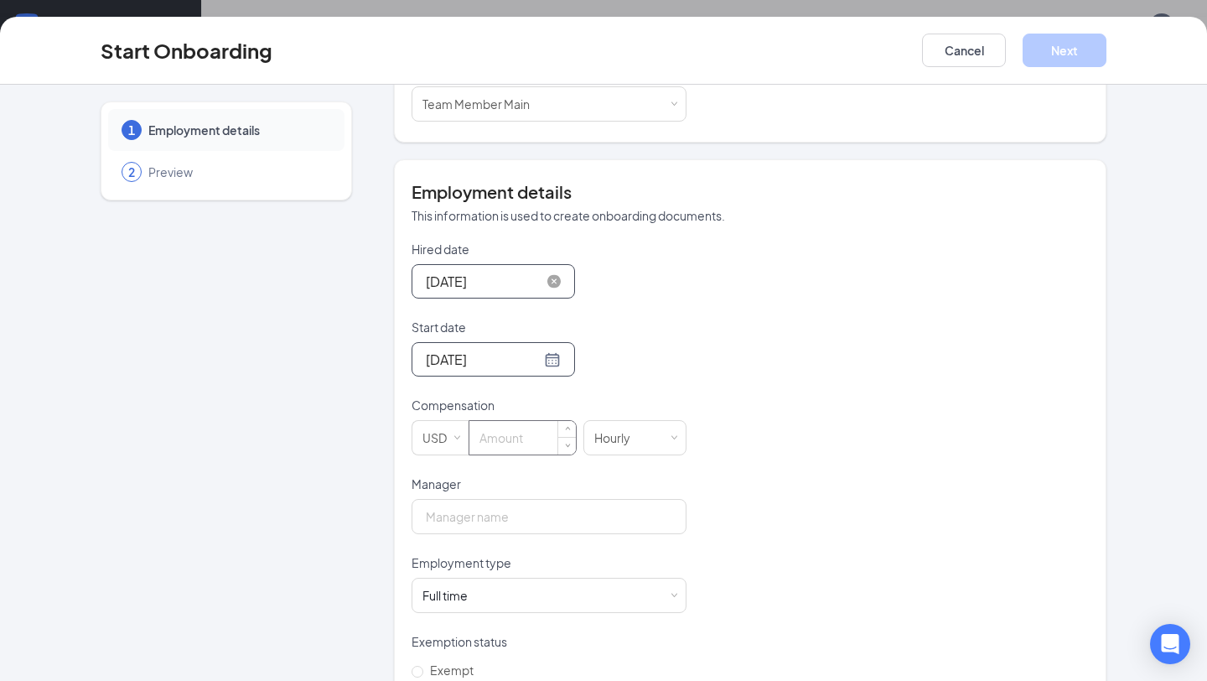
click at [518, 444] on input at bounding box center [522, 438] width 106 height 34
type input "18"
click at [516, 516] on input "Manager" at bounding box center [549, 516] width 275 height 35
type input "Adam Tauzer"
click at [482, 598] on div "Full time Works 30+ hours per week and is reasonably expected to work" at bounding box center [549, 595] width 253 height 34
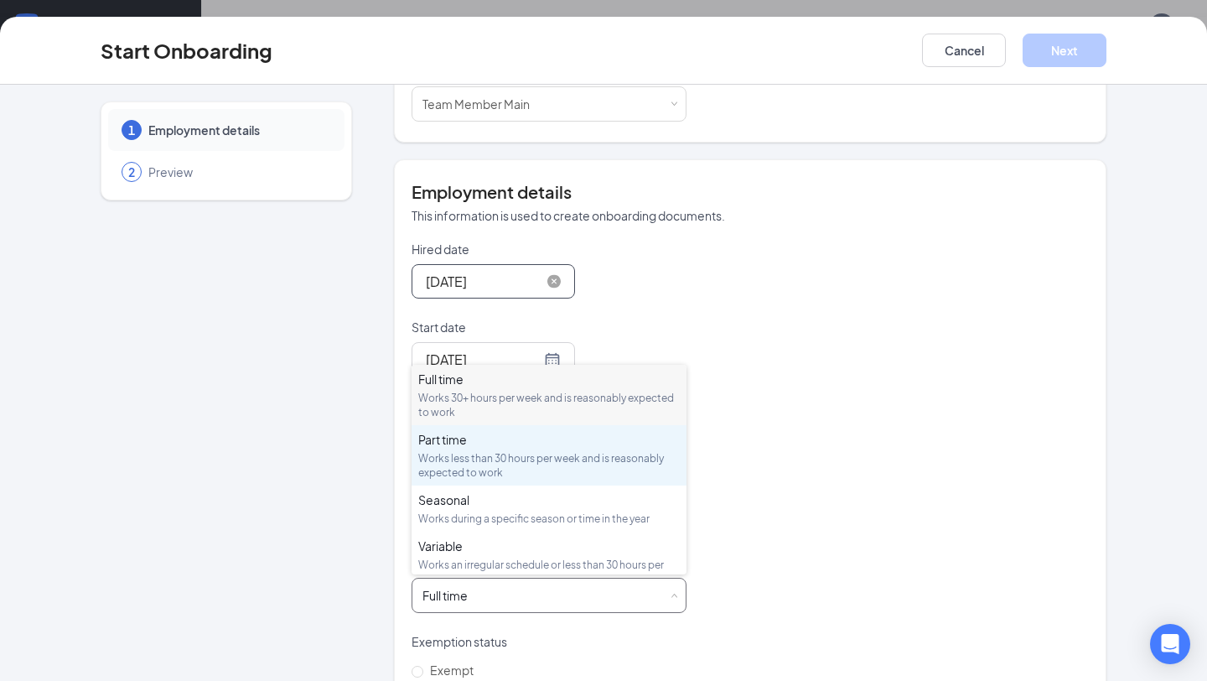
click at [500, 452] on div "Works less than 30 hours per week and is reasonably expected to work" at bounding box center [549, 465] width 262 height 29
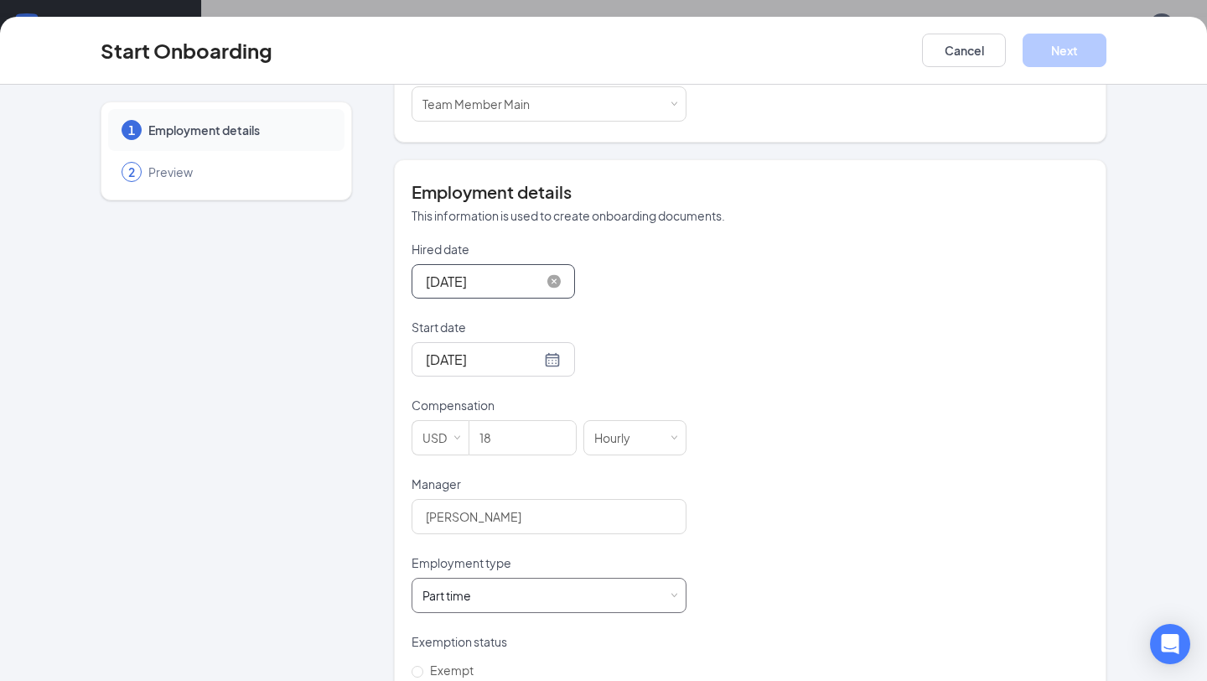
scroll to position [336, 0]
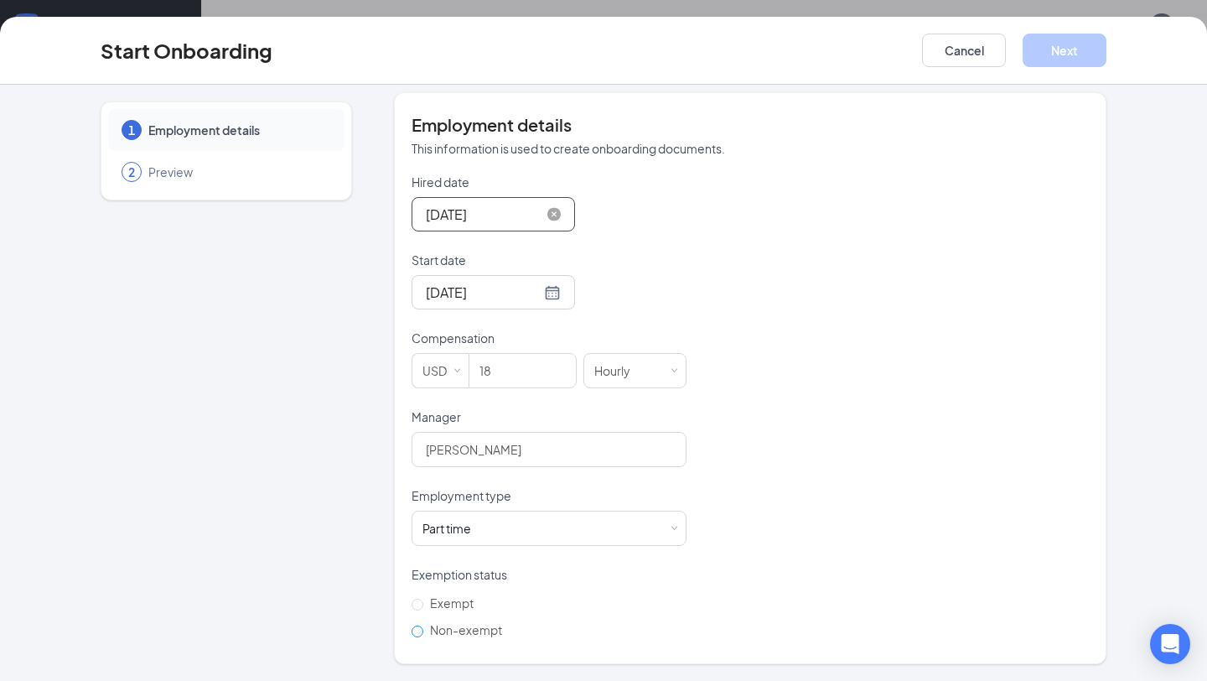
click at [416, 628] on input "Non-exempt" at bounding box center [418, 631] width 12 height 12
radio input "true"
click at [1048, 55] on button "Next" at bounding box center [1065, 51] width 84 height 34
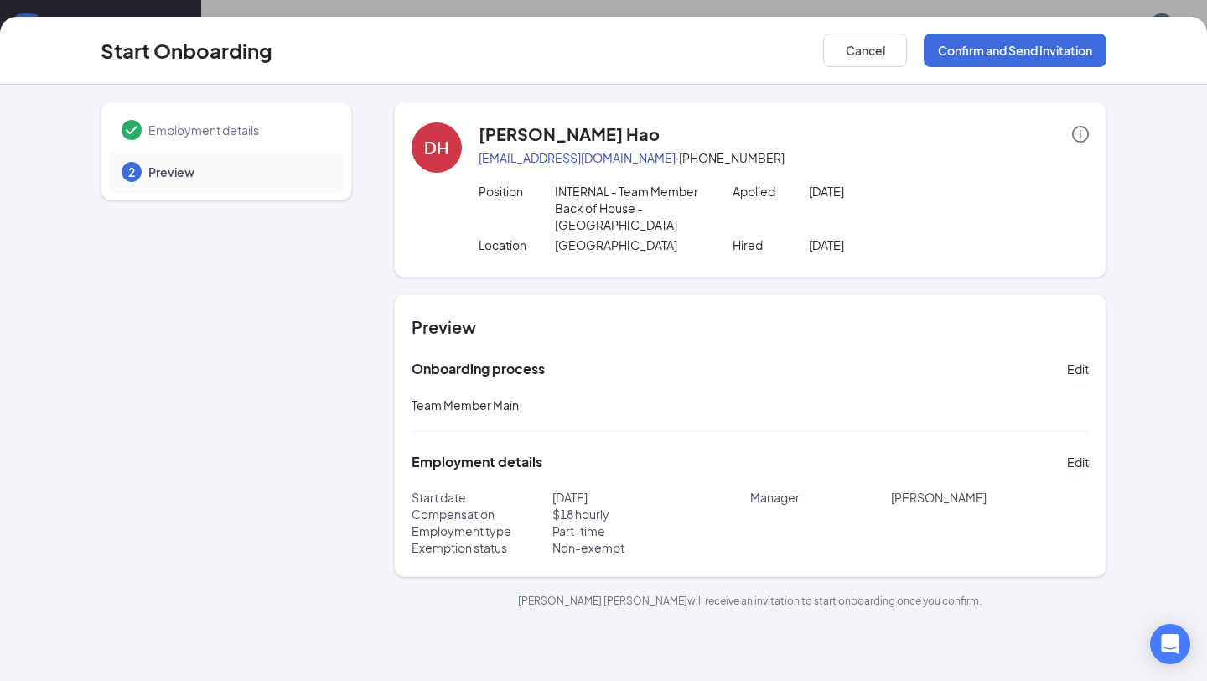
scroll to position [0, 0]
click at [1024, 59] on button "Confirm and Send Invitation" at bounding box center [1015, 51] width 183 height 34
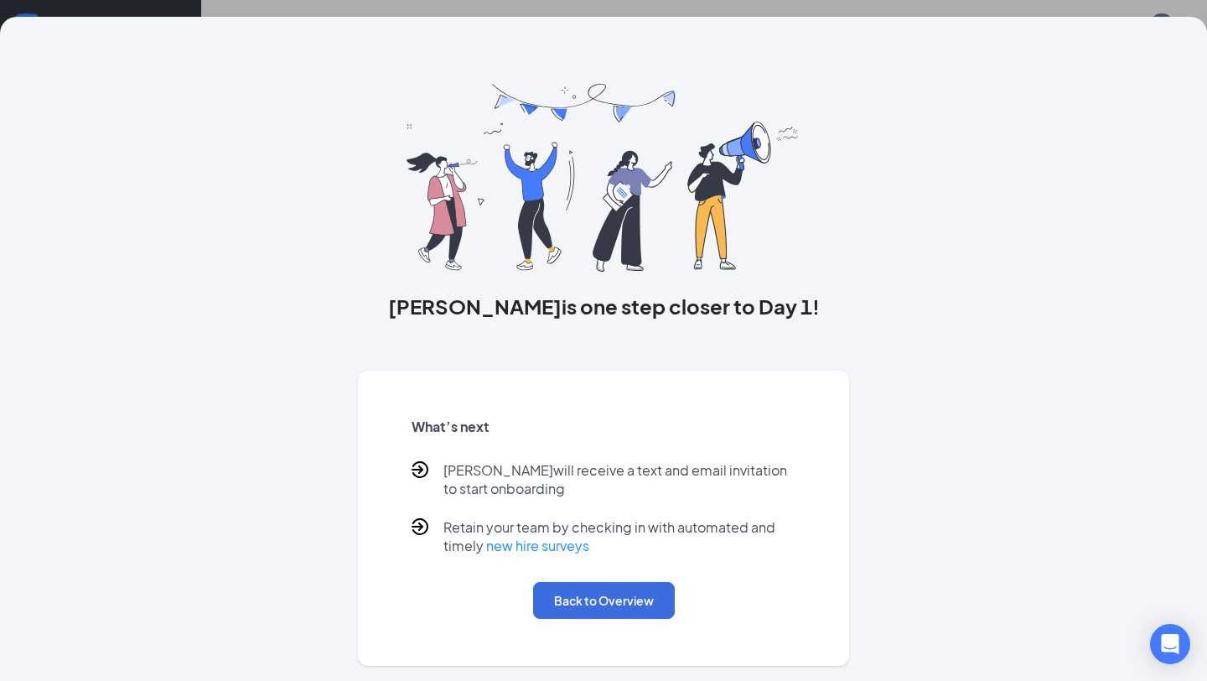
click at [739, 21] on div "Damien is one step closer to Day 1! What’s next Damien will receive a text and …" at bounding box center [604, 341] width 492 height 649
click at [741, 13] on div "Damien is one step closer to Day 1! What’s next Damien will receive a text and …" at bounding box center [603, 340] width 1207 height 681
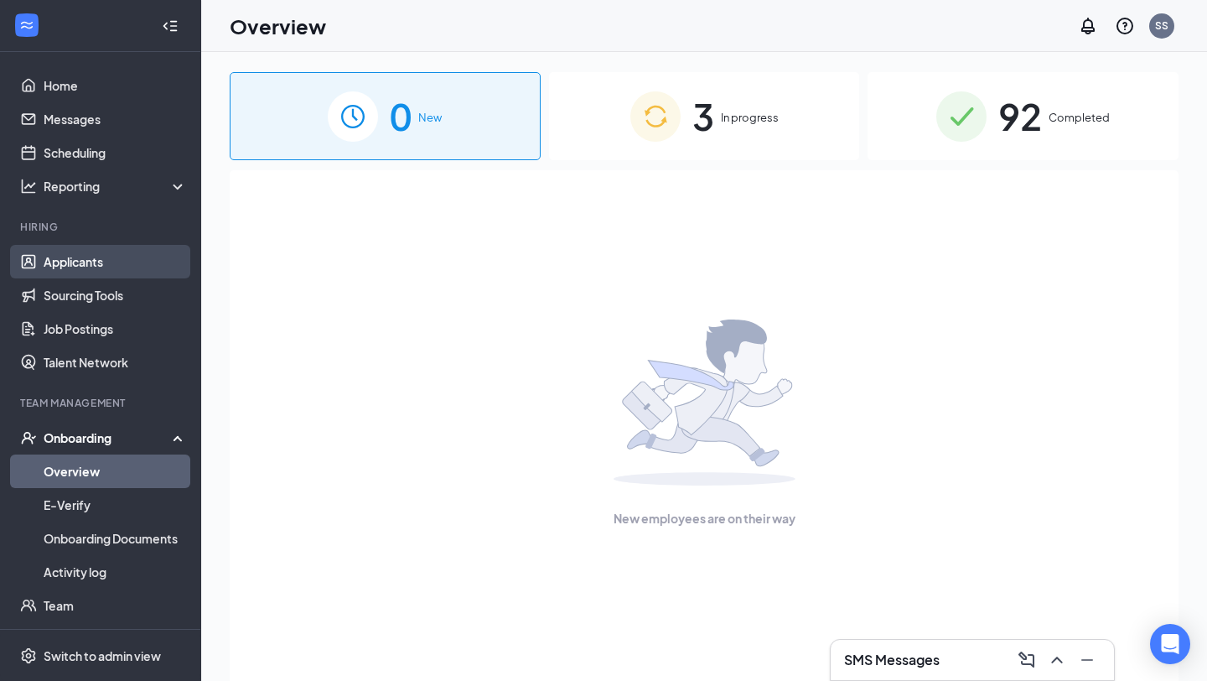
click at [121, 262] on link "Applicants" at bounding box center [115, 262] width 143 height 34
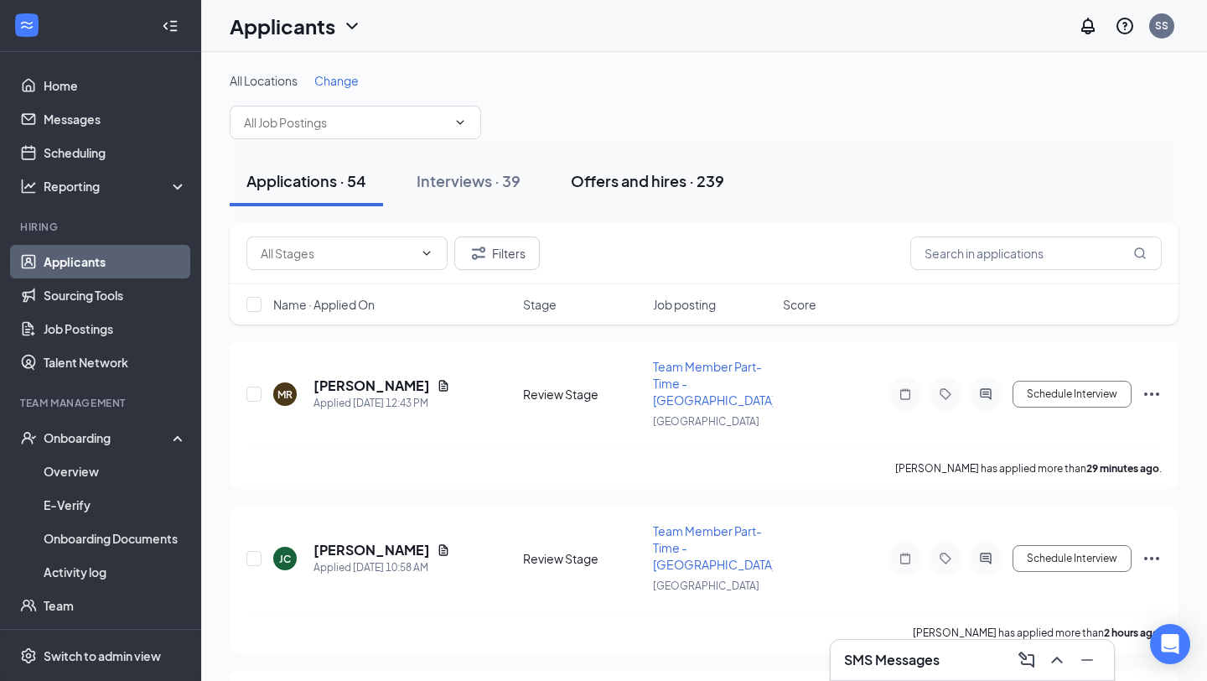
click at [645, 189] on div "Offers and hires · 239" at bounding box center [647, 180] width 153 height 21
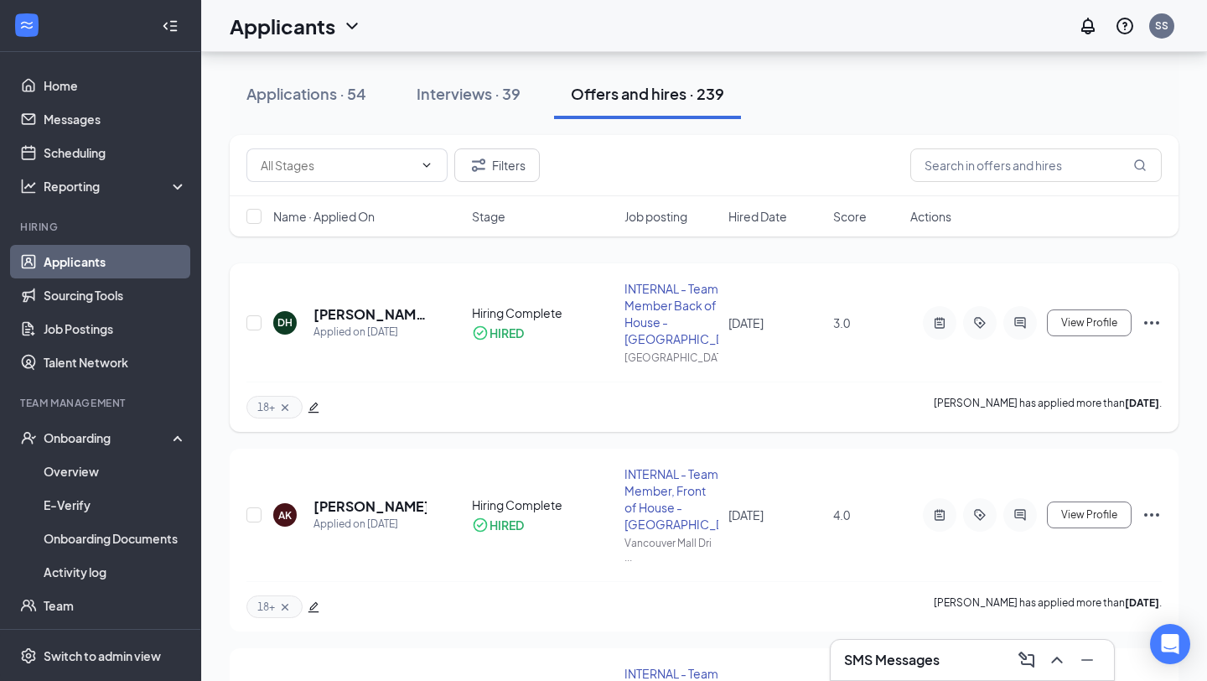
scroll to position [61, 0]
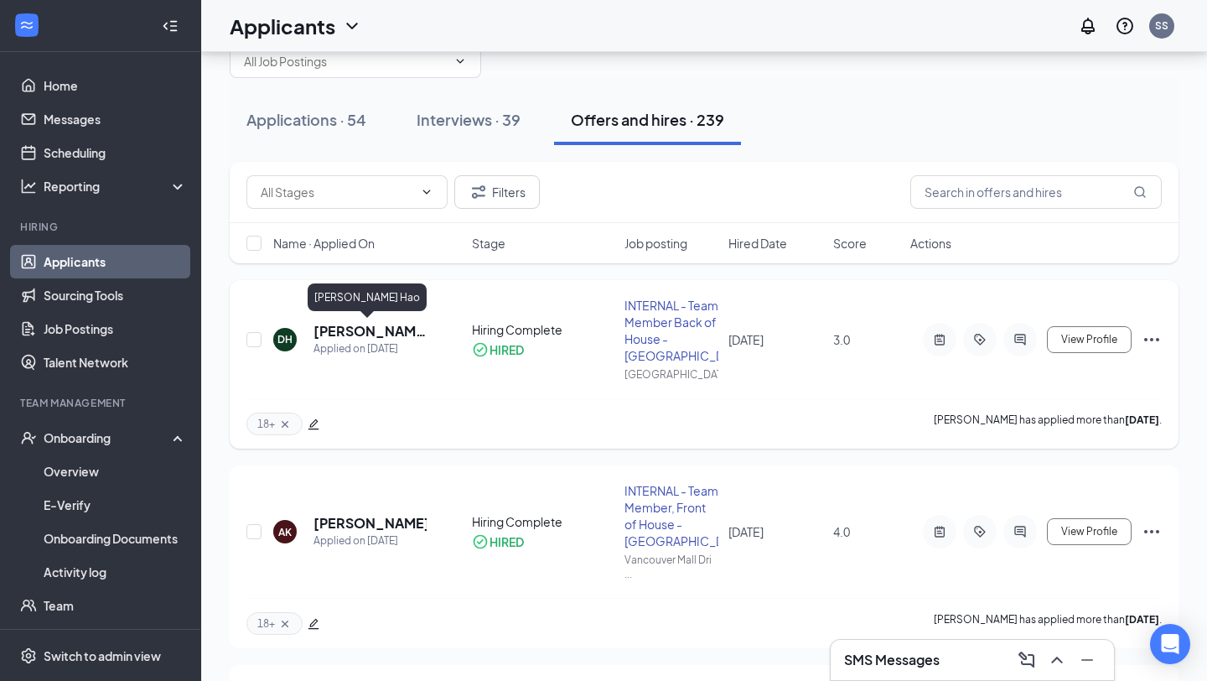
click at [350, 331] on h5 "[PERSON_NAME] Hao" at bounding box center [370, 331] width 113 height 18
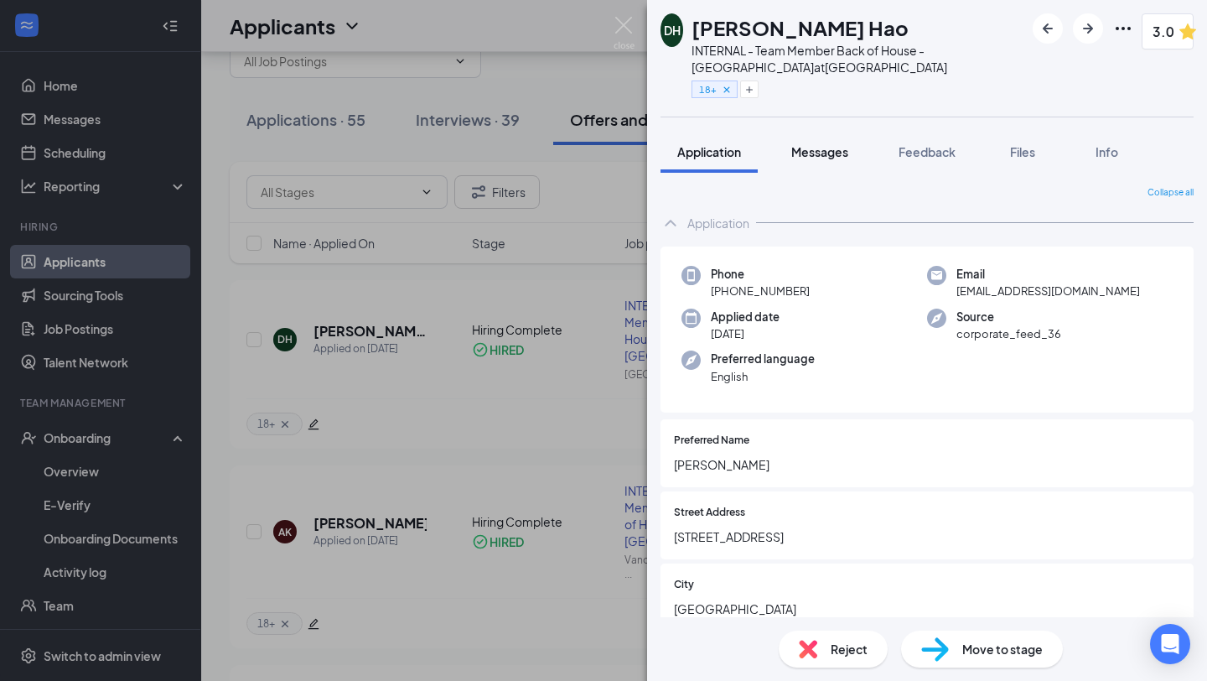
click at [829, 156] on span "Messages" at bounding box center [819, 151] width 57 height 15
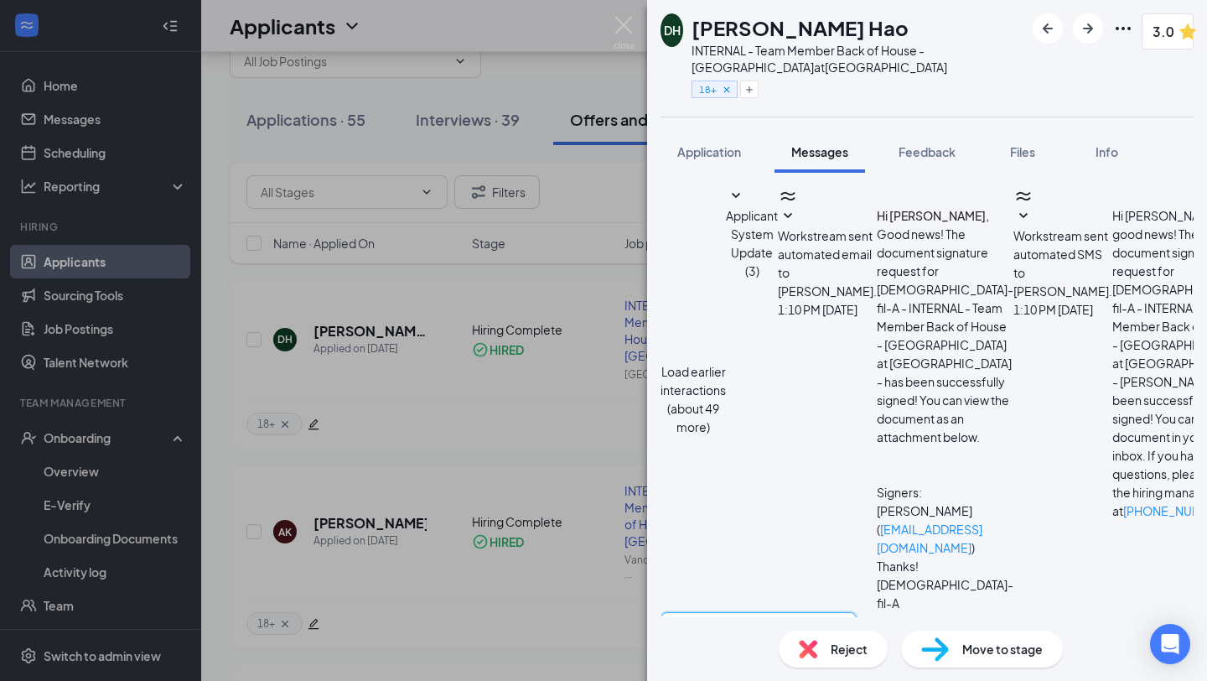
click at [730, 612] on textarea at bounding box center [759, 662] width 196 height 101
paste textarea ", this is a reminder that Orientation will be on Friday, March 21st, from 4:30 …"
drag, startPoint x: 1097, startPoint y: 481, endPoint x: 1041, endPoint y: 483, distance: 55.4
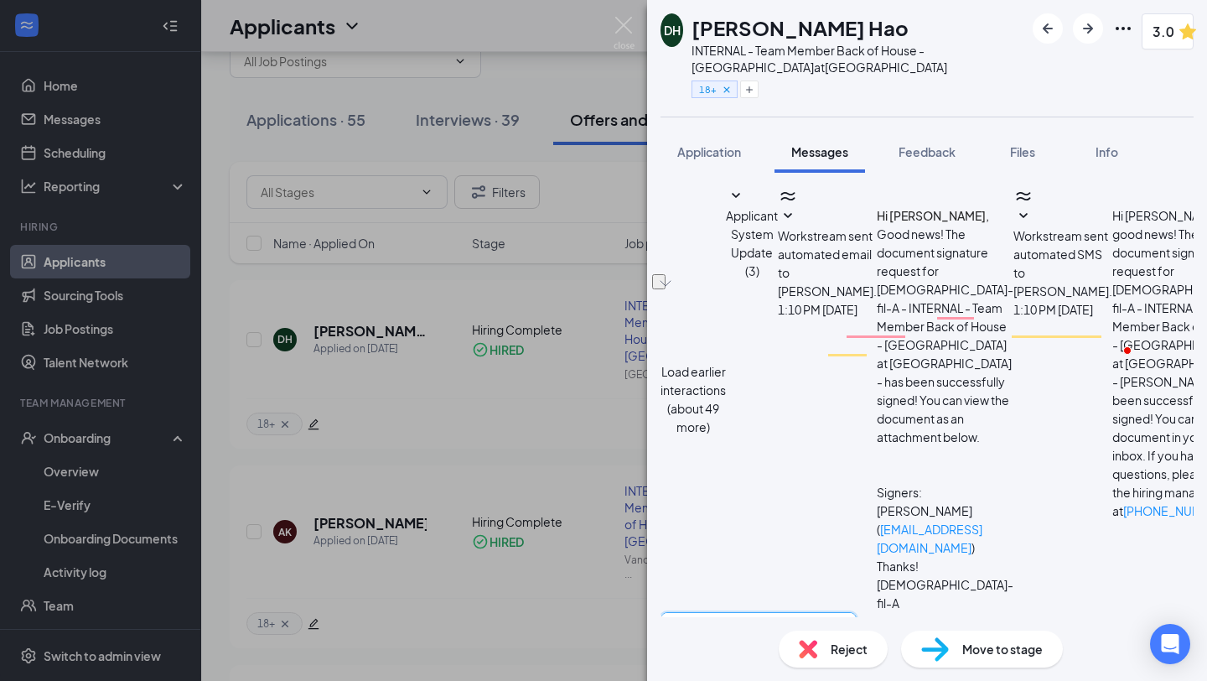
click at [857, 612] on textarea "Hi Damien, this is a reminder that Orientation will be on Friday, March 21st, f…" at bounding box center [759, 662] width 196 height 101
click at [857, 612] on textarea "Hi Damien, this is a reminder that Orientation will be on Friday, September 26t…" at bounding box center [759, 662] width 196 height 101
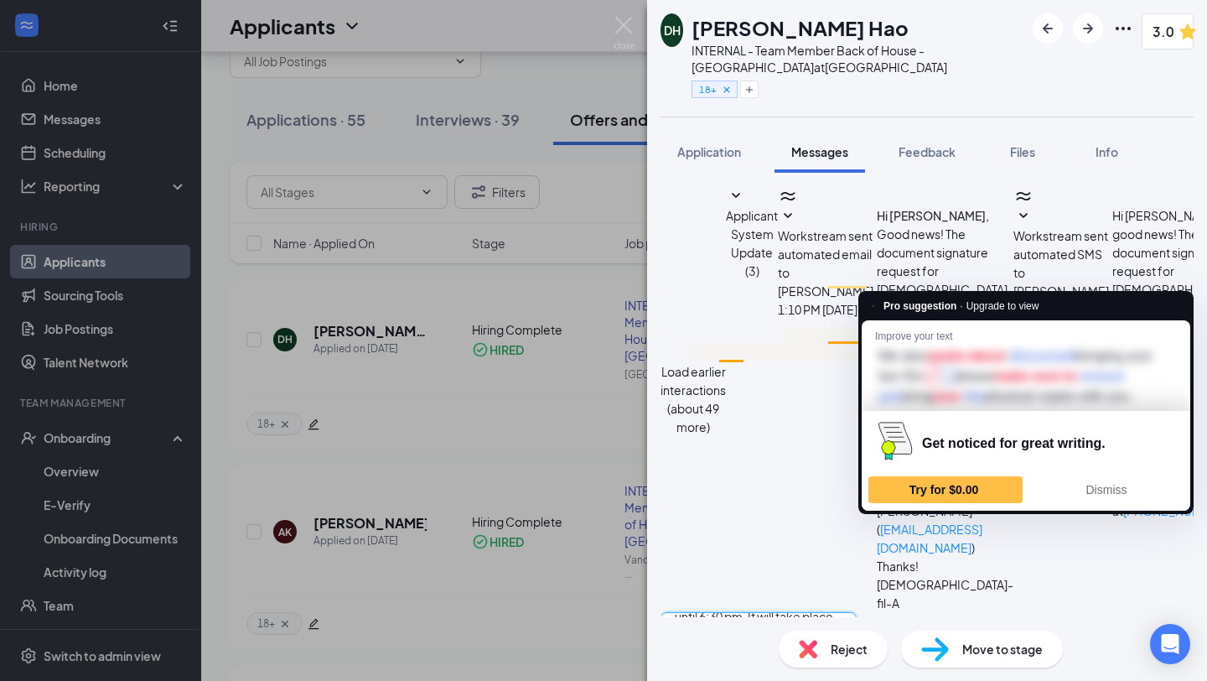
click at [857, 612] on textarea "Hi Damien, this is a reminder that Orientation will be on Friday, September 26t…" at bounding box center [759, 662] width 196 height 101
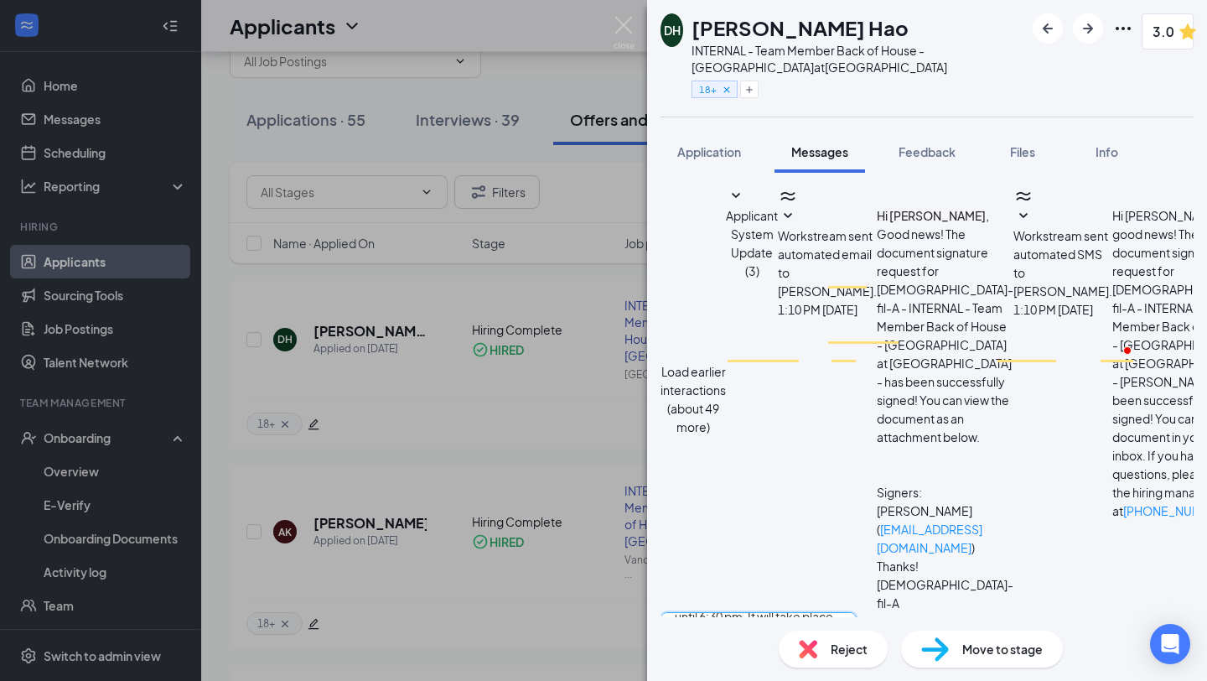
type textarea "Hi Damien, this is a reminder that Orientation will be on Friday, September 26t…"
click at [857, 612] on textarea "Hi Damien, this is a reminder that Orientation will be on Friday, September 26t…" at bounding box center [759, 662] width 196 height 101
checkbox input "true"
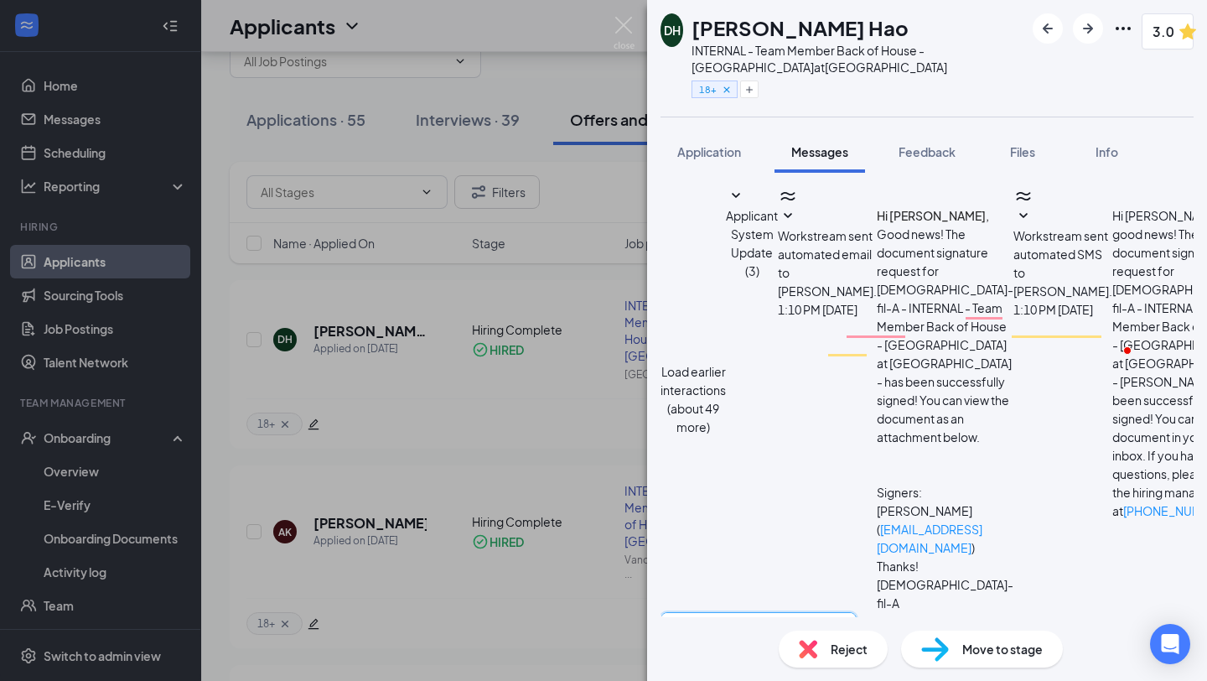
click at [857, 612] on textarea "Hi Damien, this is a reminder that Orientation will be on Friday, September 26t…" at bounding box center [759, 662] width 196 height 101
click at [818, 612] on textarea "Hi Damien, this is a reminder that Orientation will be on Friday, September 26t…" at bounding box center [759, 662] width 196 height 101
click at [734, 612] on textarea "Hi Damien, this is a reminder that Orientation will be on Friday, September 26t…" at bounding box center [759, 662] width 196 height 101
drag, startPoint x: 1050, startPoint y: 495, endPoint x: 850, endPoint y: 538, distance: 204.0
click at [850, 612] on textarea "Hi Damien, this is a reminder that Orientation will be on Friday, September 26t…" at bounding box center [759, 662] width 196 height 101
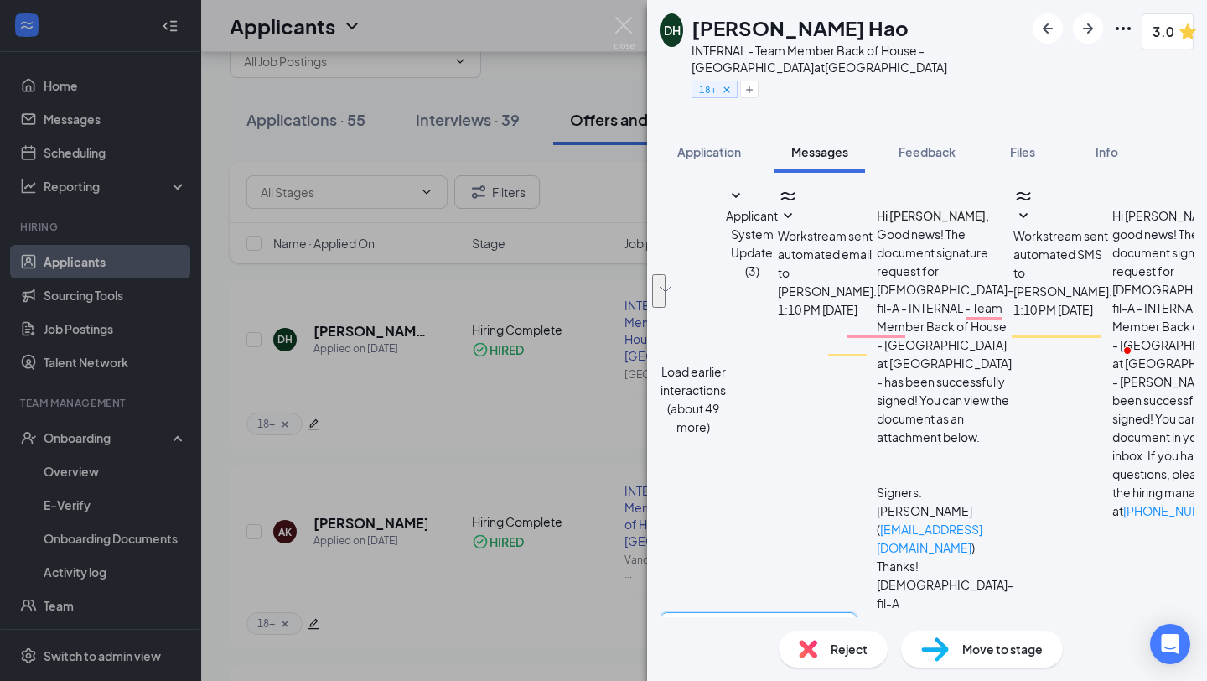
click at [734, 612] on textarea "Hi Damien, this is a reminder that Orientation will be on Friday, September 26t…" at bounding box center [759, 662] width 196 height 101
click at [857, 612] on textarea "Hi Damien, this is a reminder that Orientation will be on Friday, September 26t…" at bounding box center [759, 662] width 196 height 101
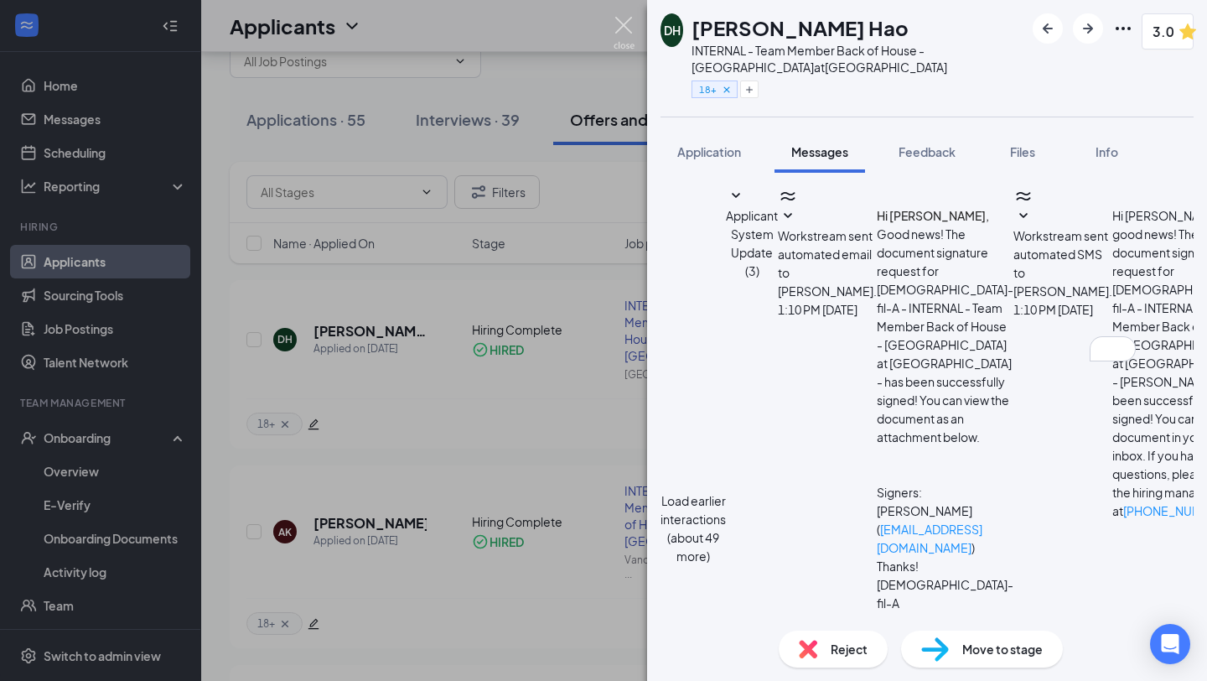
click at [616, 24] on img at bounding box center [624, 33] width 21 height 33
